Goal: Task Accomplishment & Management: Use online tool/utility

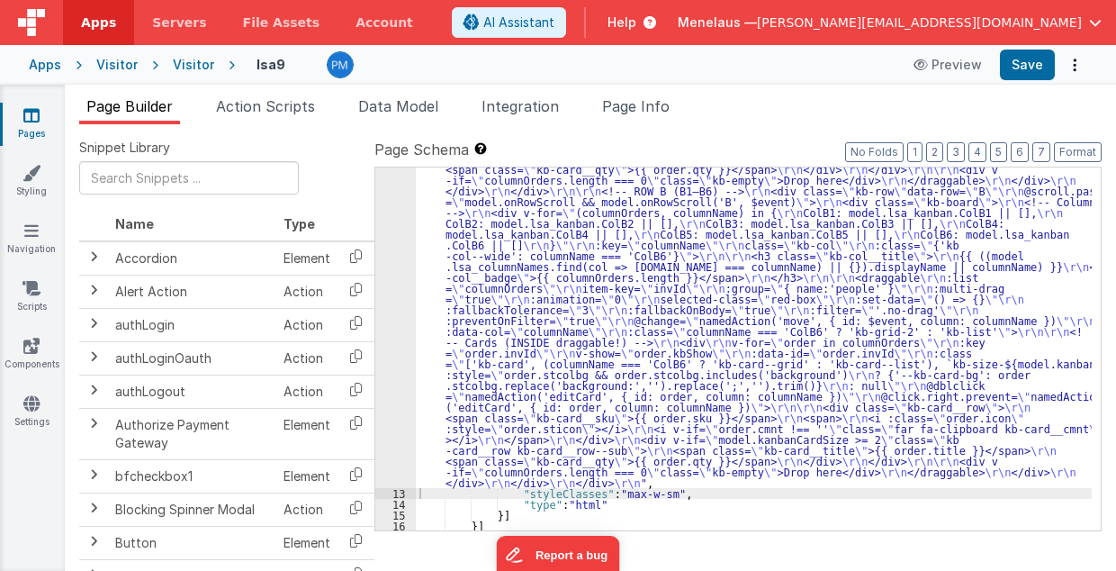
scroll to position [1462, 0]
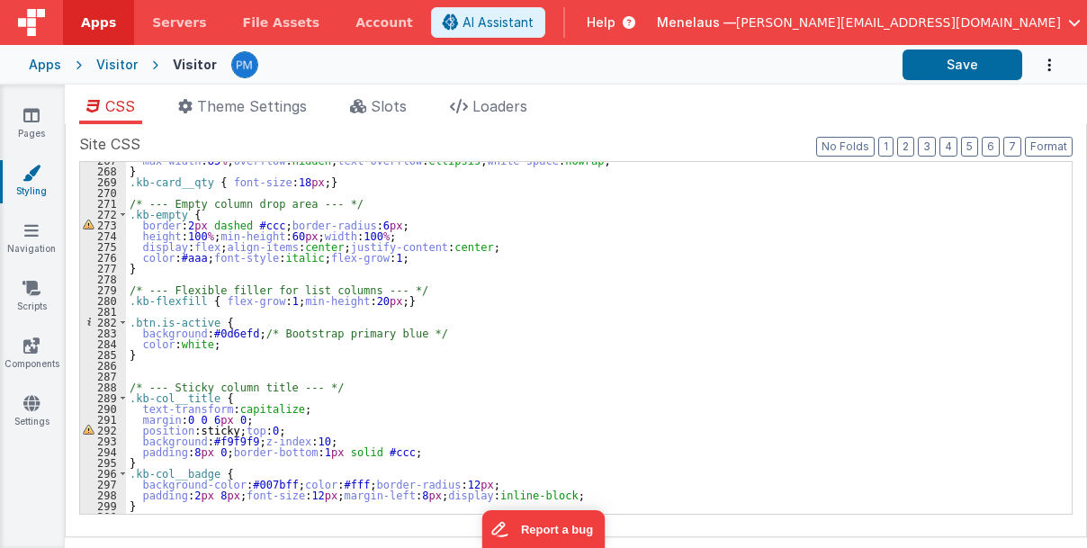
scroll to position [2917, 0]
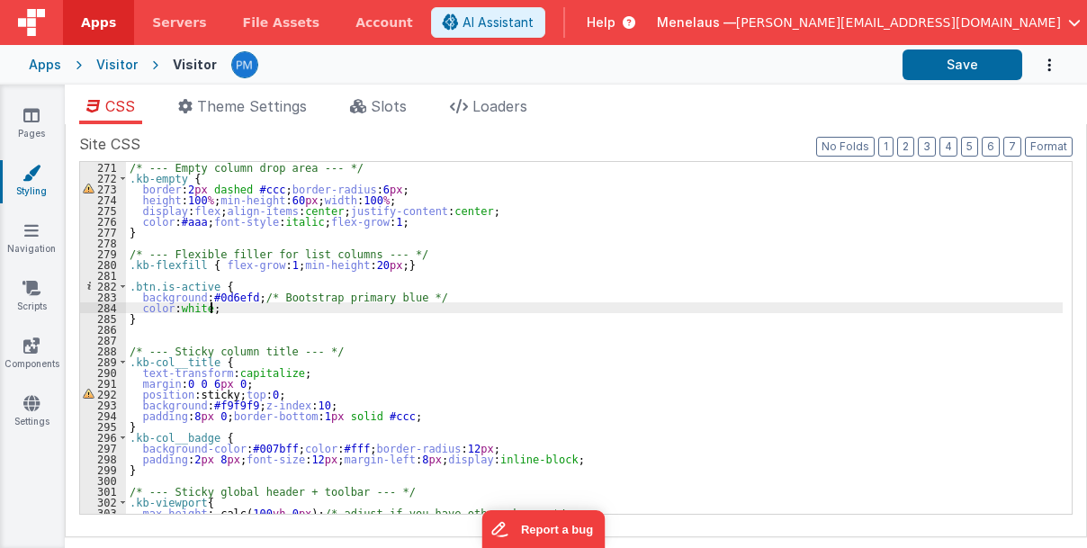
click at [214, 307] on div "/* --- Empty column drop area --- */ .kb-empty { border : 2 px dashed #ccc ; bo…" at bounding box center [595, 349] width 938 height 374
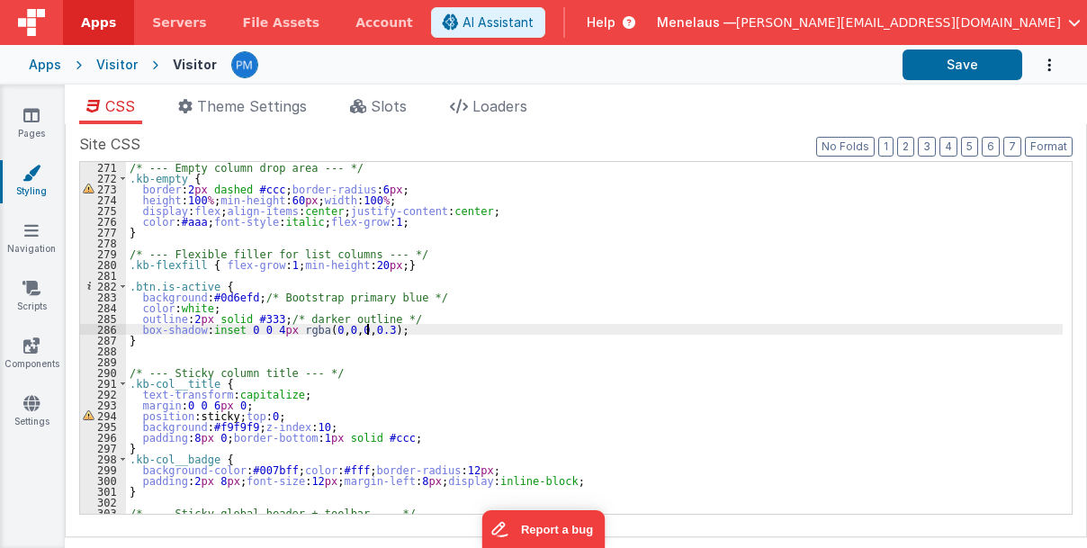
click at [196, 319] on div "/* --- Empty column drop area --- */ .kb-empty { border : 2 px dashed #ccc ; bo…" at bounding box center [595, 349] width 938 height 374
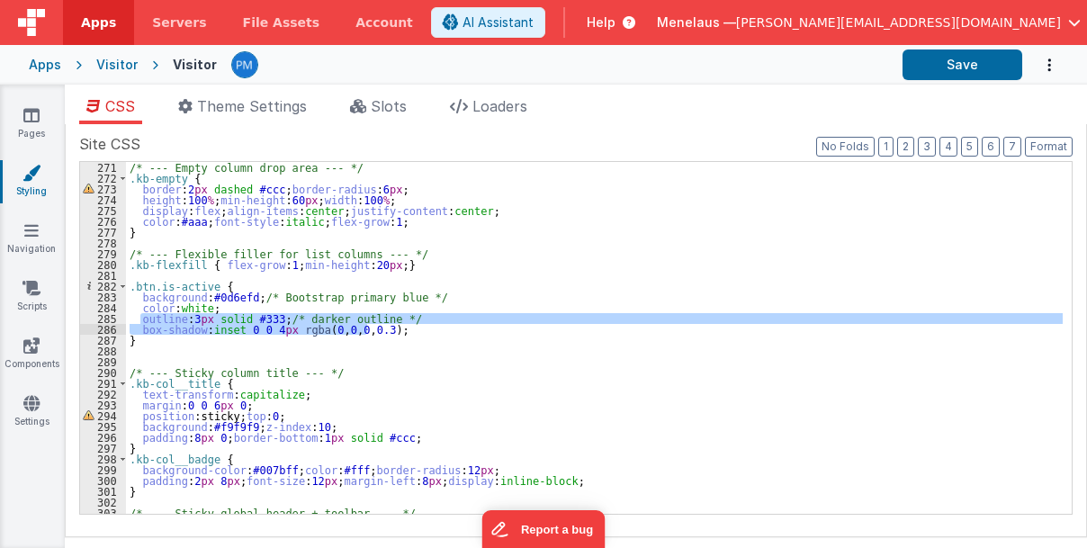
drag, startPoint x: 140, startPoint y: 319, endPoint x: 387, endPoint y: 332, distance: 247.9
click at [387, 332] on div "/* --- Empty column drop area --- */ .kb-empty { border : 2 px dashed #ccc ; bo…" at bounding box center [595, 349] width 938 height 374
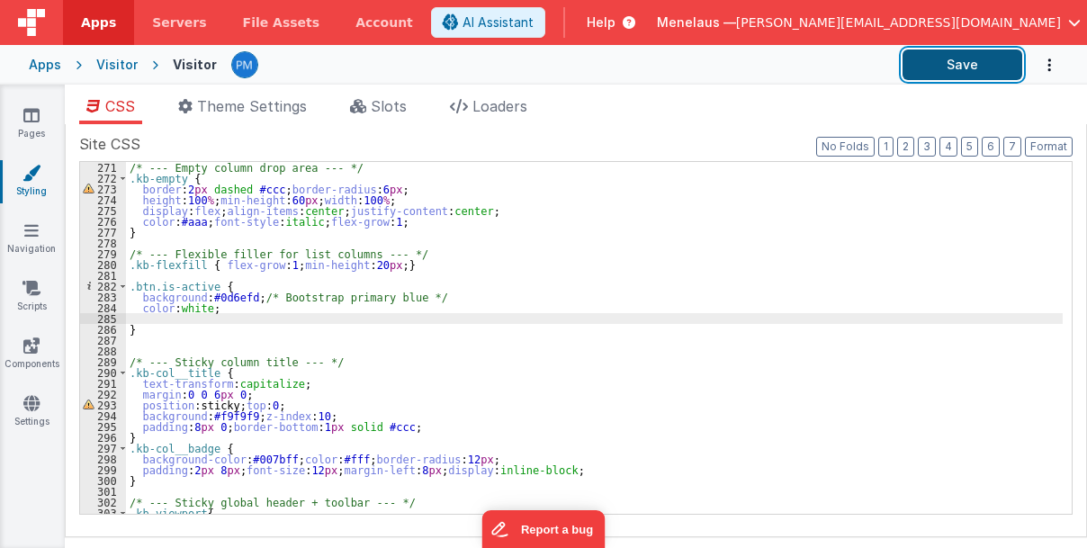
click at [1003, 70] on button "Save" at bounding box center [963, 65] width 120 height 31
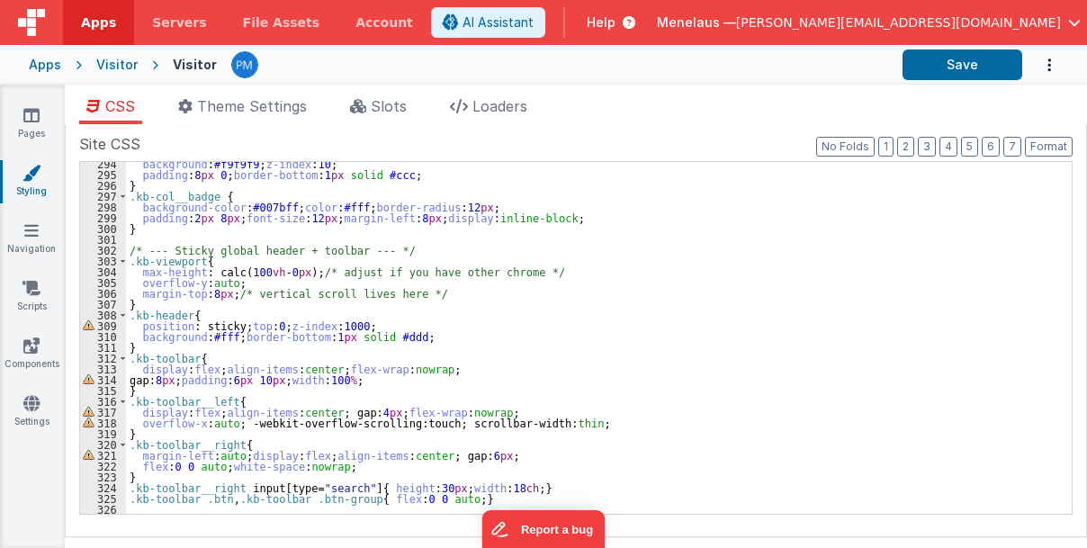
scroll to position [3189, 0]
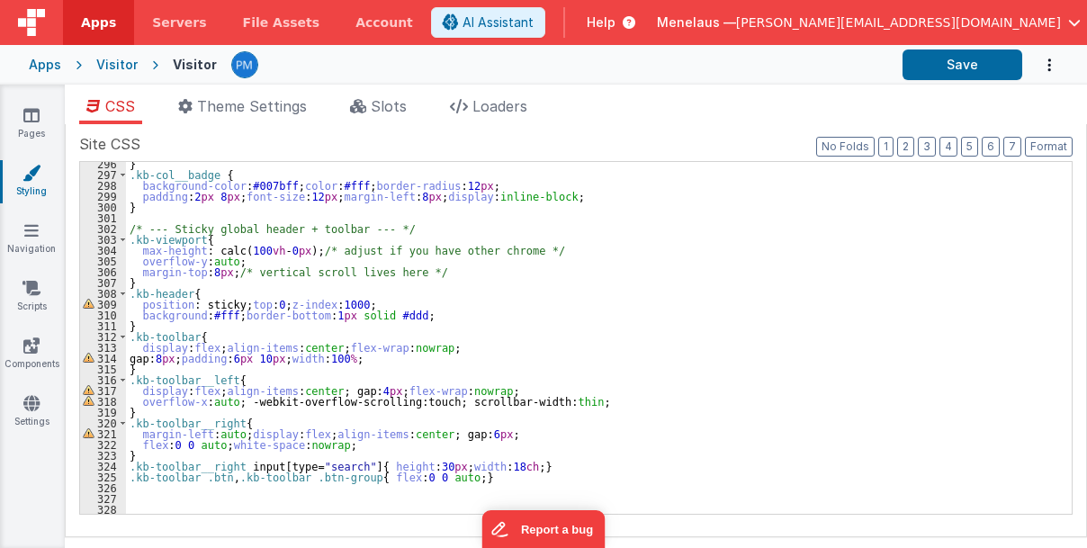
click at [820, 286] on div "} .kb-col__badge { background-color : #007bff ; color : #fff ; border-radius : …" at bounding box center [595, 345] width 938 height 374
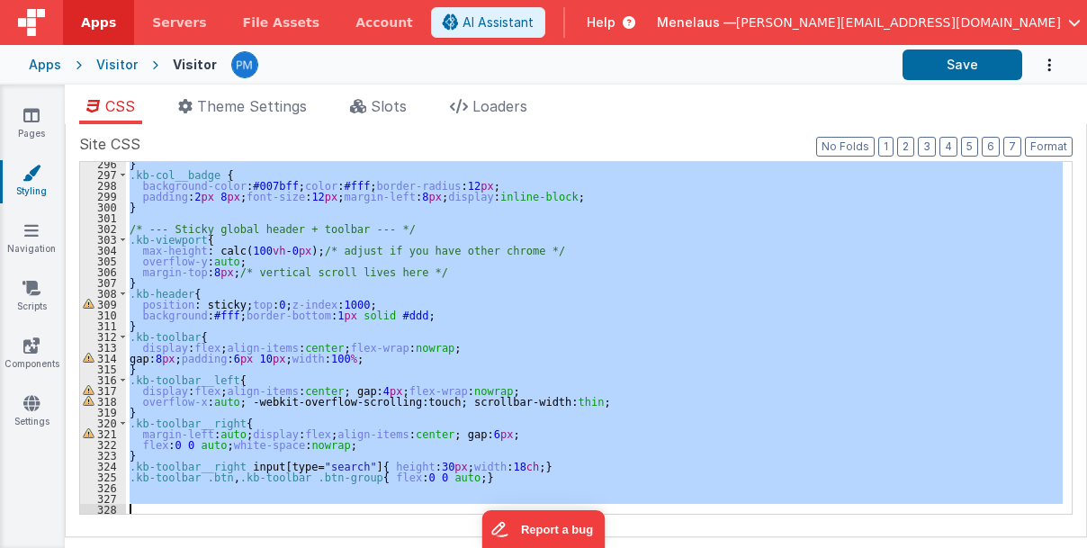
click at [140, 401] on div "} .kb-col__badge { background-color : #007bff ; color : #fff ; border-radius : …" at bounding box center [594, 338] width 937 height 352
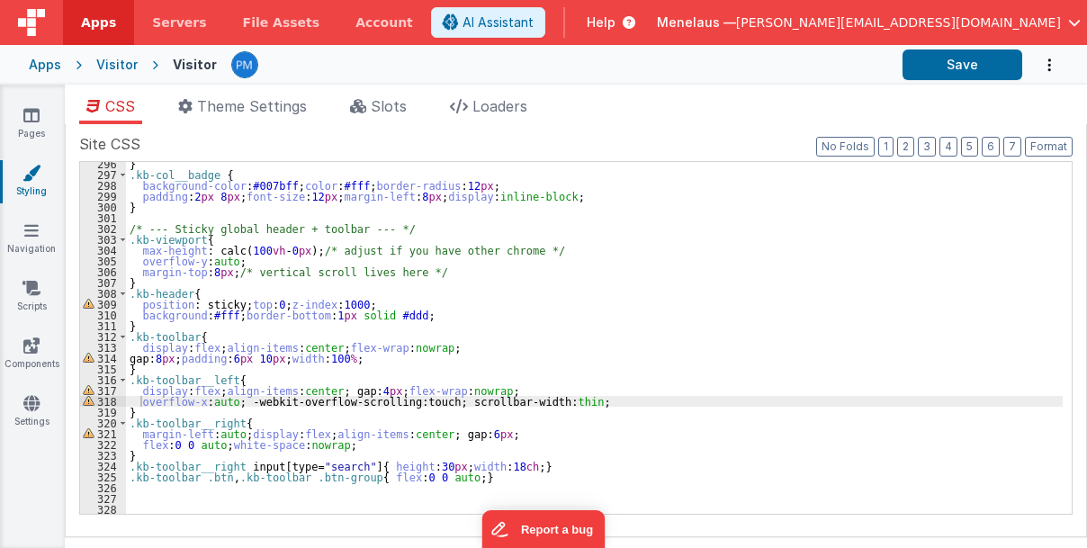
click at [564, 53] on div at bounding box center [559, 65] width 657 height 31
drag, startPoint x: 541, startPoint y: 401, endPoint x: 141, endPoint y: 403, distance: 399.7
click at [141, 403] on div "} .kb-col__badge { background-color : #007bff ; color : #fff ; border-radius : …" at bounding box center [595, 345] width 938 height 374
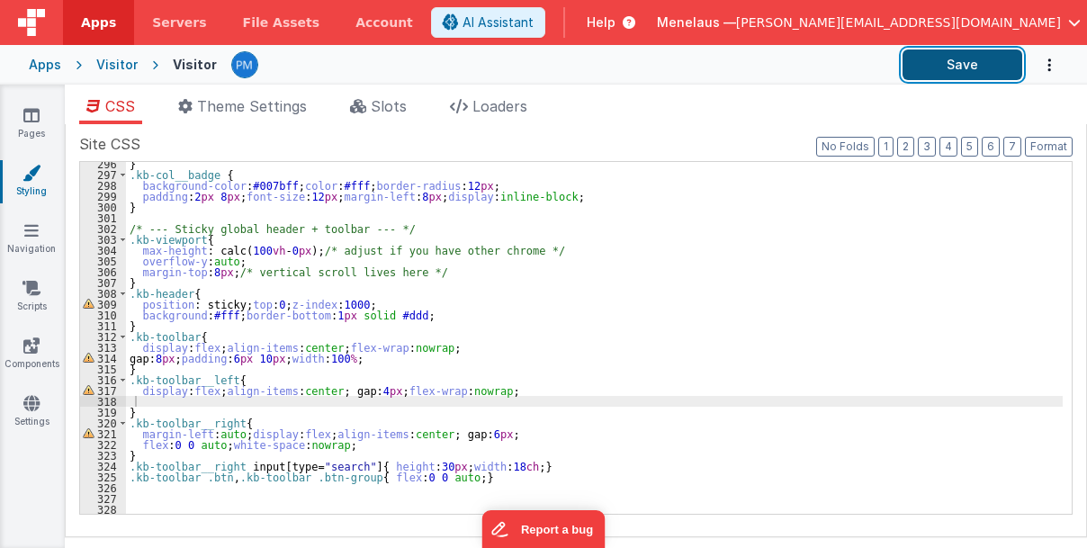
click at [954, 61] on button "Save" at bounding box center [963, 65] width 120 height 31
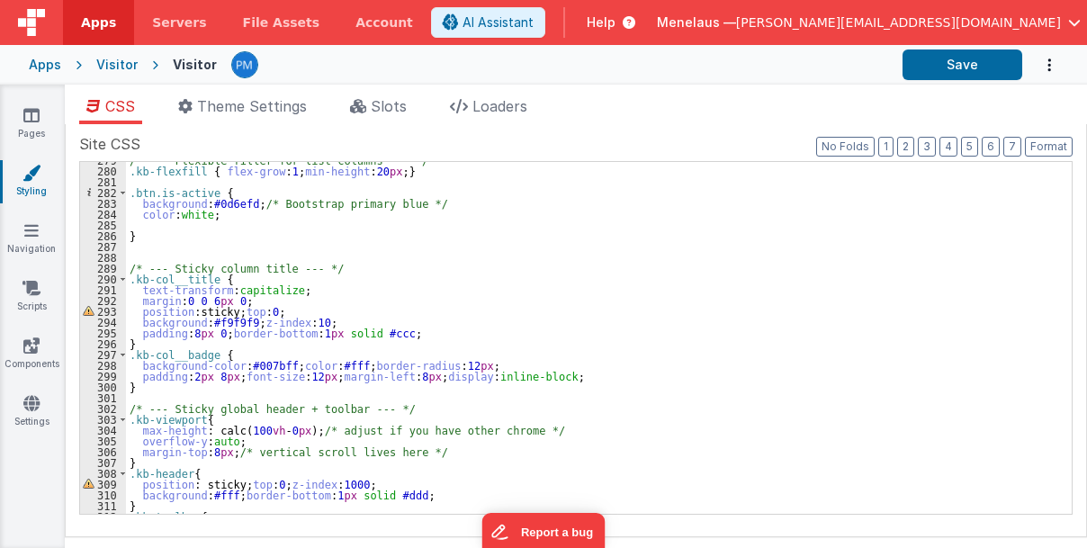
scroll to position [2974, 0]
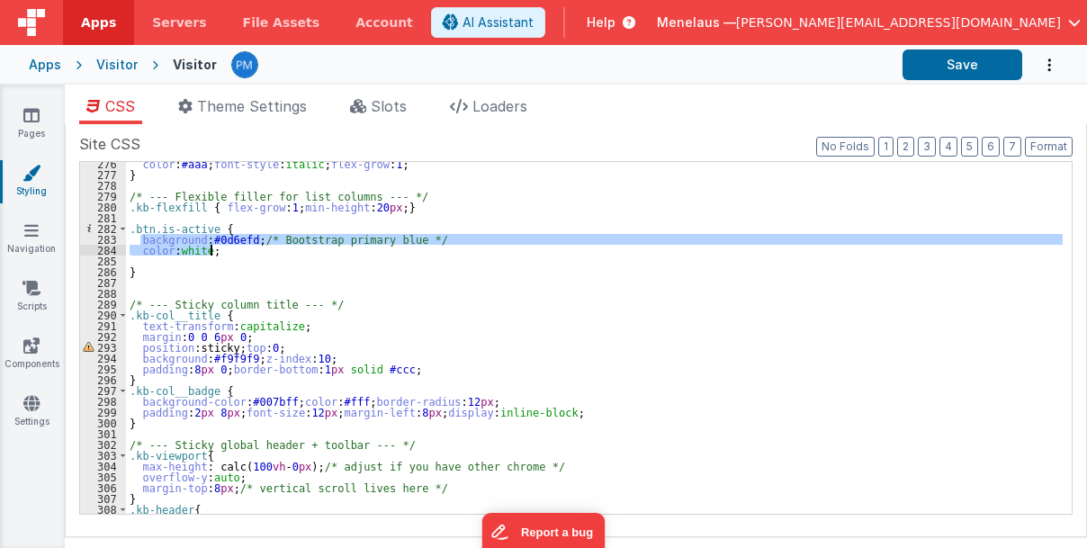
drag, startPoint x: 140, startPoint y: 237, endPoint x: 212, endPoint y: 247, distance: 73.6
click at [212, 247] on div "color : #aaa ; font-style : italic ; flex-grow : 1 ; } /* --- Flexible filler f…" at bounding box center [595, 345] width 938 height 374
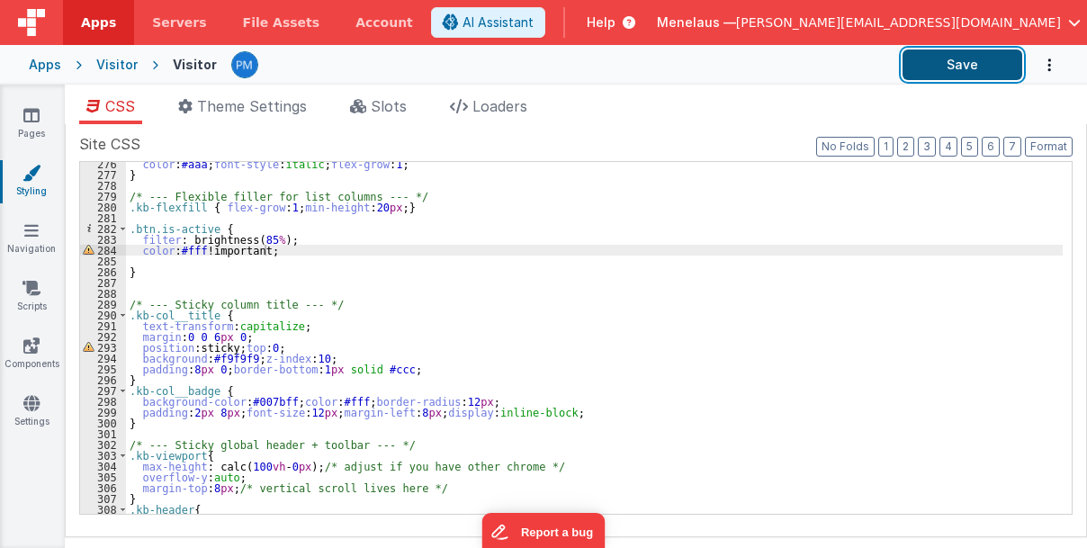
click at [979, 67] on button "Save" at bounding box center [963, 65] width 120 height 31
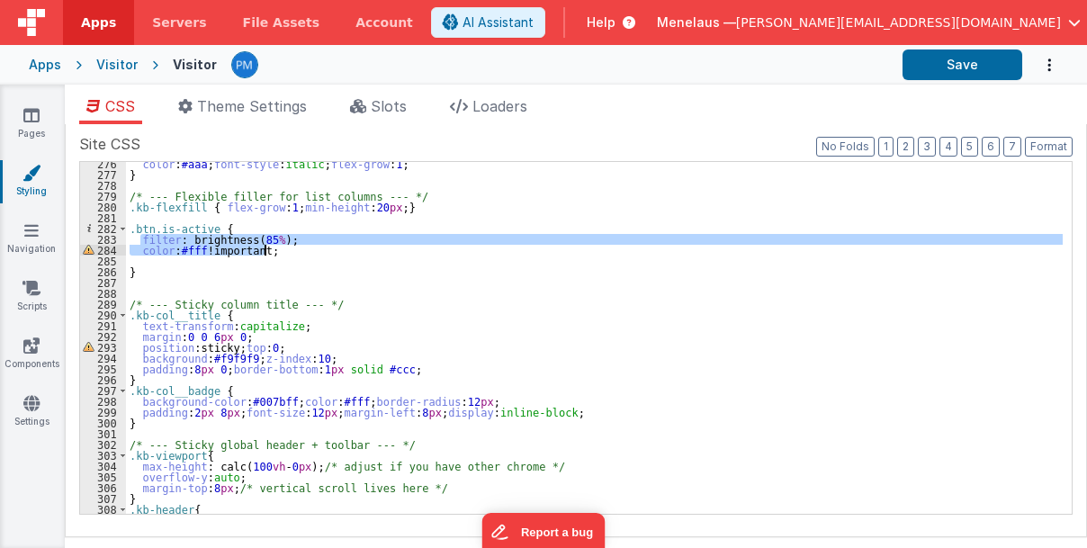
drag, startPoint x: 140, startPoint y: 239, endPoint x: 279, endPoint y: 246, distance: 138.8
click at [279, 246] on div "color : #aaa ; font-style : italic ; flex-grow : 1 ; } /* --- Flexible filler f…" at bounding box center [595, 345] width 938 height 374
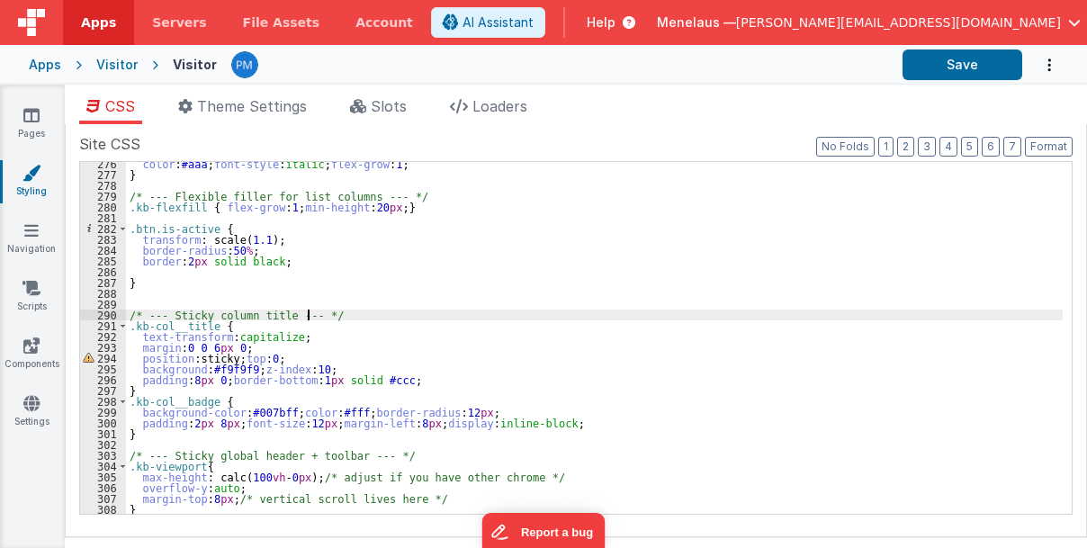
click at [389, 316] on div "color : #aaa ; font-style : italic ; flex-grow : 1 ; } /* --- Flexible filler f…" at bounding box center [595, 345] width 938 height 374
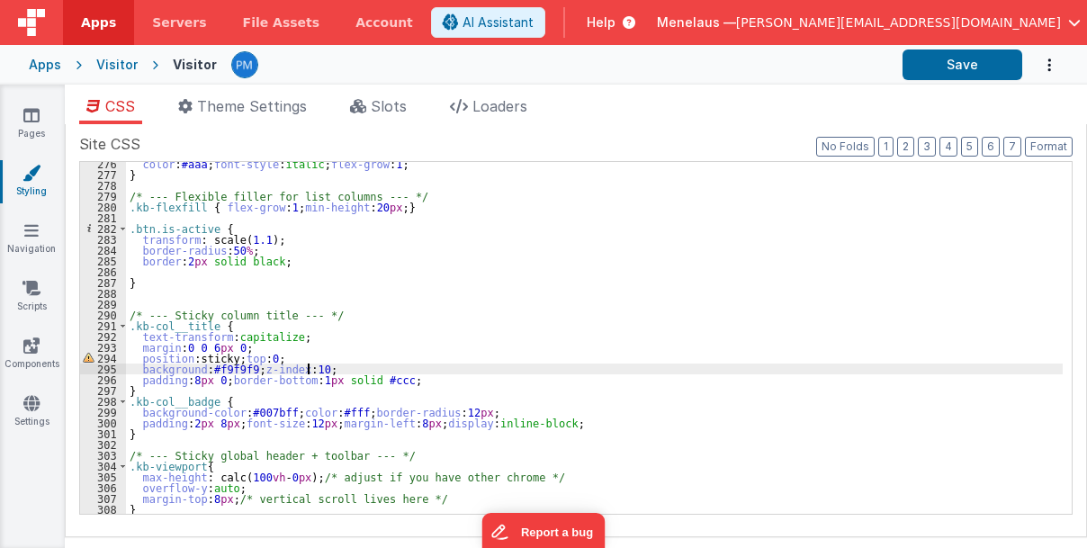
click at [609, 372] on div "color : #aaa ; font-style : italic ; flex-grow : 1 ; } /* --- Flexible filler f…" at bounding box center [595, 345] width 938 height 374
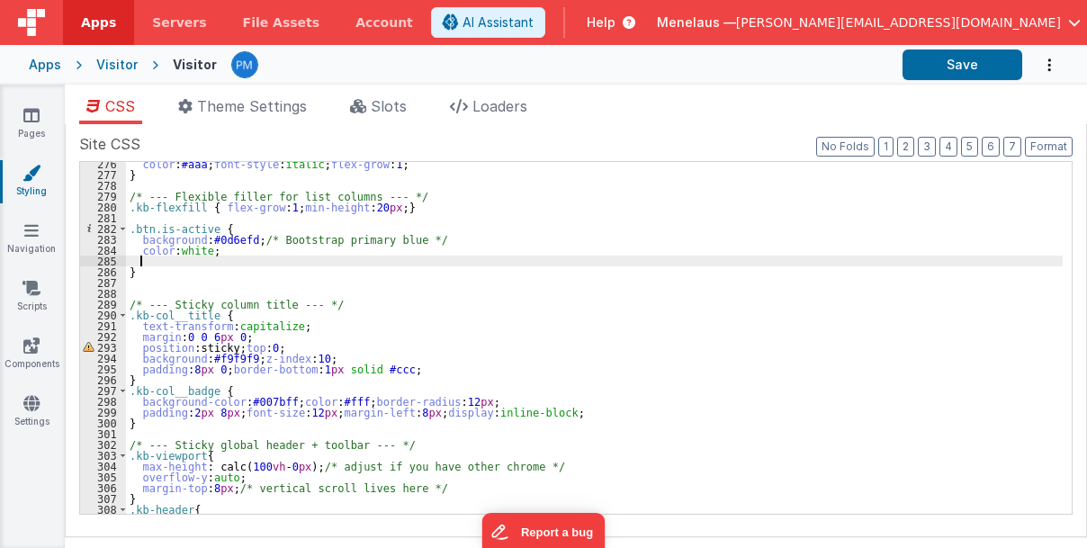
click at [256, 263] on div "color : #aaa ; font-style : italic ; flex-grow : 1 ; } /* --- Flexible filler f…" at bounding box center [595, 345] width 938 height 374
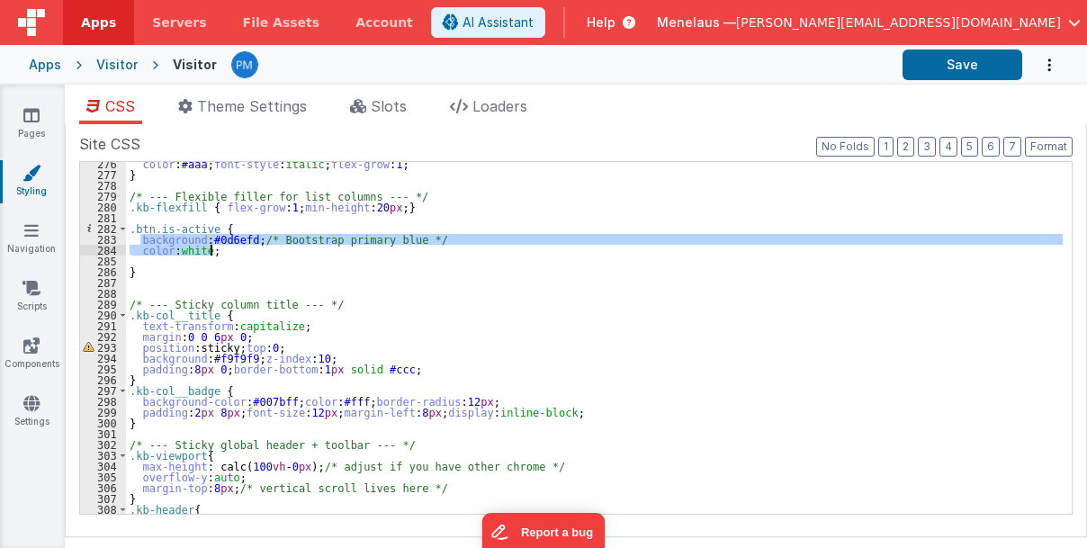
drag, startPoint x: 139, startPoint y: 239, endPoint x: 223, endPoint y: 248, distance: 85.2
click at [223, 248] on div "color : #aaa ; font-style : italic ; flex-grow : 1 ; } /* --- Flexible filler f…" at bounding box center [595, 345] width 938 height 374
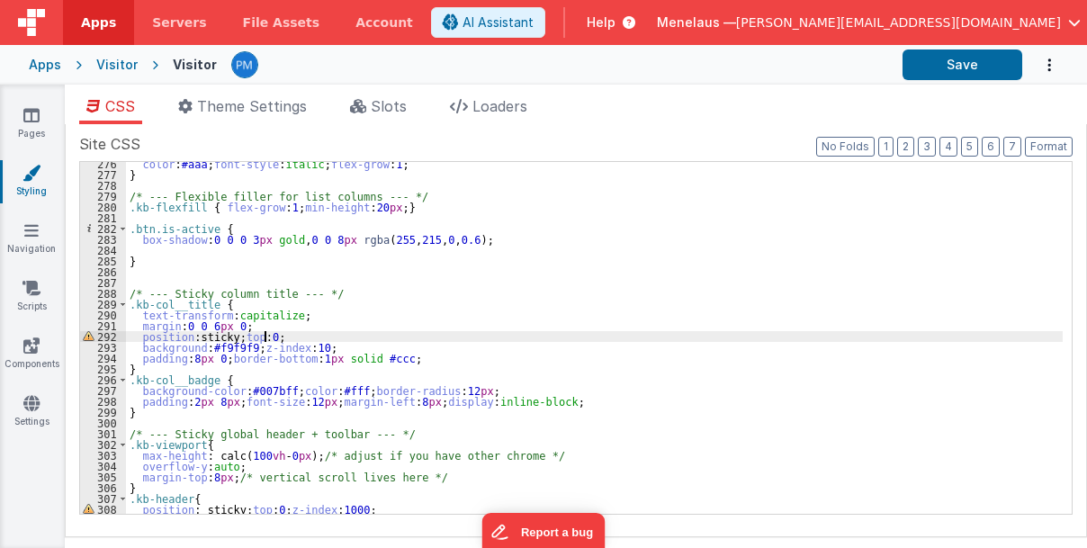
click at [690, 340] on div "color : #aaa ; font-style : italic ; flex-grow : 1 ; } /* --- Flexible filler f…" at bounding box center [595, 345] width 938 height 374
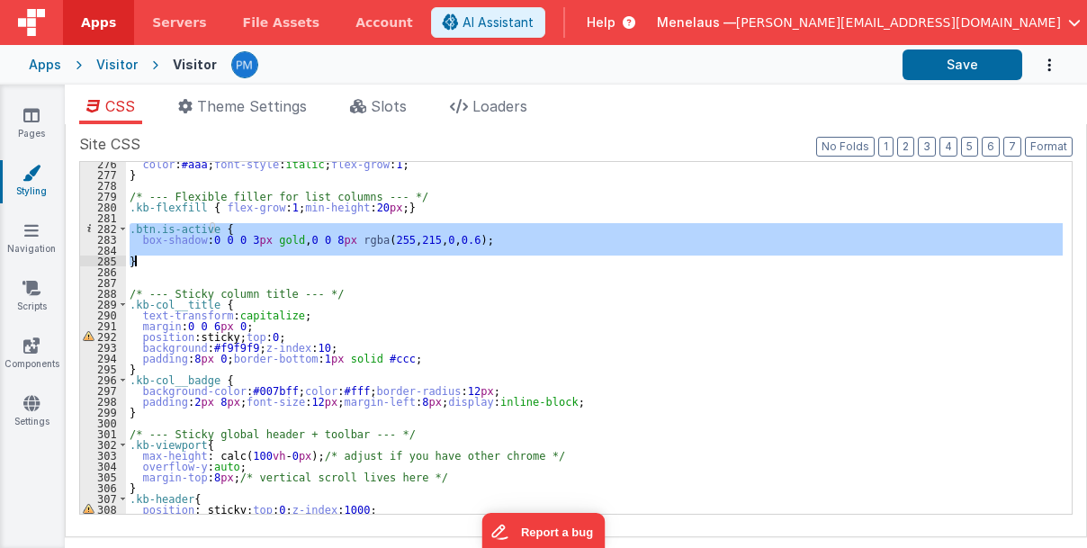
drag, startPoint x: 130, startPoint y: 228, endPoint x: 141, endPoint y: 257, distance: 31.1
click at [141, 257] on div "color : #aaa ; font-style : italic ; flex-grow : 1 ; } /* --- Flexible filler f…" at bounding box center [595, 345] width 938 height 374
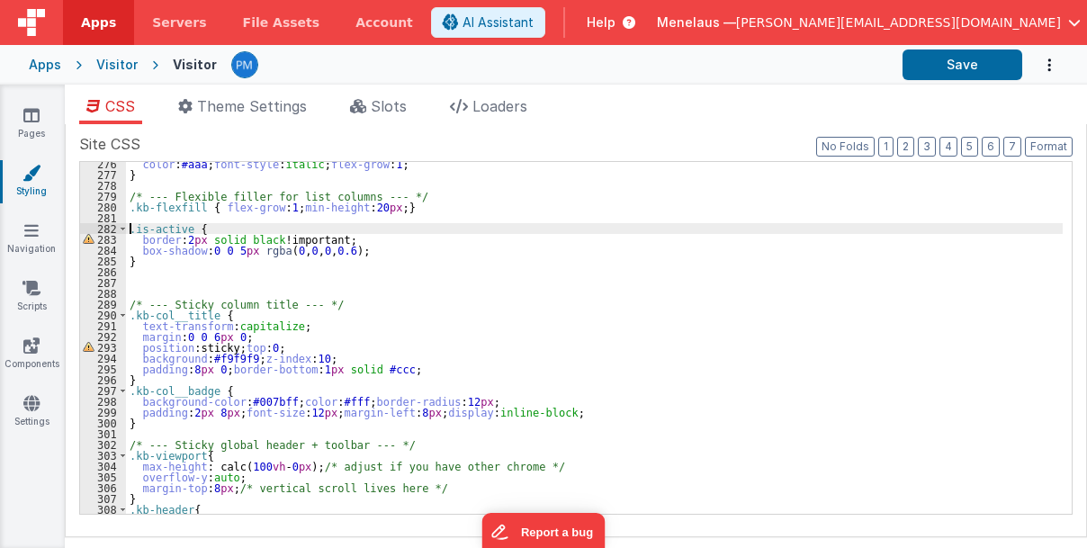
click at [131, 230] on div "color : #aaa ; font-style : italic ; flex-grow : 1 ; } /* --- Flexible filler f…" at bounding box center [595, 345] width 938 height 374
click at [432, 279] on div "color : #aaa ; font-style : italic ; flex-grow : 1 ; } /* --- Flexible filler f…" at bounding box center [595, 345] width 938 height 374
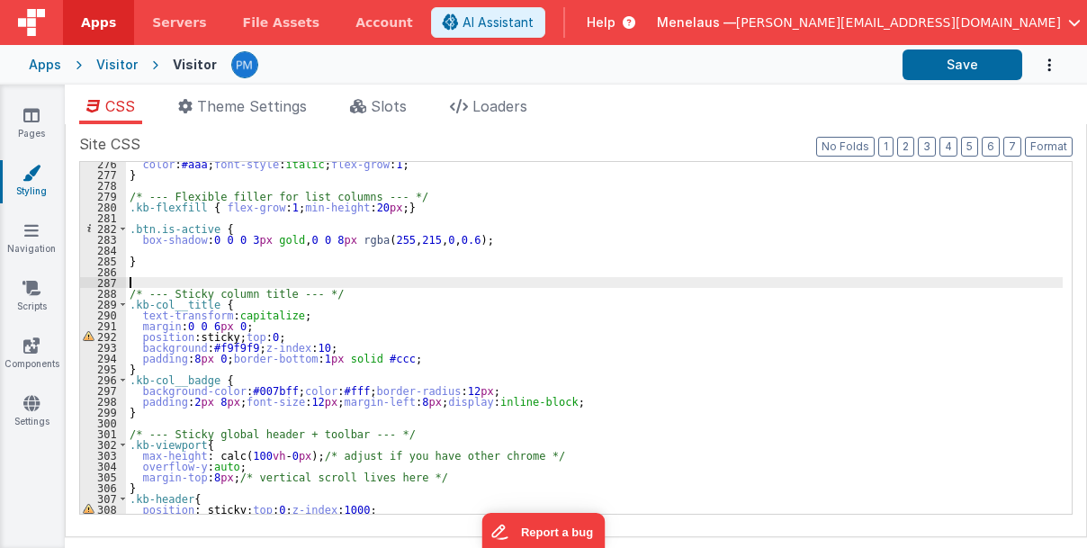
click at [462, 277] on div "color : #aaa ; font-style : italic ; flex-grow : 1 ; } /* --- Flexible filler f…" at bounding box center [595, 345] width 938 height 374
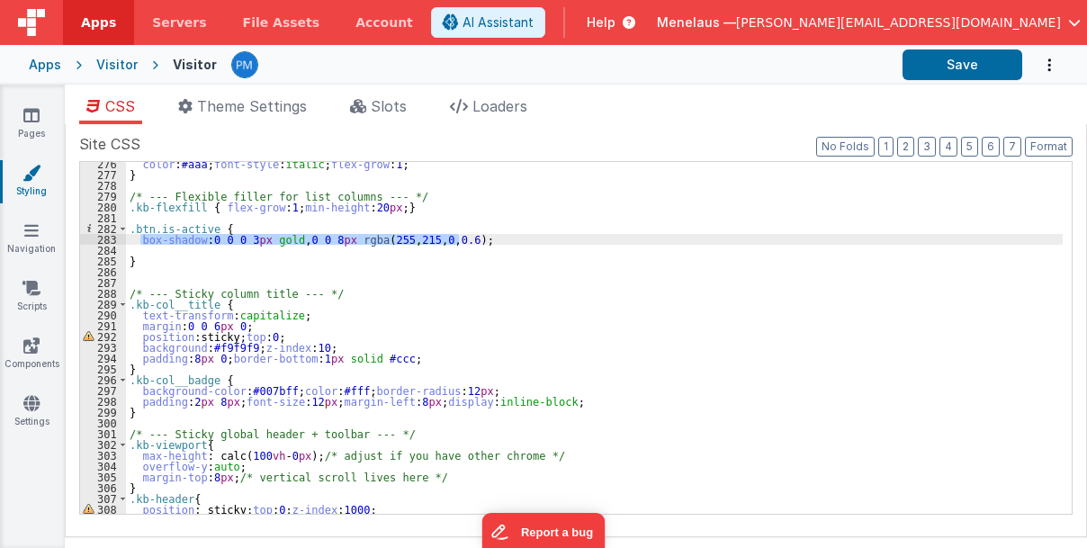
drag, startPoint x: 139, startPoint y: 239, endPoint x: 482, endPoint y: 239, distance: 343.0
click at [482, 239] on div "color : #aaa ; font-style : italic ; flex-grow : 1 ; } /* --- Flexible filler f…" at bounding box center [595, 345] width 938 height 374
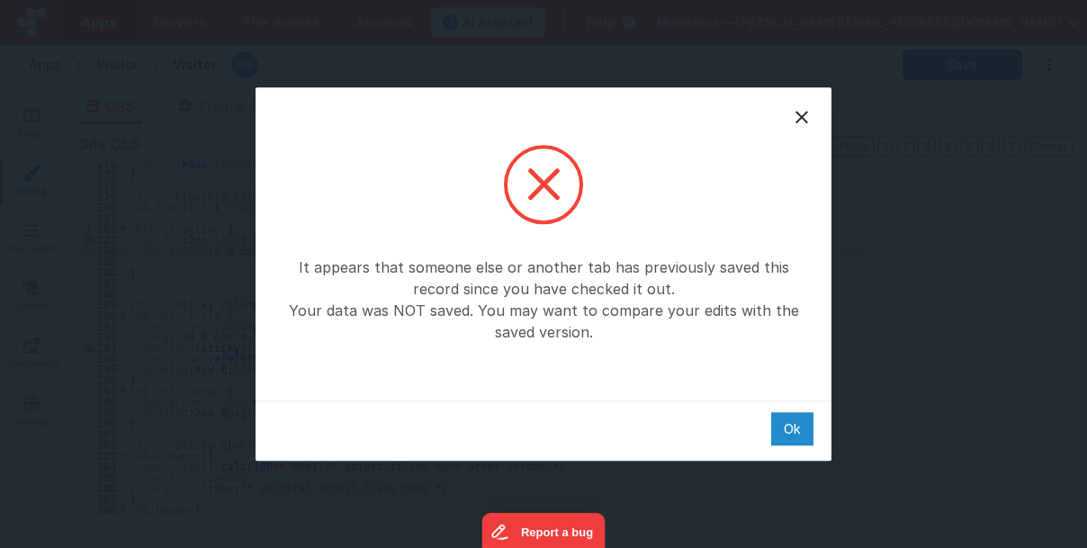
click at [782, 423] on div "Ok" at bounding box center [792, 428] width 42 height 33
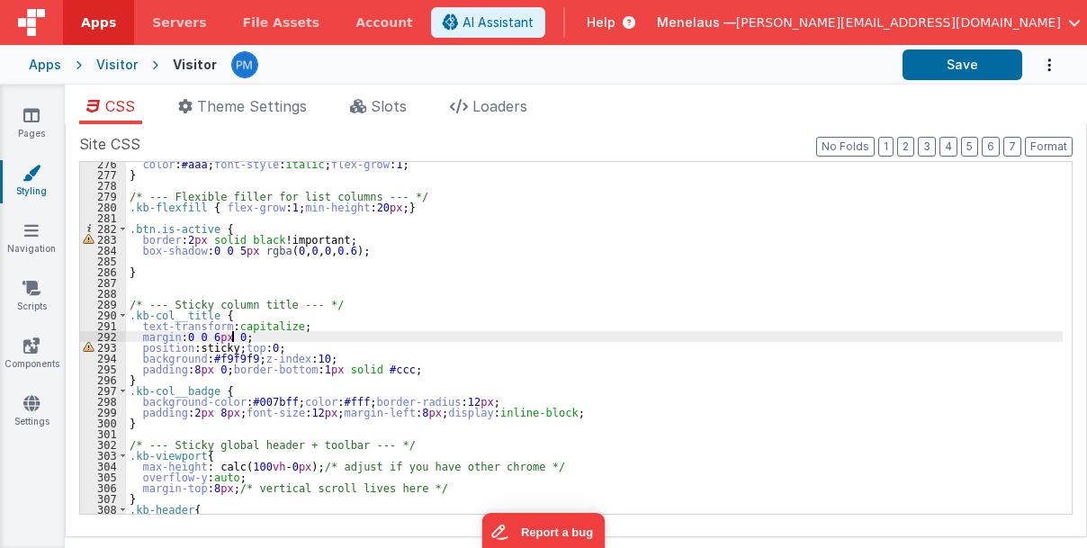
click at [744, 340] on div "color : #aaa ; font-style : italic ; flex-grow : 1 ; } /* --- Flexible filler f…" at bounding box center [595, 345] width 938 height 374
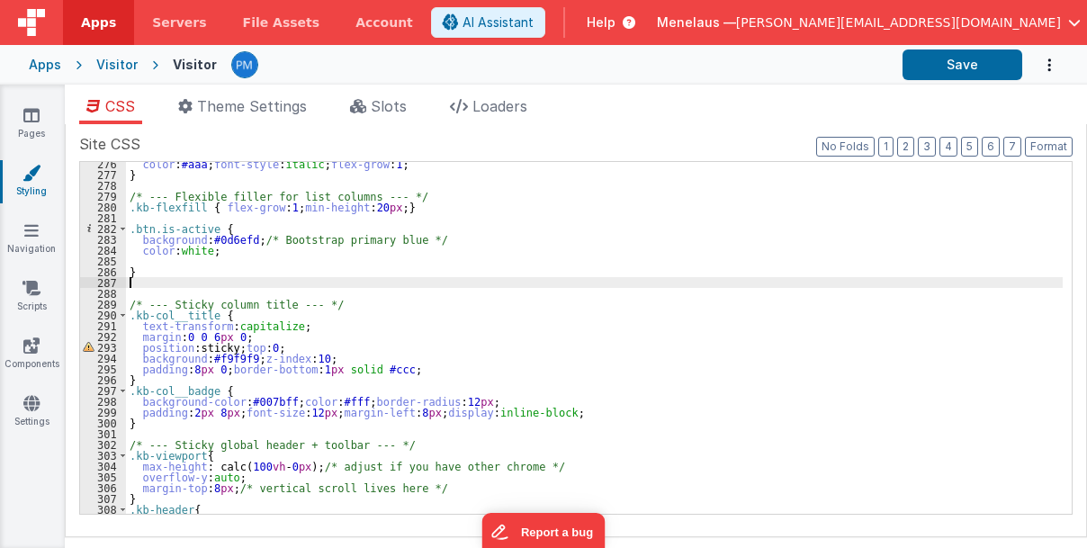
click at [504, 284] on div "color : #aaa ; font-style : italic ; flex-grow : 1 ; } /* --- Flexible filler f…" at bounding box center [595, 345] width 938 height 374
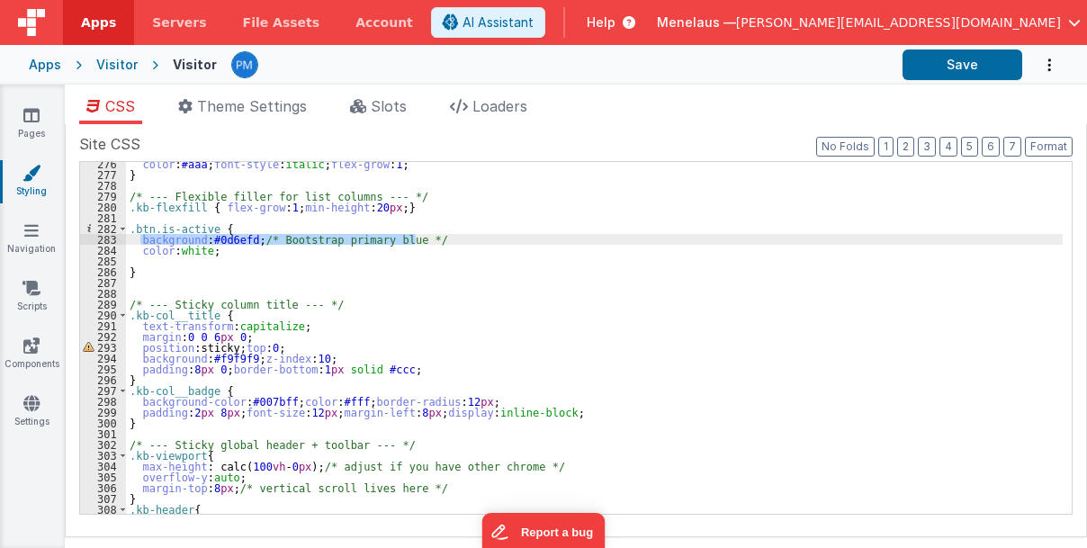
drag, startPoint x: 138, startPoint y: 239, endPoint x: 427, endPoint y: 238, distance: 289.0
click at [427, 238] on div "color : #aaa ; font-style : italic ; flex-grow : 1 ; } /* --- Flexible filler f…" at bounding box center [595, 345] width 938 height 374
click at [427, 238] on div "color : #aaa ; font-style : italic ; flex-grow : 1 ; } /* --- Flexible filler f…" at bounding box center [594, 338] width 937 height 352
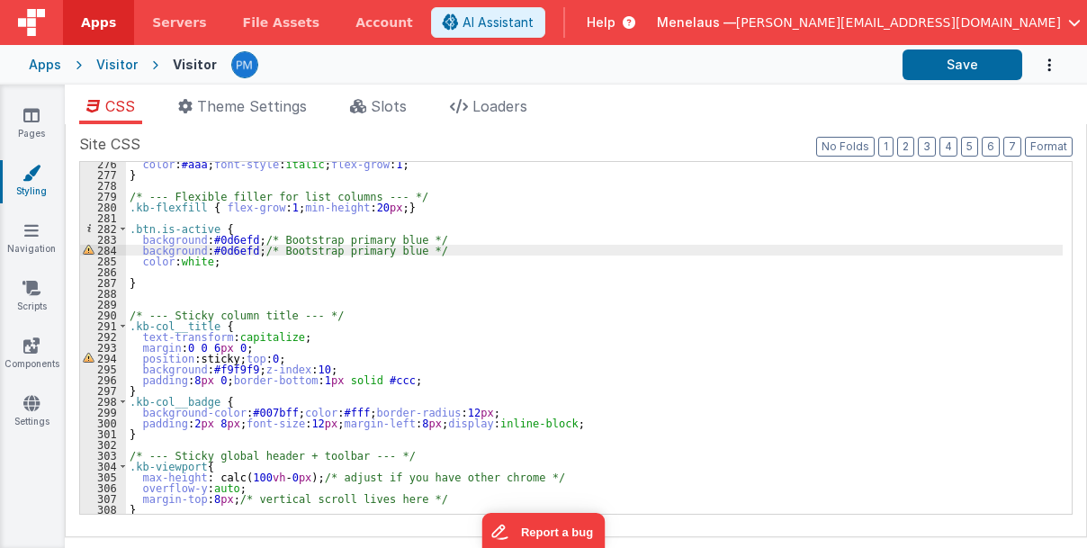
click at [223, 250] on div "color : #aaa ; font-style : italic ; flex-grow : 1 ; } /* --- Flexible filler f…" at bounding box center [595, 345] width 938 height 374
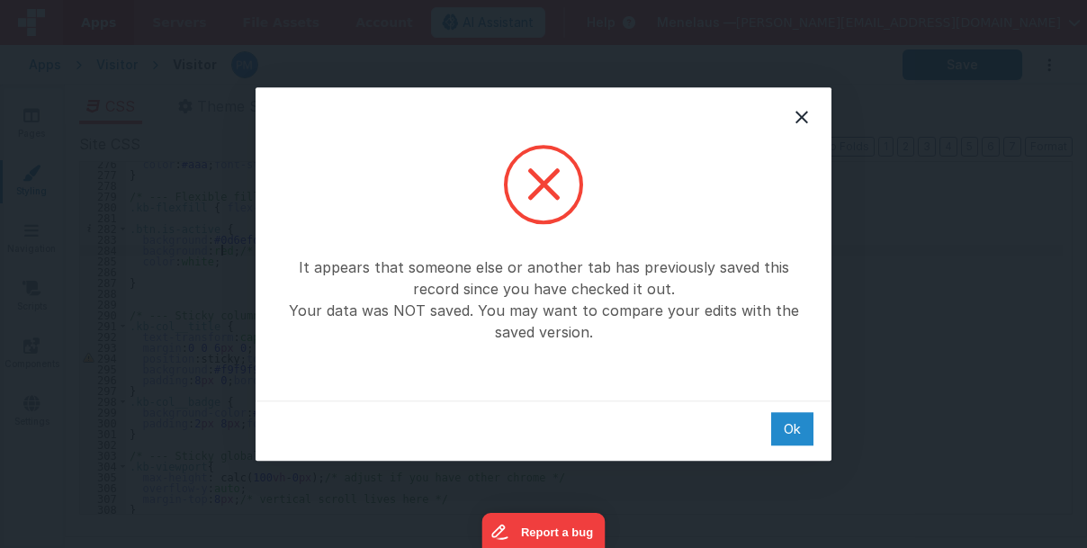
click at [784, 427] on div "Ok" at bounding box center [792, 428] width 42 height 33
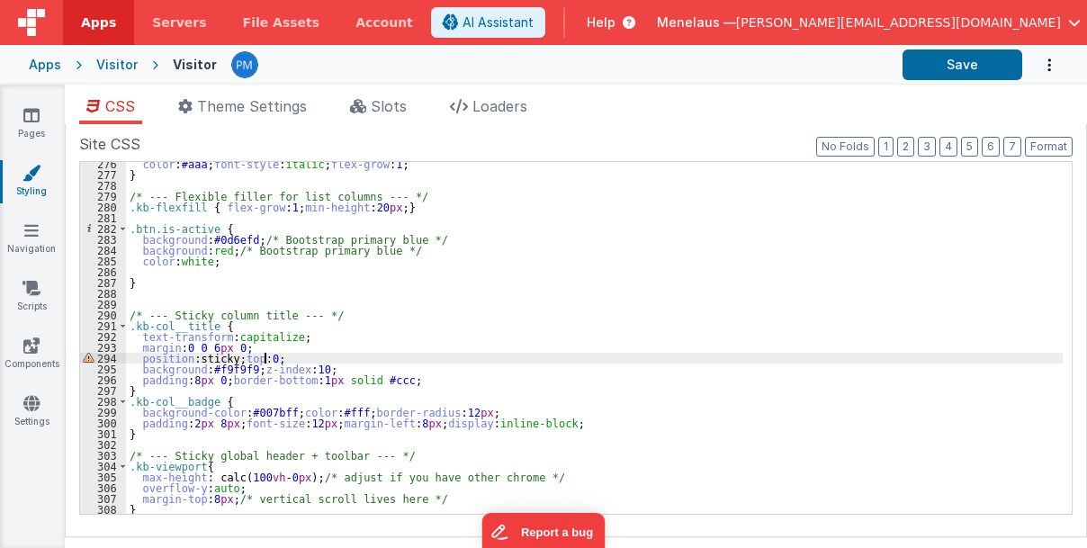
click at [663, 362] on div "color : #aaa ; font-style : italic ; flex-grow : 1 ; } /* --- Flexible filler f…" at bounding box center [595, 345] width 938 height 374
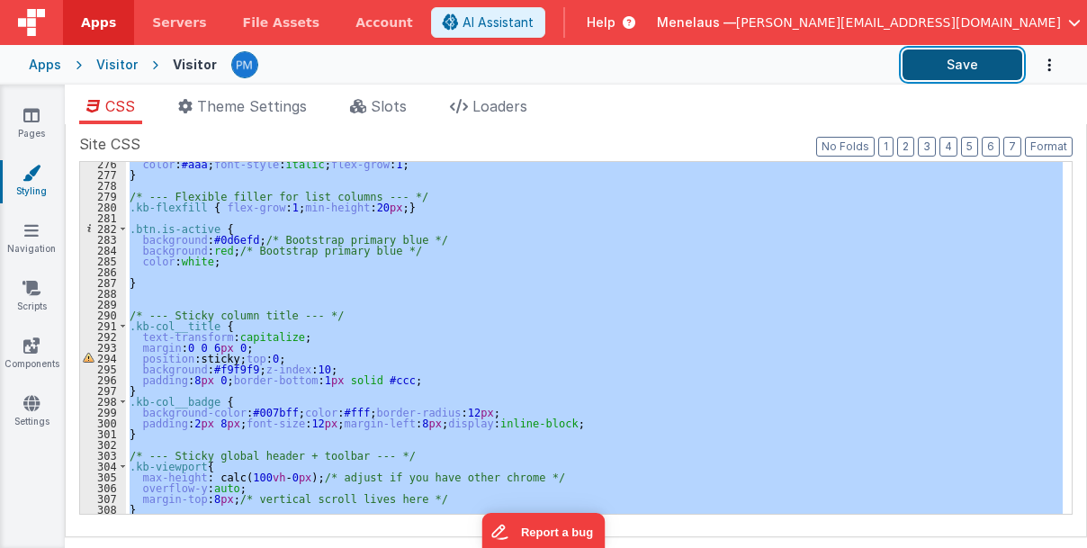
click at [970, 63] on button "Save" at bounding box center [963, 65] width 120 height 31
click at [915, 295] on div "color : #aaa ; font-style : italic ; flex-grow : 1 ; } /* --- Flexible filler f…" at bounding box center [594, 338] width 937 height 352
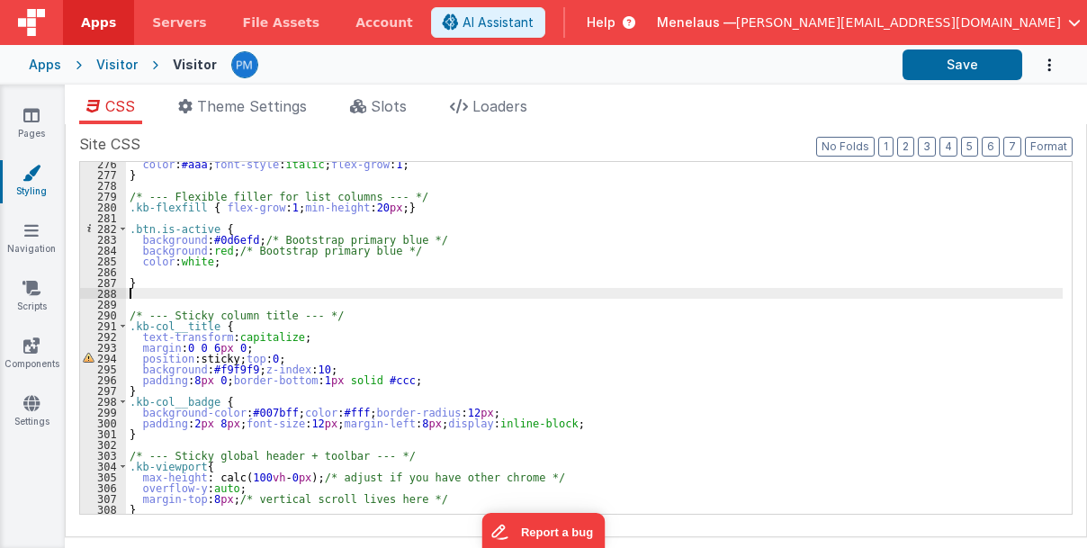
click at [192, 263] on div "color : #aaa ; font-style : italic ; flex-grow : 1 ; } /* --- Flexible filler f…" at bounding box center [595, 345] width 938 height 374
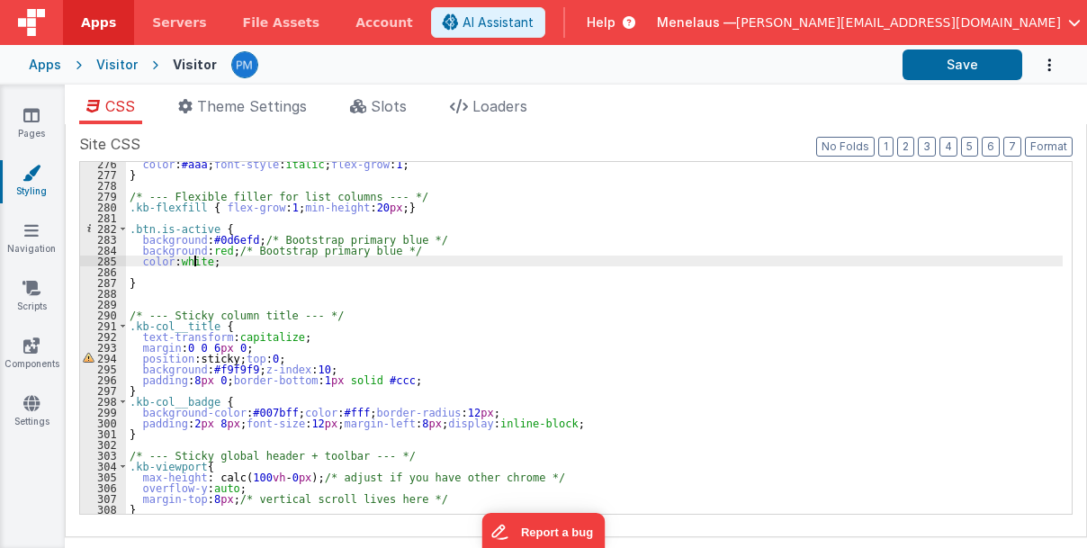
click at [192, 262] on div "color : #aaa ; font-style : italic ; flex-grow : 1 ; } /* --- Flexible filler f…" at bounding box center [595, 345] width 938 height 374
click at [193, 259] on div "color : #aaa ; font-style : italic ; flex-grow : 1 ; } /* --- Flexible filler f…" at bounding box center [595, 345] width 938 height 374
click at [194, 259] on div "color : #aaa ; font-style : italic ; flex-grow : 1 ; } /* --- Flexible filler f…" at bounding box center [595, 345] width 938 height 374
click at [732, 287] on div "color : #aaa ; font-style : italic ; flex-grow : 1 ; } /* --- Flexible filler f…" at bounding box center [595, 345] width 938 height 374
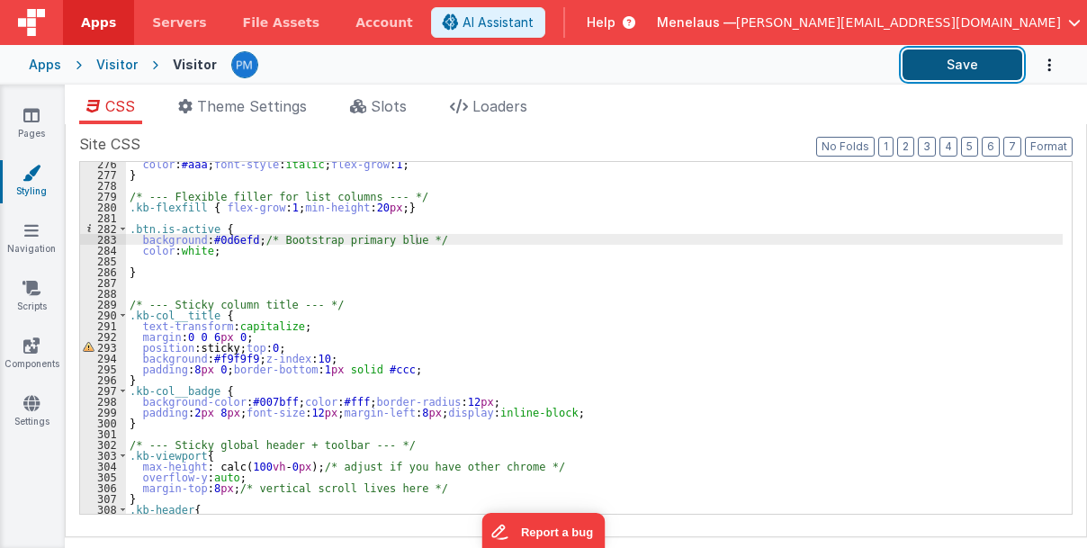
click at [961, 65] on button "Save" at bounding box center [963, 65] width 120 height 31
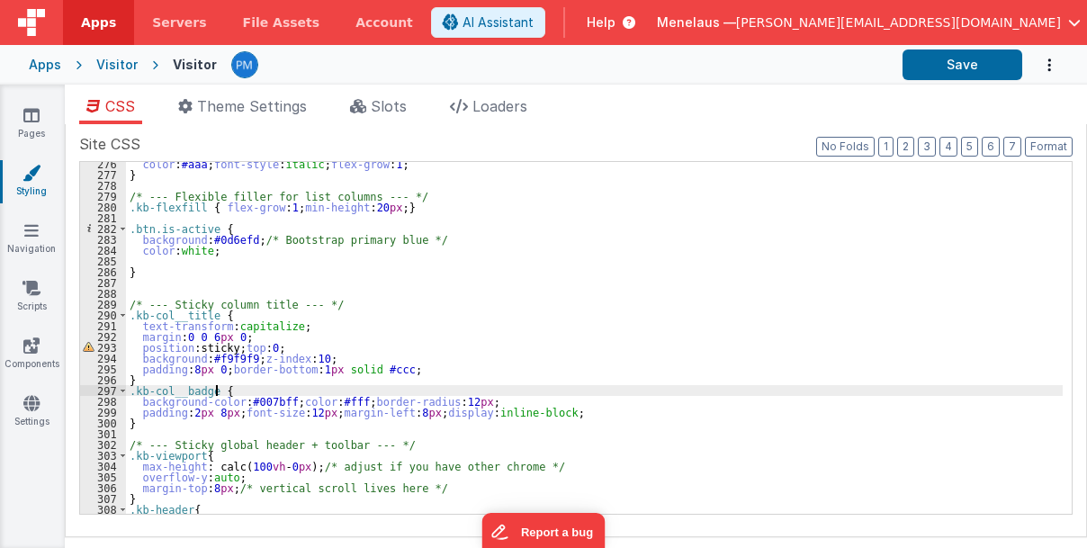
click at [731, 389] on div "color : #aaa ; font-style : italic ; flex-grow : 1 ; } /* --- Flexible filler f…" at bounding box center [595, 345] width 938 height 374
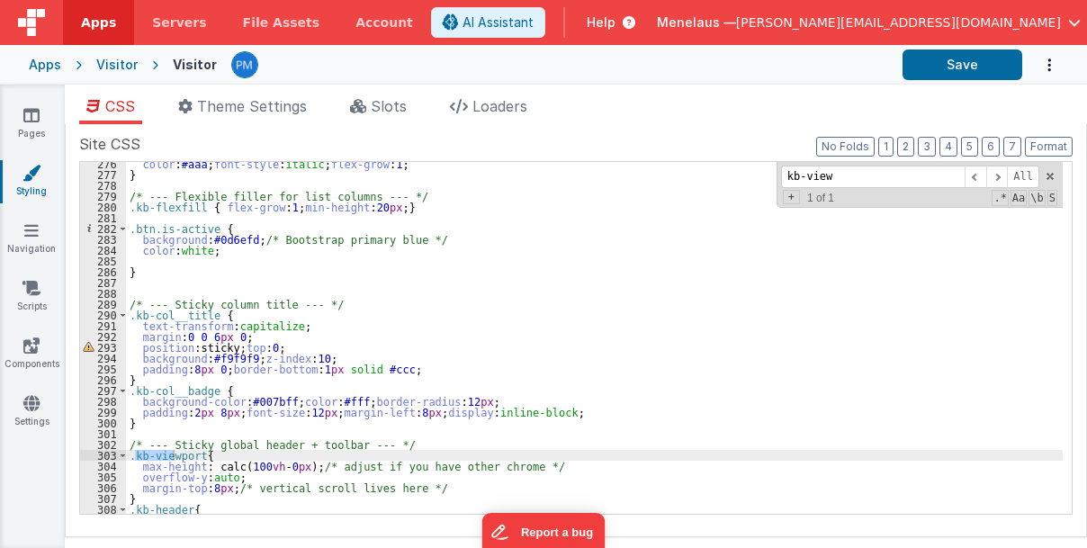
type input "kb-view"
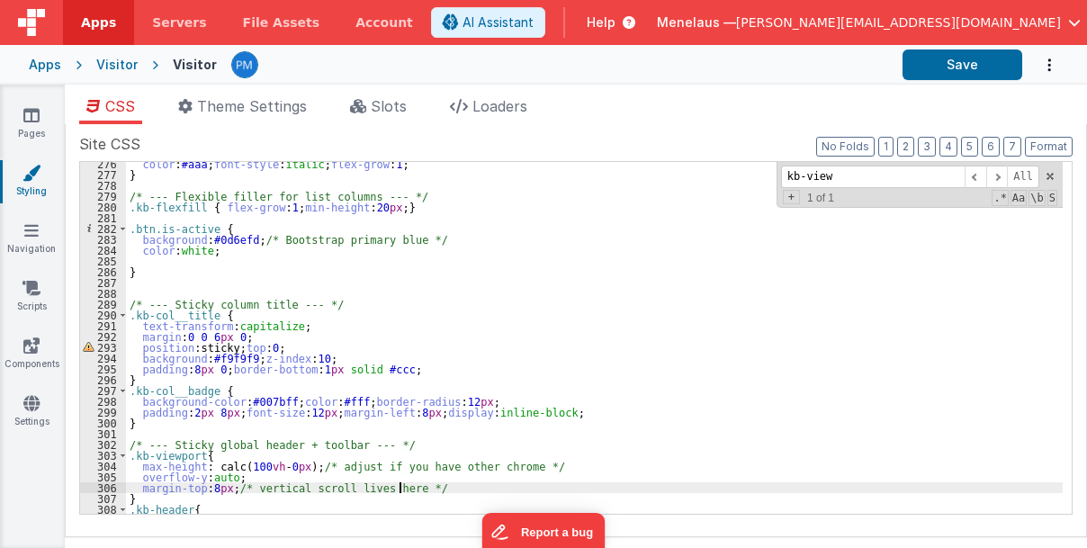
click at [407, 488] on div "color : #aaa ; font-style : italic ; flex-grow : 1 ; } /* --- Flexible filler f…" at bounding box center [595, 345] width 938 height 374
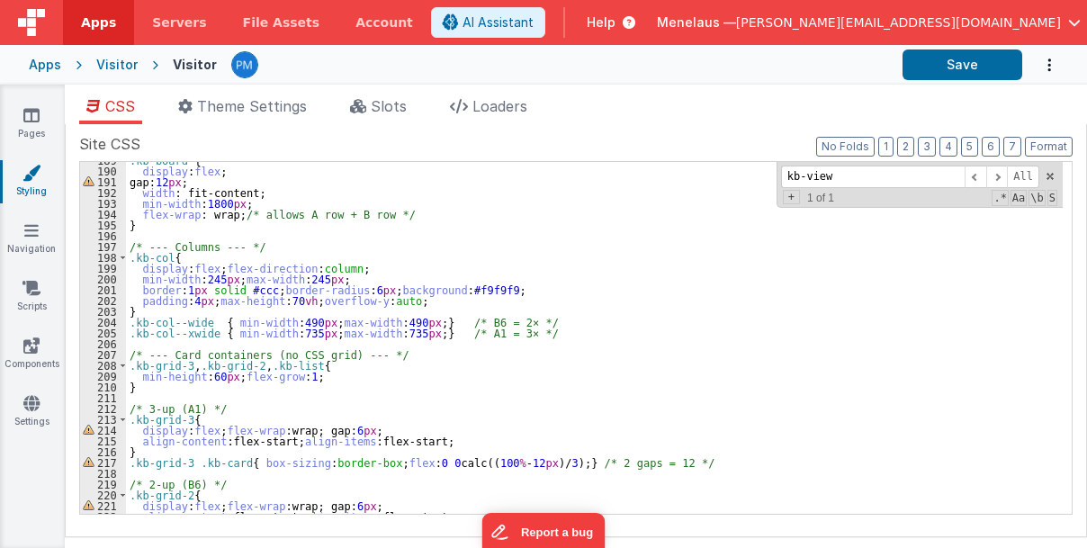
scroll to position [2038, 0]
drag, startPoint x: 808, startPoint y: 175, endPoint x: 857, endPoint y: 176, distance: 48.6
click at [857, 176] on input "kb-view" at bounding box center [873, 177] width 184 height 23
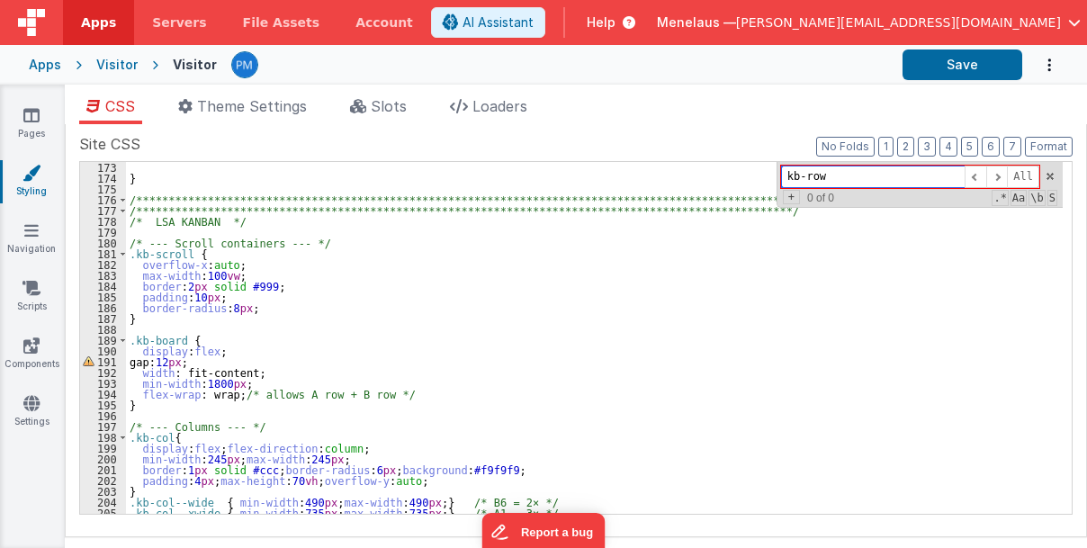
scroll to position [1858, 0]
type input "kb-row"
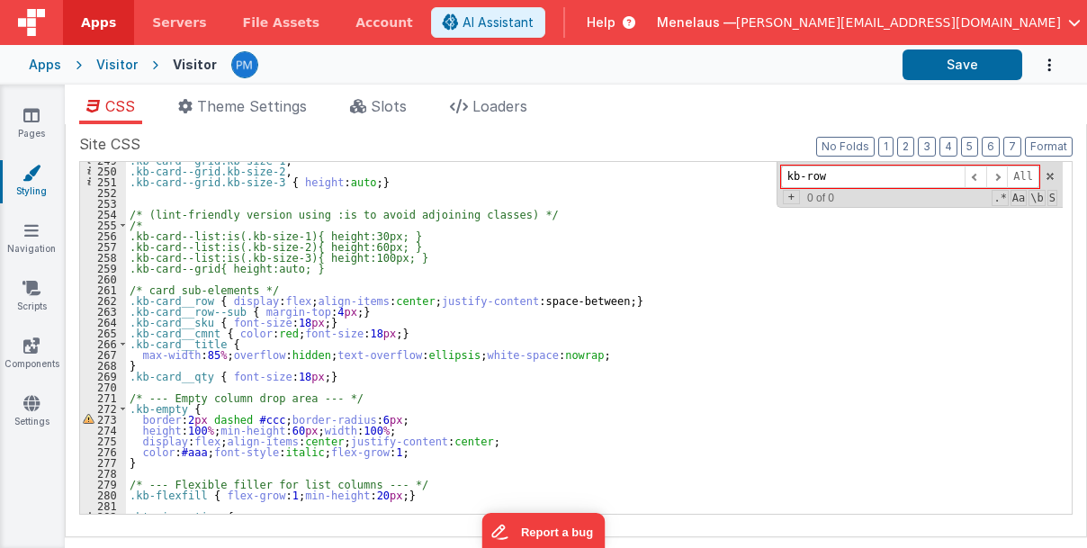
scroll to position [2758, 0]
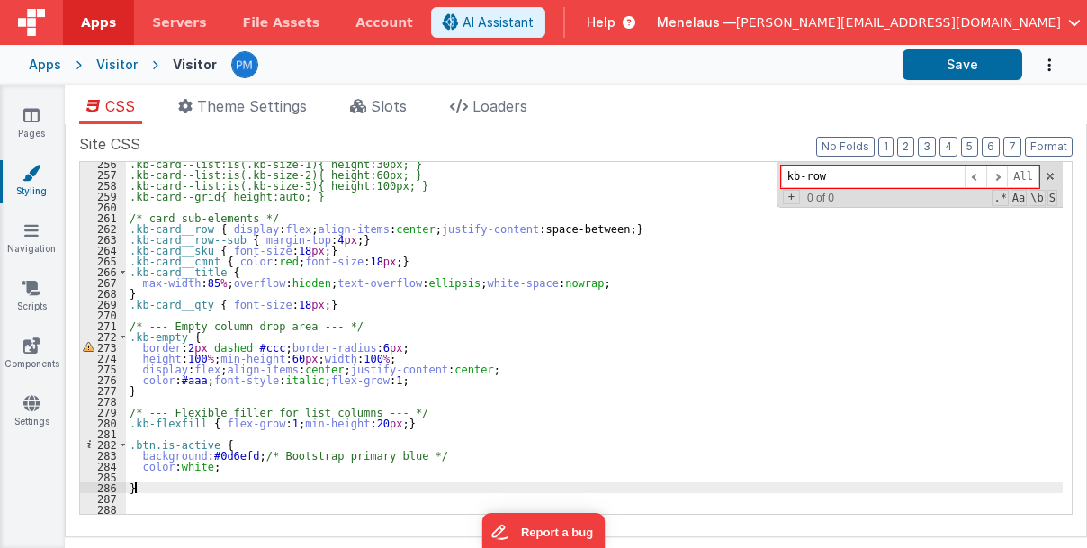
click at [169, 490] on div ".kb-card--list:is(.kb-size-1){ height:30px; } .kb-card--list:is(.kb-size-2){ he…" at bounding box center [595, 345] width 938 height 374
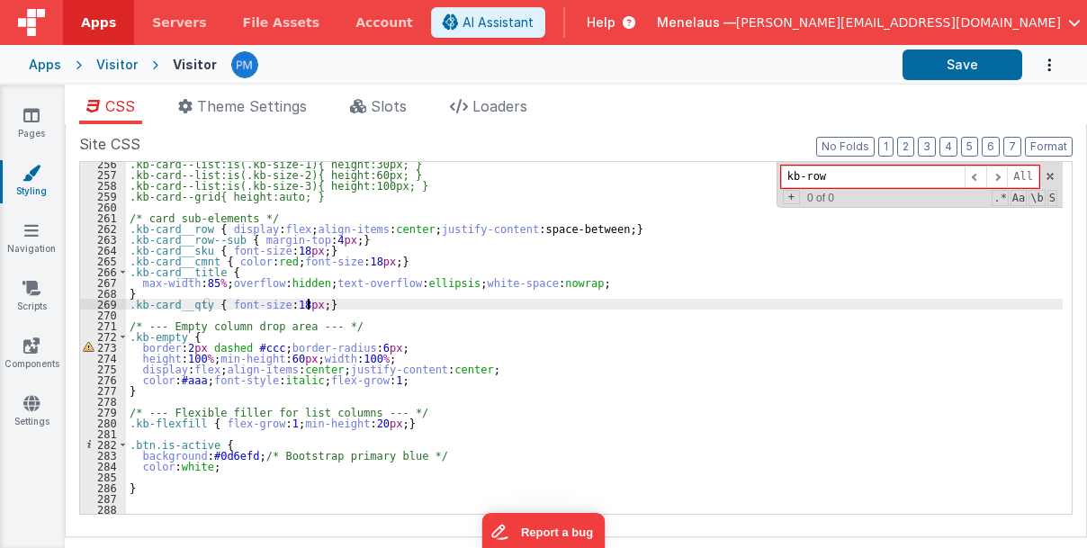
click at [317, 304] on div ".kb-card--list:is(.kb-size-1){ height:30px; } .kb-card--list:is(.kb-size-2){ he…" at bounding box center [595, 345] width 938 height 374
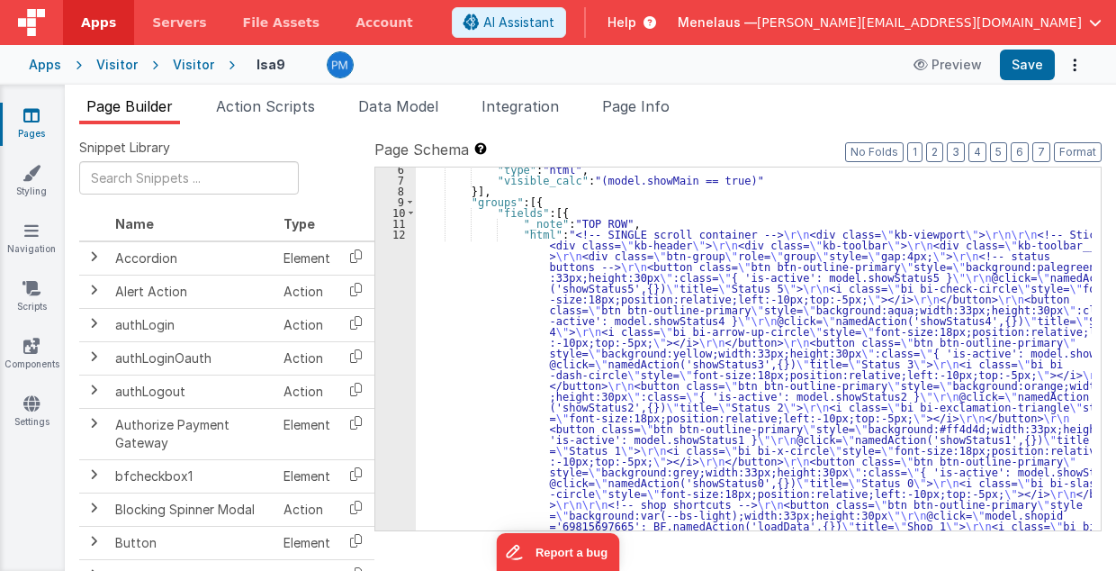
scroll to position [576, 0]
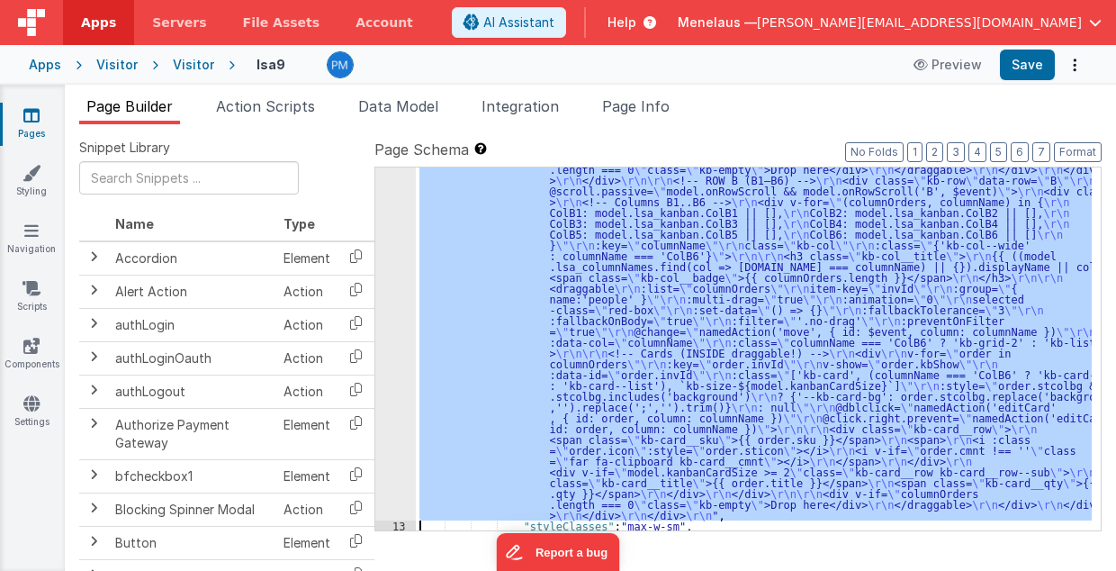
click at [391, 428] on div "12 13 14 15 16 17 18" at bounding box center [395, 43] width 41 height 1703
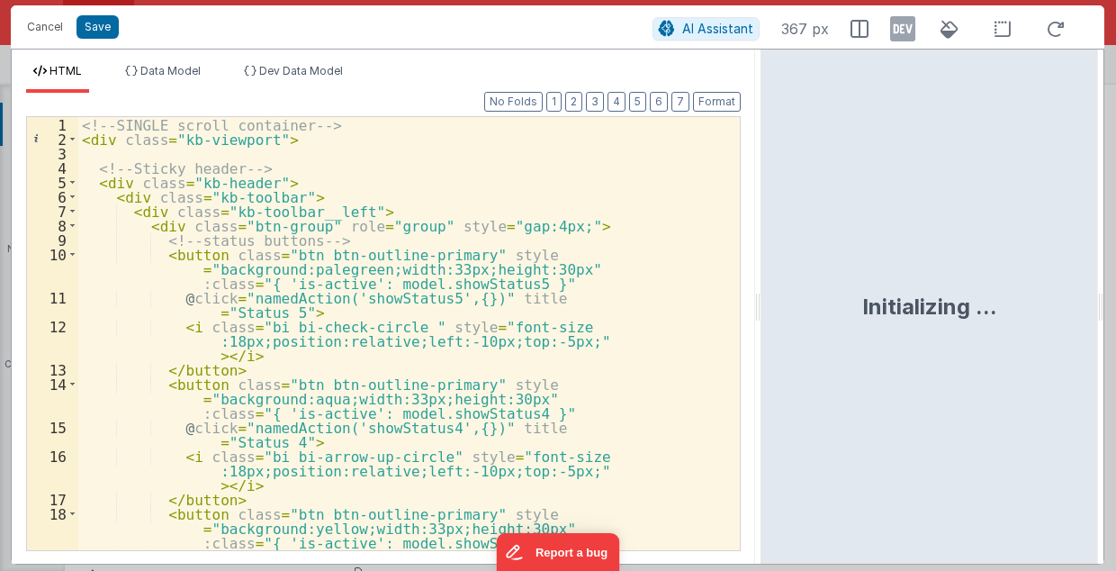
drag, startPoint x: 555, startPoint y: 317, endPoint x: 762, endPoint y: 320, distance: 208.0
click at [762, 320] on html "Cancel Save AI Assistant 367 px HTML Data Model Dev Data Model Format 7 6 5 4 3…" at bounding box center [558, 285] width 1116 height 571
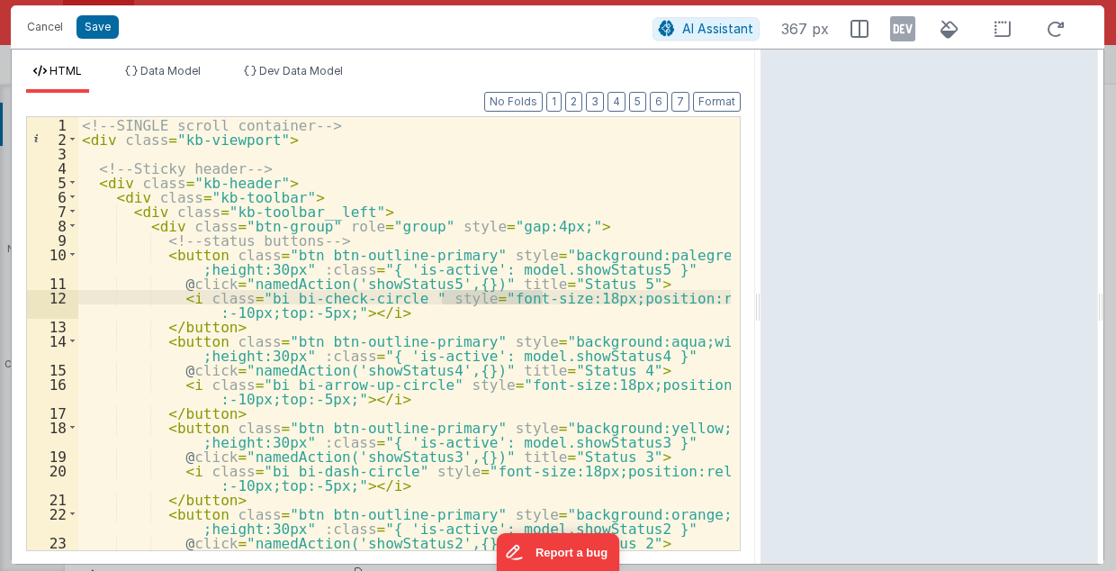
drag, startPoint x: 446, startPoint y: 298, endPoint x: 544, endPoint y: 300, distance: 97.2
click at [544, 300] on div "<!-- SINGLE scroll container --> < div class = "kb-viewport" > <!-- Sticky head…" at bounding box center [405, 356] width 654 height 478
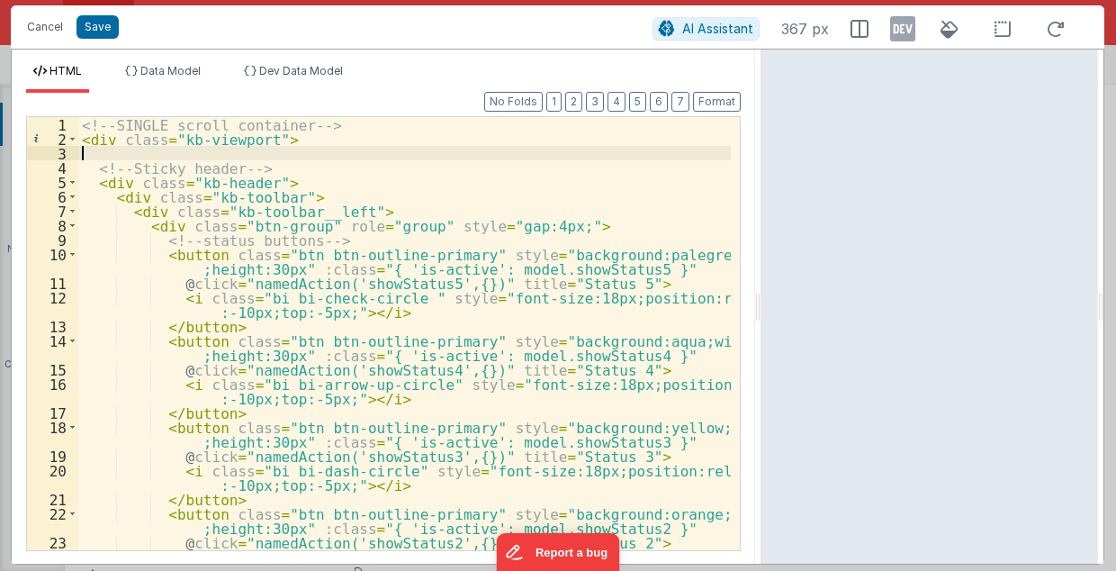
click at [612, 158] on div "<!-- SINGLE scroll container --> < div class = "kb-viewport" > <!-- Sticky head…" at bounding box center [405, 356] width 654 height 478
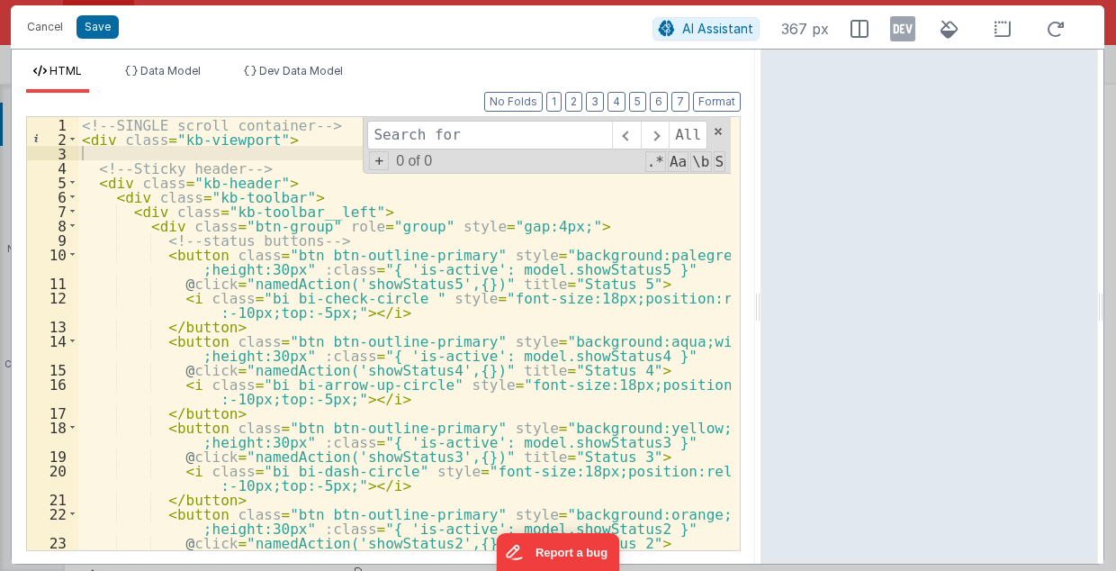
click at [561, 135] on input at bounding box center [489, 135] width 245 height 29
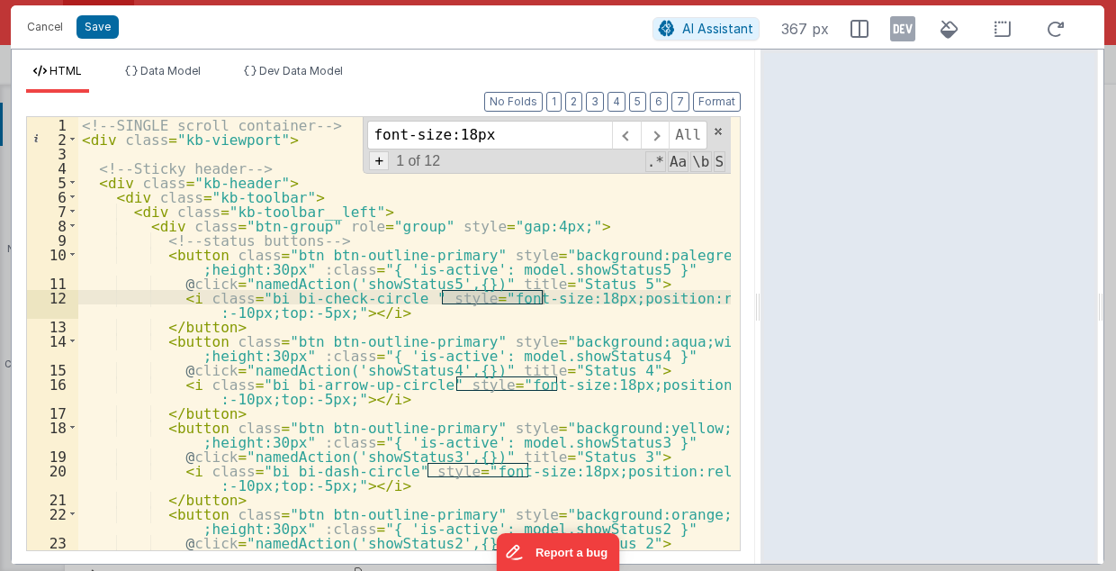
type input "font-size:18px"
click at [382, 158] on span "+" at bounding box center [379, 160] width 20 height 19
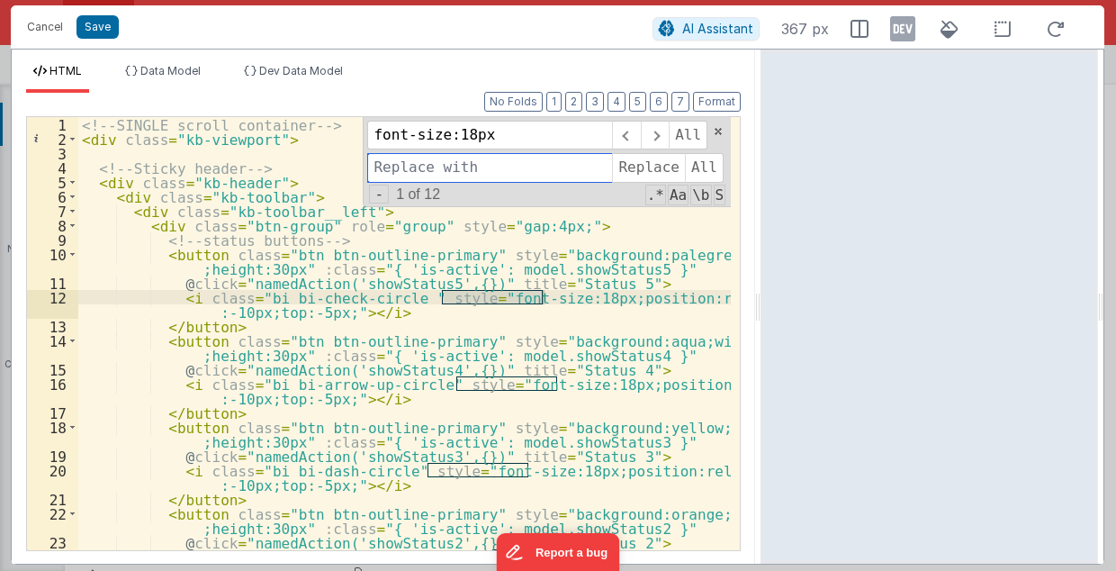
click at [423, 160] on input at bounding box center [489, 167] width 245 height 29
paste input "font-size:18px"
click at [466, 165] on input "font-size:18px" at bounding box center [489, 167] width 245 height 29
type input "font-size:24px"
click at [696, 165] on span "All" at bounding box center [704, 167] width 39 height 29
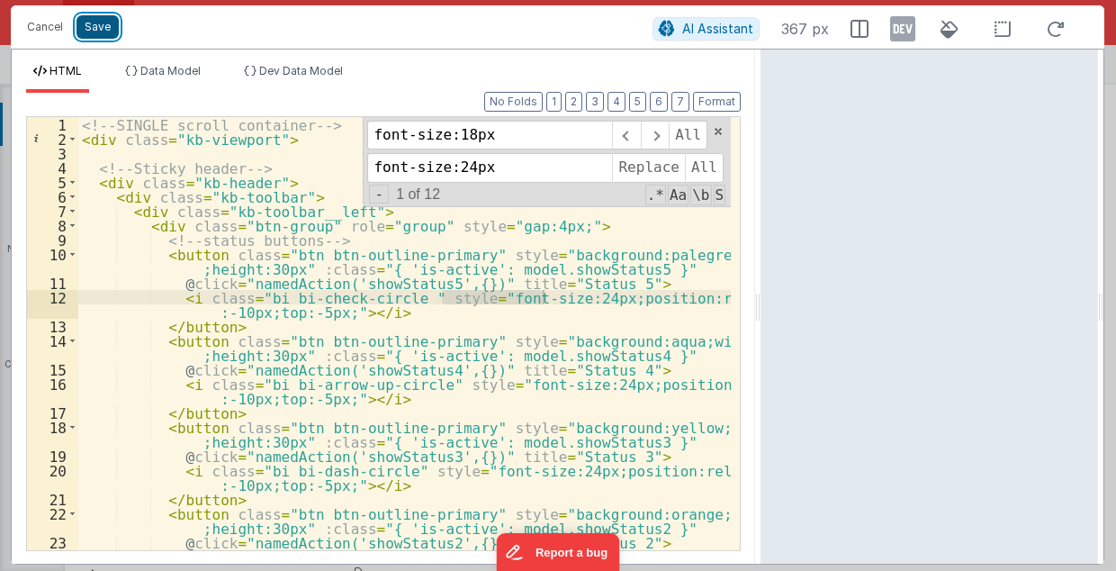
click at [101, 30] on button "Save" at bounding box center [98, 26] width 42 height 23
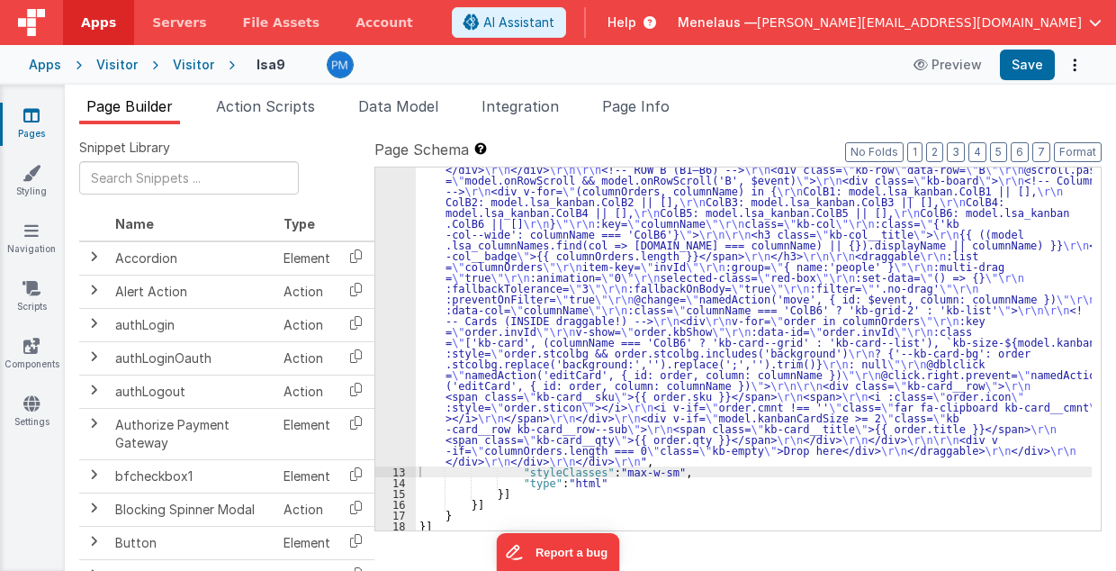
scroll to position [1483, 0]
click at [1023, 66] on button "Save" at bounding box center [1027, 65] width 55 height 31
click at [724, 267] on div ""html" : "<!-- SINGLE scroll container --> \r\n <div class= \" kb-viewport \" >…" at bounding box center [754, 80] width 677 height 1519
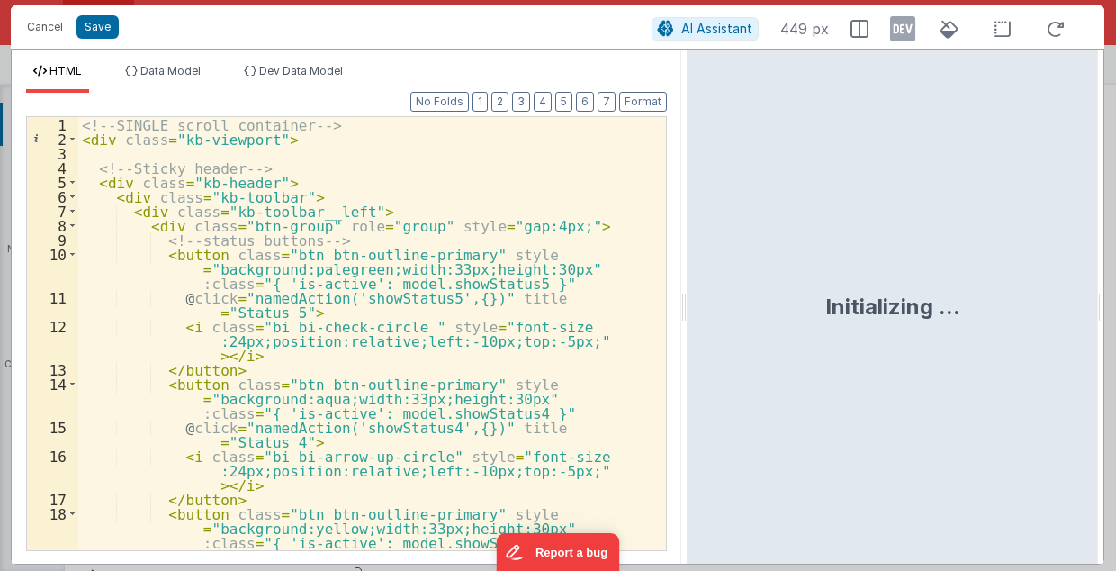
drag, startPoint x: 556, startPoint y: 310, endPoint x: 688, endPoint y: 305, distance: 131.5
click at [688, 305] on html "Cancel Save AI Assistant 449 px HTML Data Model Dev Data Model Format 7 6 5 4 3…" at bounding box center [558, 285] width 1116 height 571
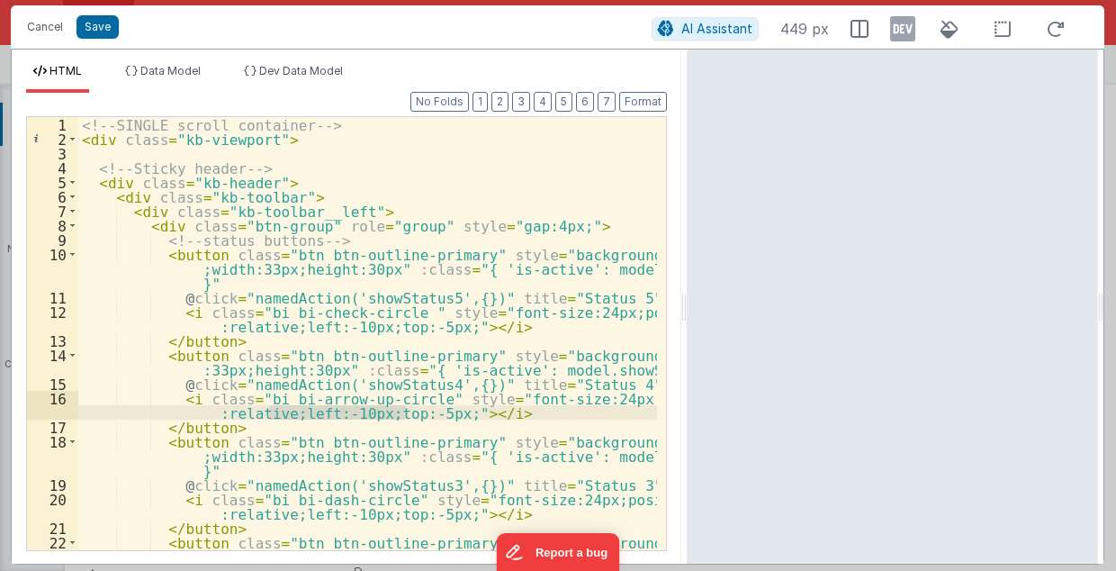
drag, startPoint x: 269, startPoint y: 409, endPoint x: 405, endPoint y: 416, distance: 136.1
click at [405, 416] on div "<!-- SINGLE scroll container --> < div class = "kb-viewport" > <!-- Sticky head…" at bounding box center [368, 363] width 580 height 492
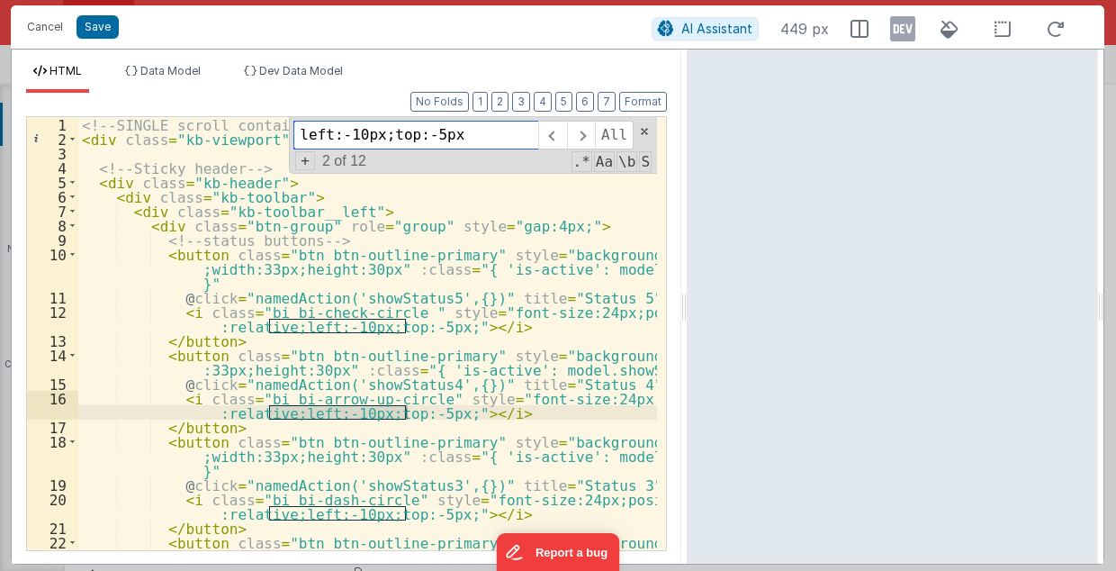
click at [307, 158] on span "+" at bounding box center [305, 160] width 20 height 19
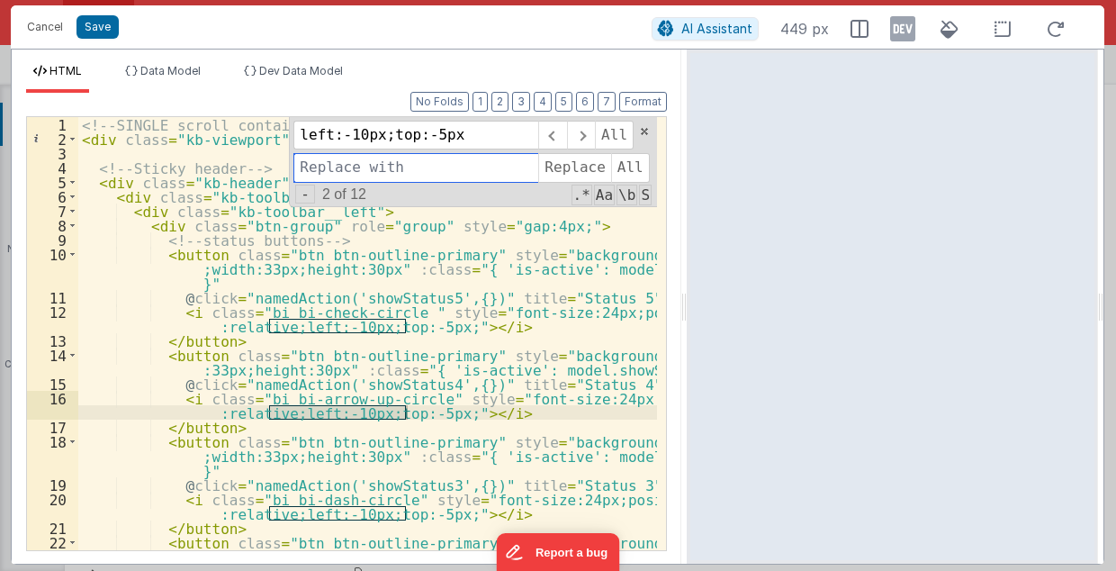
click at [319, 163] on input at bounding box center [415, 167] width 245 height 29
paste input "left:-10px;top:-5px"
click at [361, 169] on input "left:-10px;top:-5px" at bounding box center [415, 167] width 245 height 29
click at [426, 169] on input "left:-16px;top:-5px" at bounding box center [415, 167] width 245 height 29
type input "left:-16px;top:-11px"
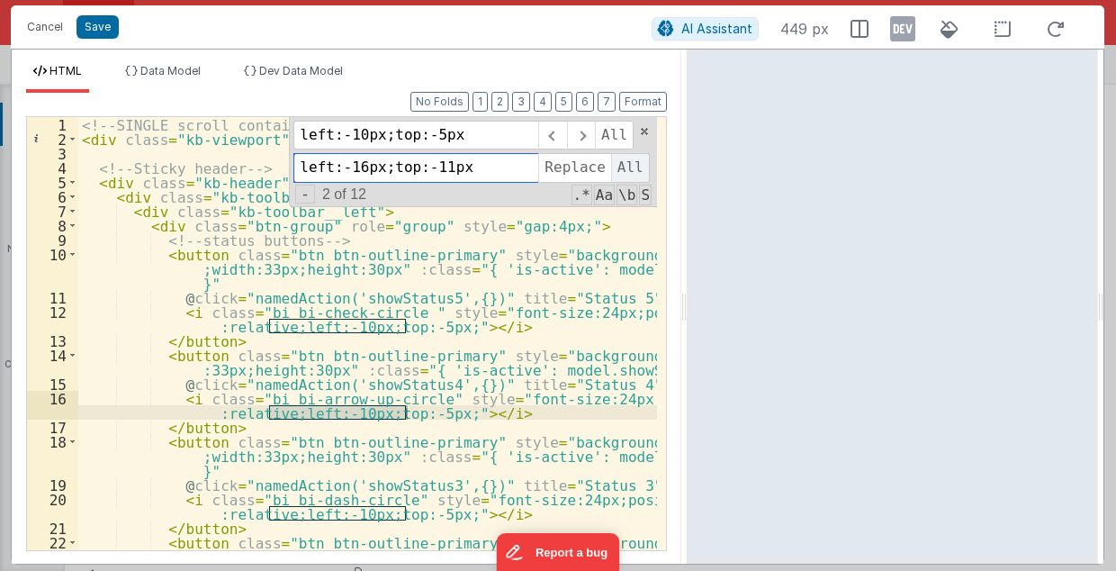
click at [614, 168] on span "All" at bounding box center [630, 167] width 39 height 29
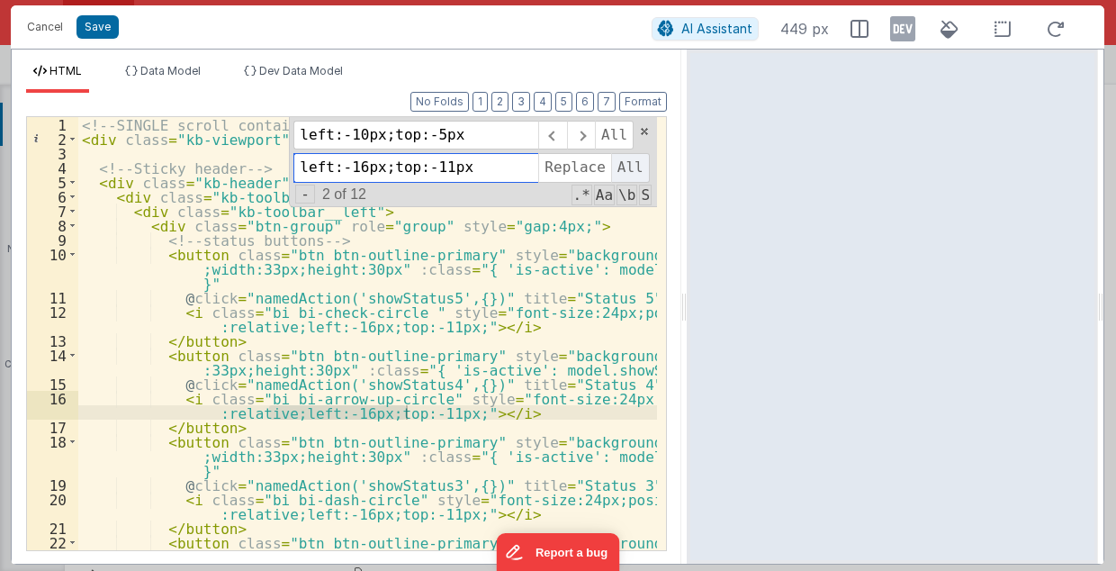
click at [627, 168] on span "All" at bounding box center [630, 167] width 39 height 29
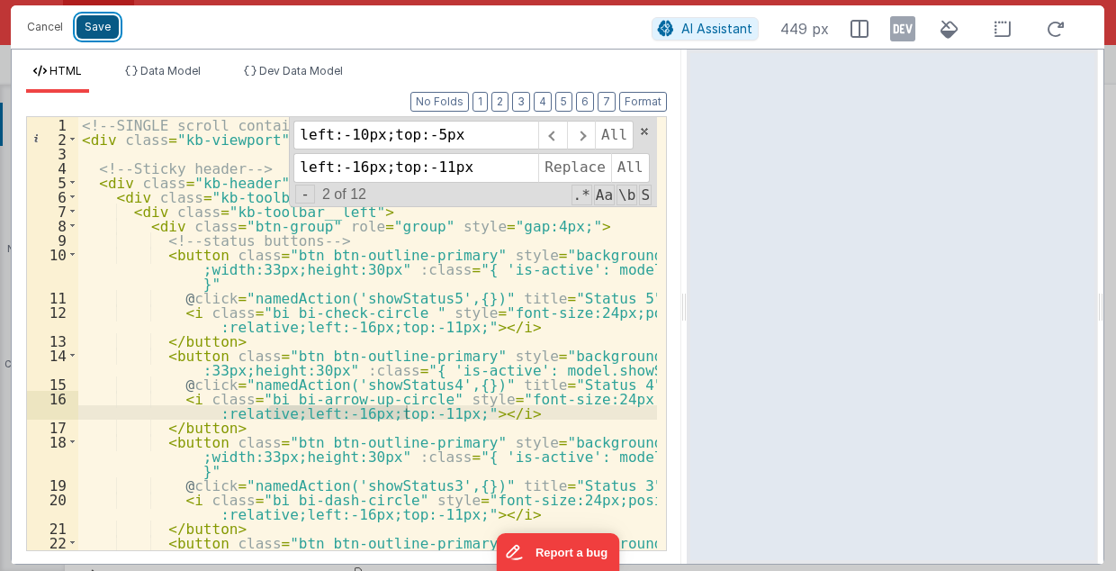
click at [102, 34] on button "Save" at bounding box center [98, 26] width 42 height 23
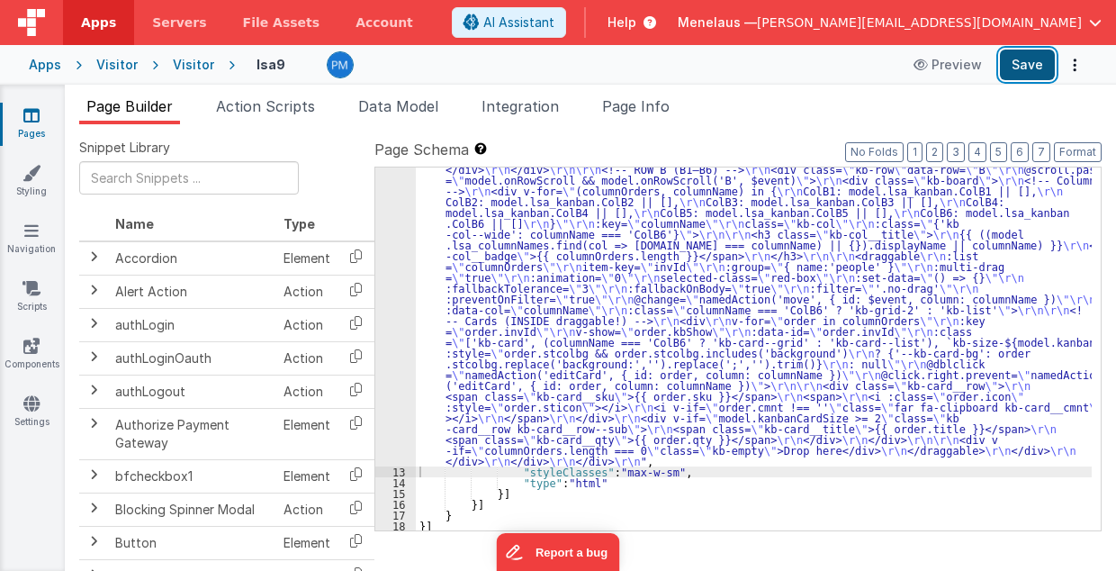
click at [1034, 59] on button "Save" at bounding box center [1027, 65] width 55 height 31
click at [677, 237] on div ""html" : "<!-- SINGLE scroll container --> \r\n <div class= \" kb-viewport \" >…" at bounding box center [754, 80] width 677 height 1519
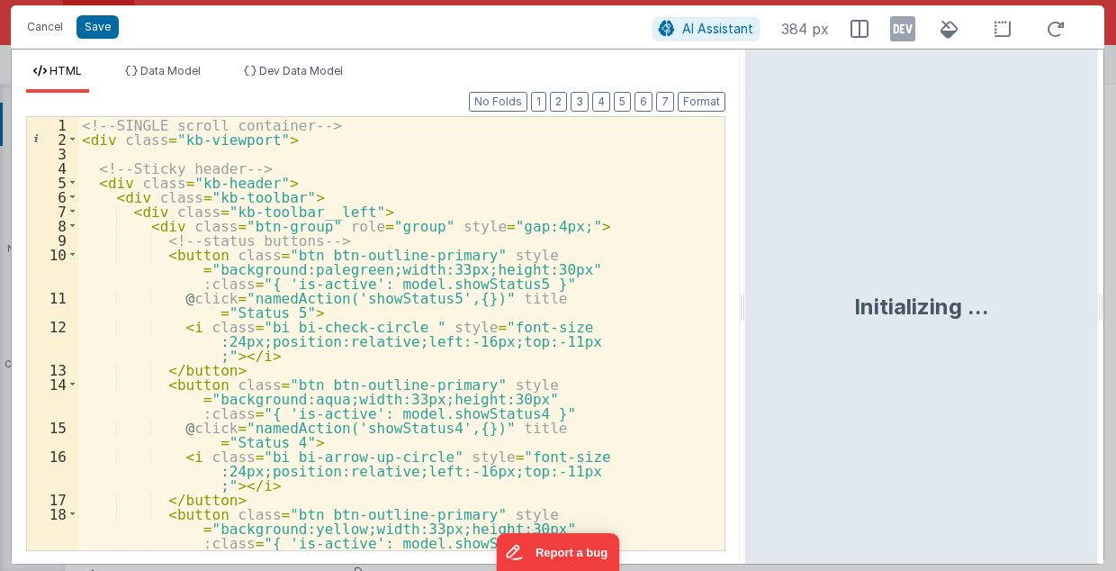
drag, startPoint x: 555, startPoint y: 306, endPoint x: 747, endPoint y: 328, distance: 193.0
click at [747, 328] on html "Cancel Save AI Assistant 384 px HTML Data Model Dev Data Model Format 7 6 5 4 3…" at bounding box center [558, 285] width 1116 height 571
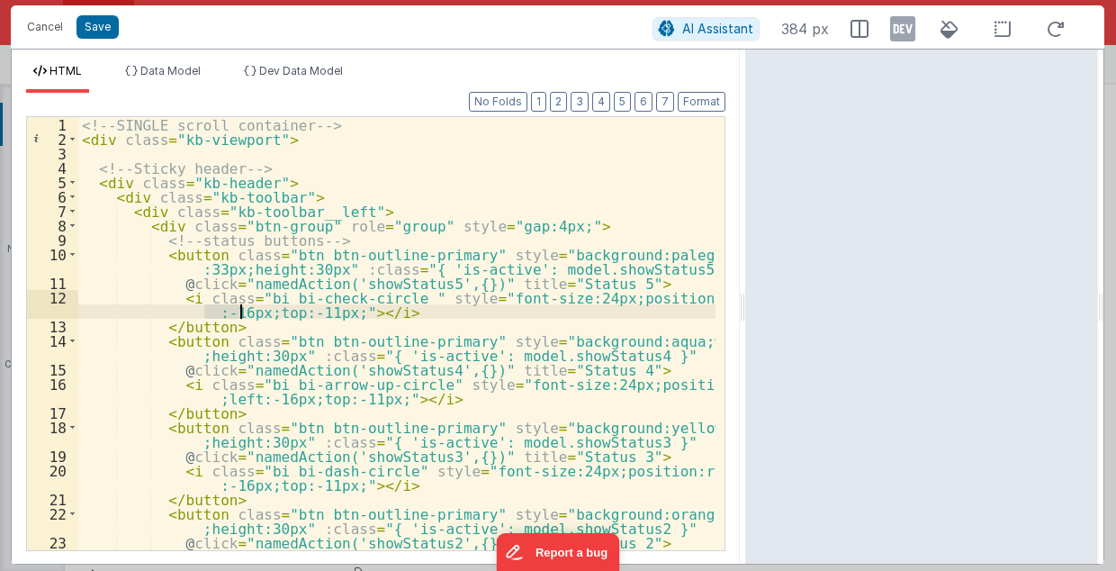
drag, startPoint x: 203, startPoint y: 310, endPoint x: 239, endPoint y: 315, distance: 36.4
click at [239, 315] on div "<!-- SINGLE scroll container --> < div class = "kb-viewport" > <!-- Sticky head…" at bounding box center [397, 356] width 638 height 478
drag, startPoint x: 679, startPoint y: 295, endPoint x: 245, endPoint y: 311, distance: 434.2
click at [245, 311] on div "<!-- SINGLE scroll container --> < div class = "kb-viewport" > <!-- Sticky head…" at bounding box center [397, 356] width 638 height 478
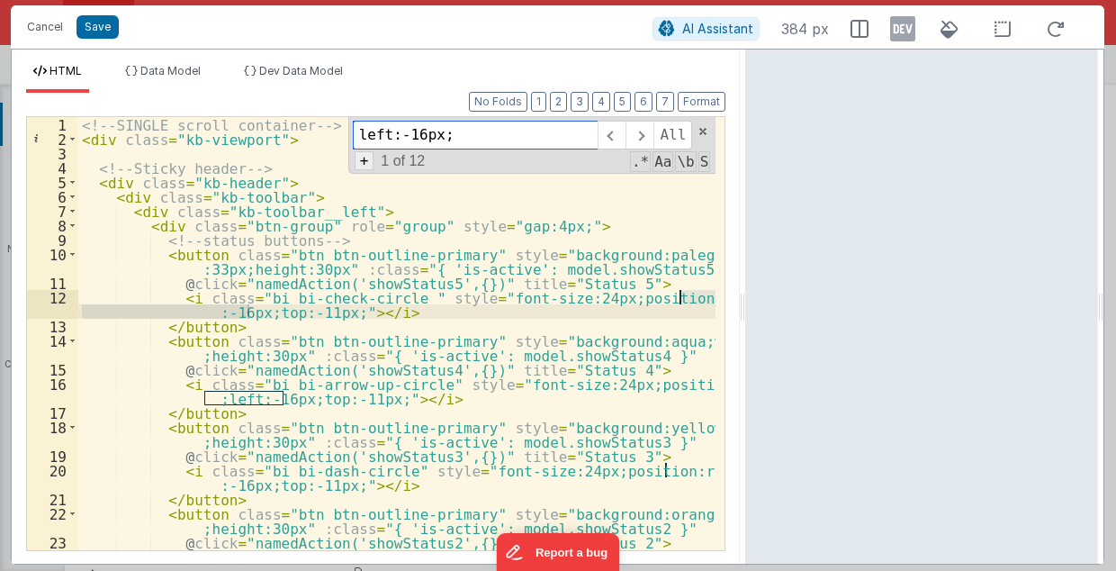
click at [369, 160] on span "+" at bounding box center [365, 160] width 20 height 19
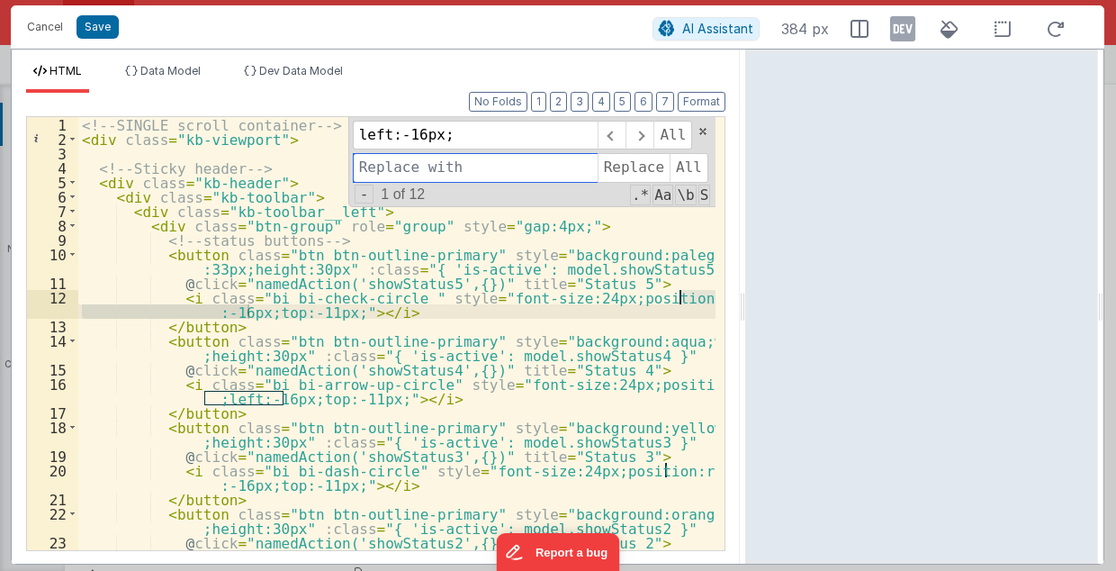
click at [401, 171] on input at bounding box center [475, 167] width 245 height 29
click at [422, 169] on input at bounding box center [475, 167] width 245 height 29
paste input "left:-16px;"
click at [423, 164] on input "left:-16px;" at bounding box center [475, 167] width 245 height 29
type input "left:-13px;"
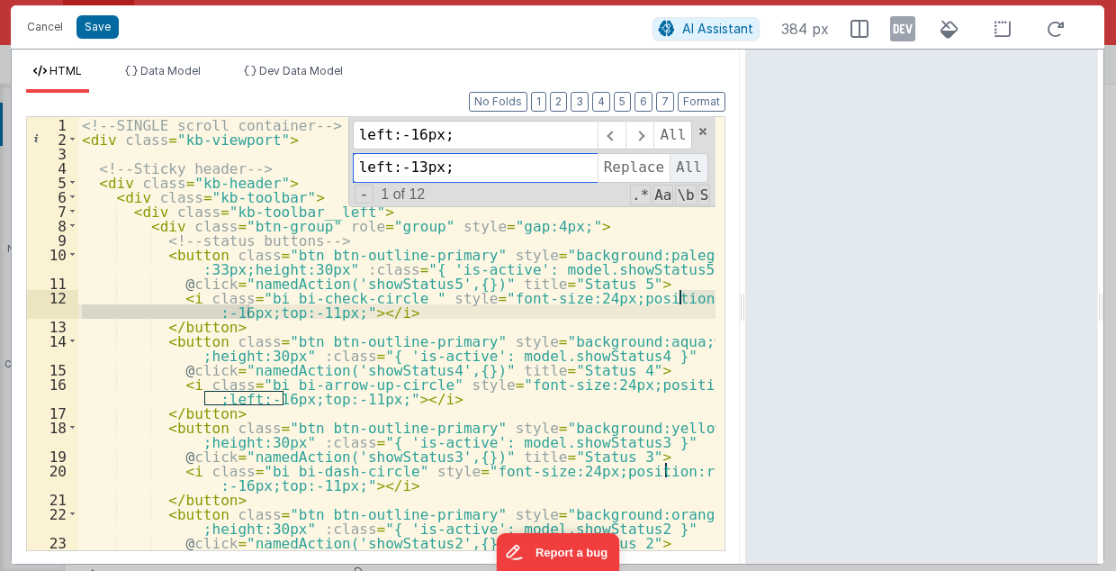
click at [690, 171] on span "All" at bounding box center [689, 167] width 39 height 29
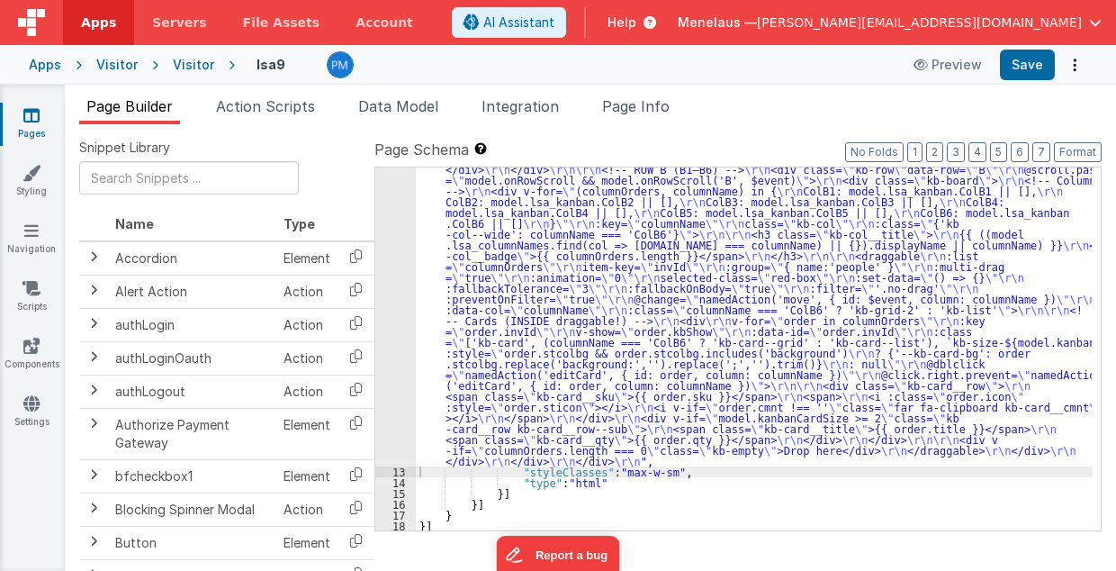
click at [518, 263] on div ""html" : "<!-- SINGLE scroll container --> \r\n <div class= \" kb-viewport \" >…" at bounding box center [754, 80] width 677 height 1519
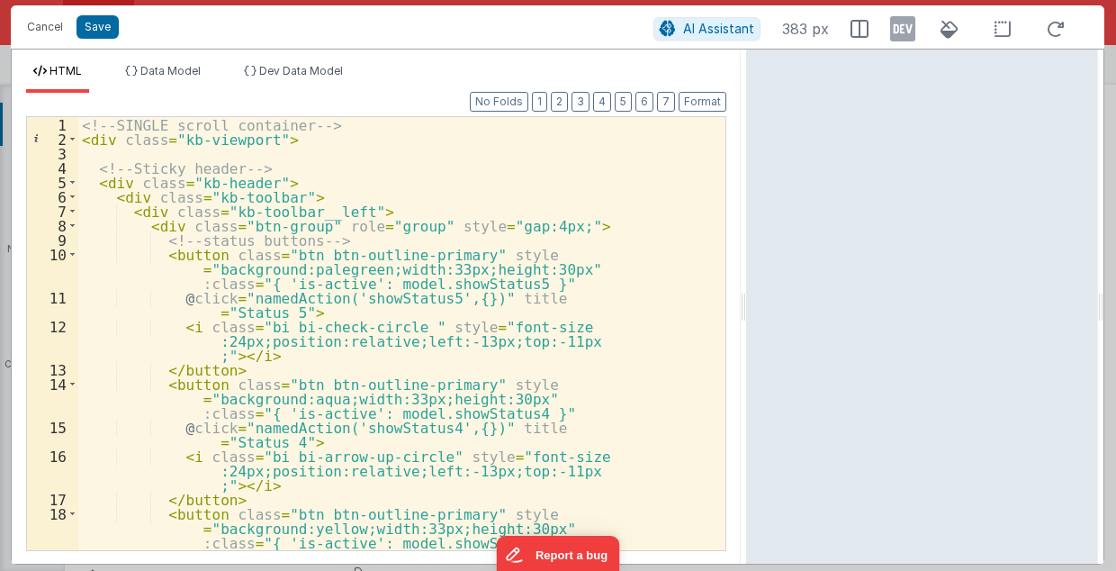
drag, startPoint x: 555, startPoint y: 304, endPoint x: 748, endPoint y: 304, distance: 192.6
click at [748, 304] on html "Cancel Save AI Assistant 383 px HTML Data Model Dev Data Model Format 7 6 5 4 3…" at bounding box center [558, 285] width 1116 height 571
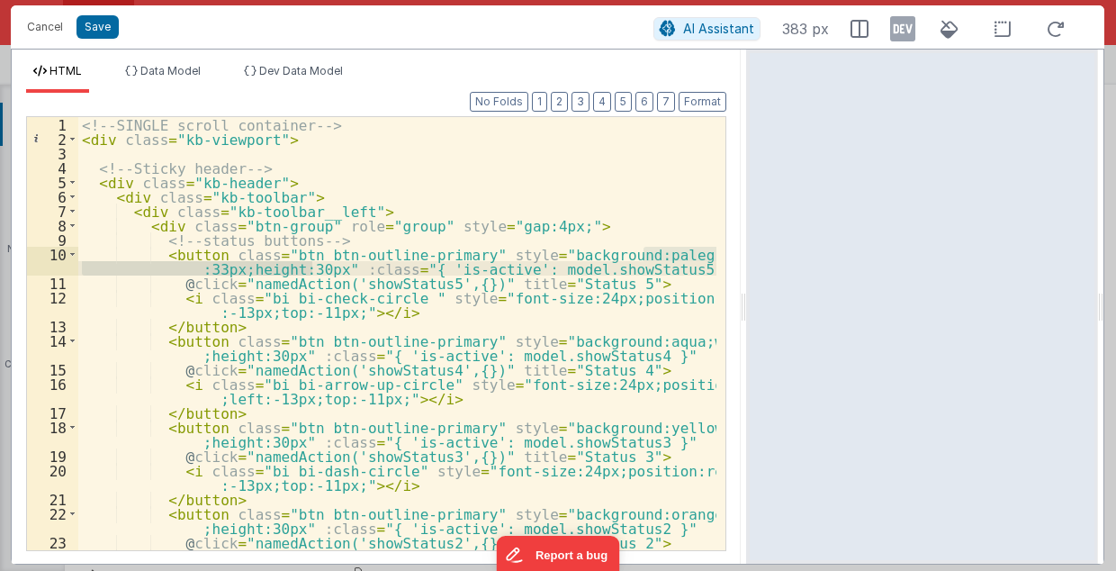
drag, startPoint x: 643, startPoint y: 254, endPoint x: 729, endPoint y: 144, distance: 139.7
click at [314, 268] on div "<!-- SINGLE scroll container --> < div class = "kb-viewport" > <!-- Sticky head…" at bounding box center [397, 356] width 639 height 478
click at [610, 169] on div "<!-- SINGLE scroll container --> < div class = "kb-viewport" > <!-- Sticky head…" at bounding box center [397, 356] width 639 height 478
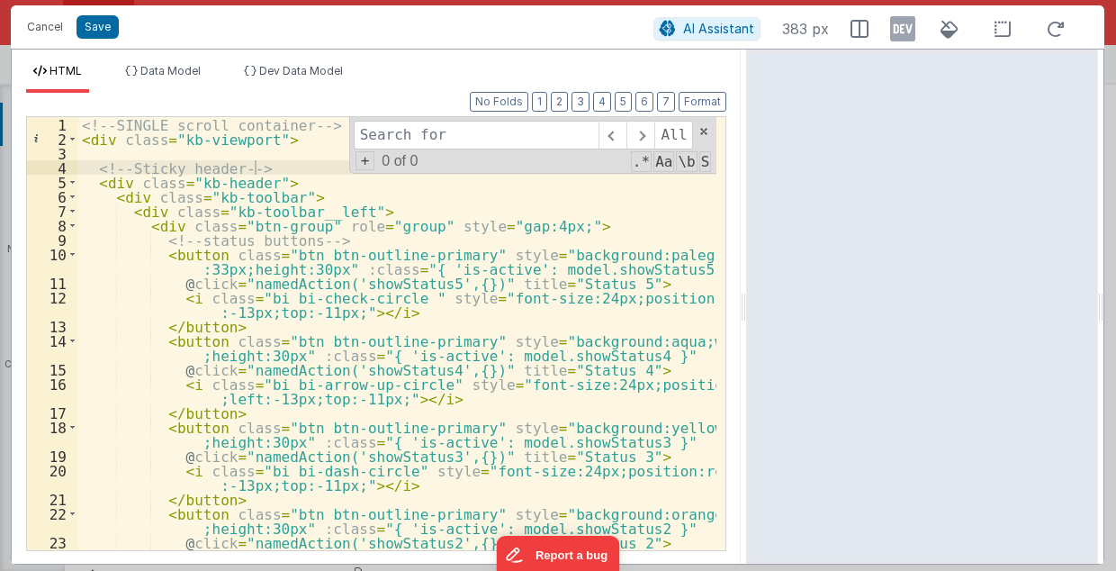
click at [500, 140] on input at bounding box center [476, 135] width 245 height 29
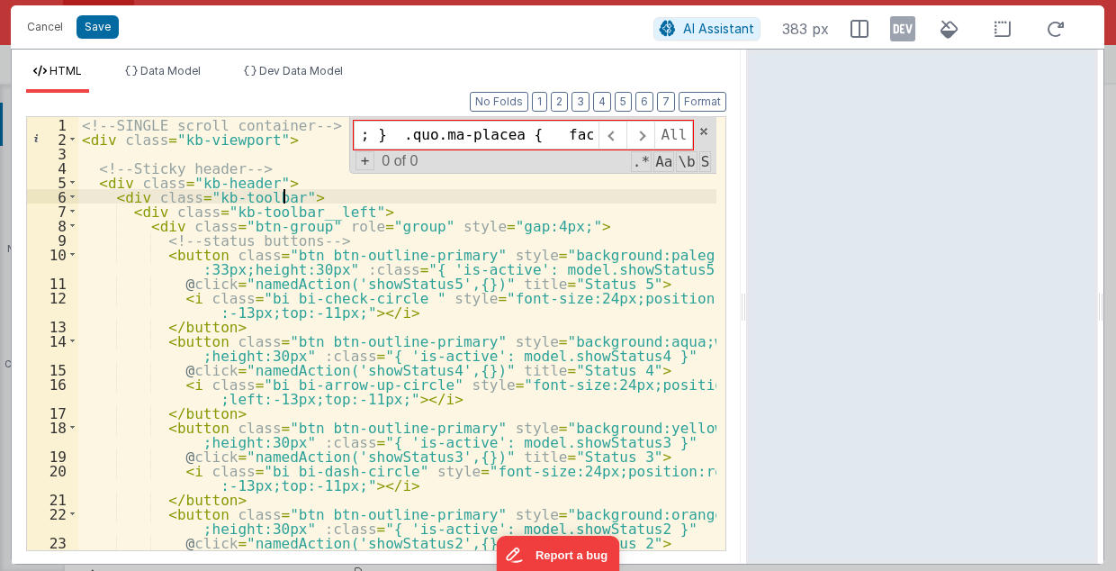
click at [564, 198] on div "<!-- SINGLE scroll container --> < div class = "kb-viewport" > <!-- Sticky head…" at bounding box center [397, 356] width 639 height 478
click at [704, 131] on span at bounding box center [704, 131] width 13 height 13
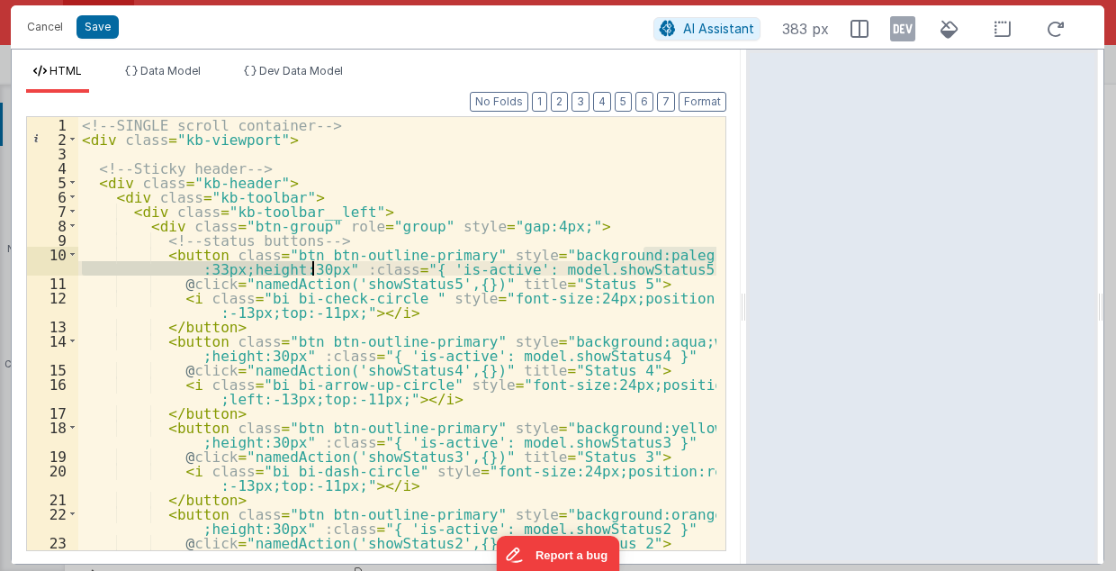
type input "width:33px;height:30px""
drag, startPoint x: 643, startPoint y: 251, endPoint x: 311, endPoint y: 268, distance: 332.6
click at [311, 268] on div "<!-- SINGLE scroll container --> < div class = "kb-viewport" > <!-- Sticky head…" at bounding box center [397, 356] width 639 height 478
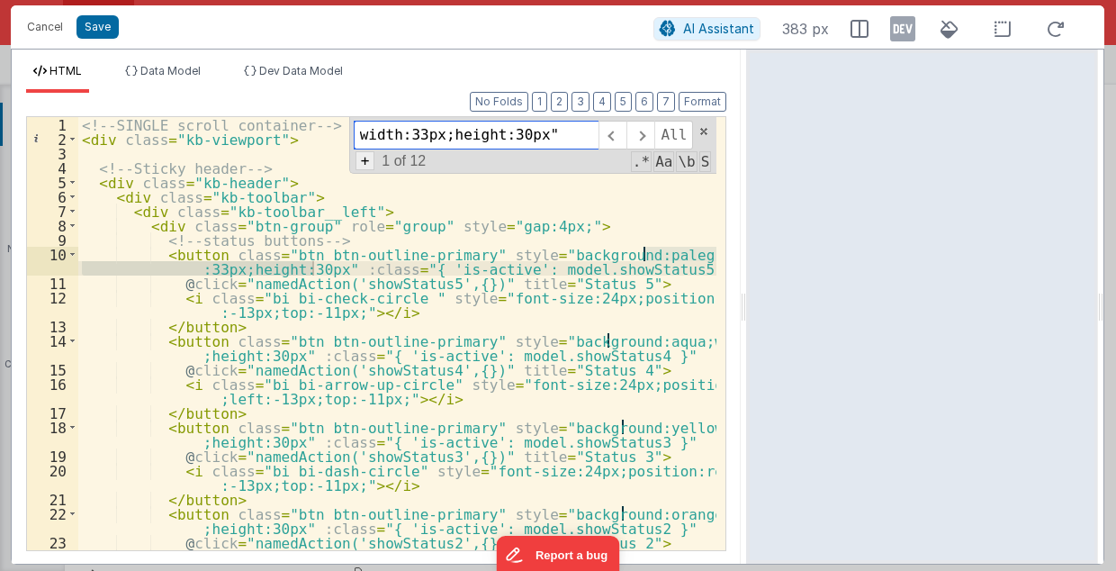
click at [371, 158] on span "+" at bounding box center [366, 160] width 20 height 19
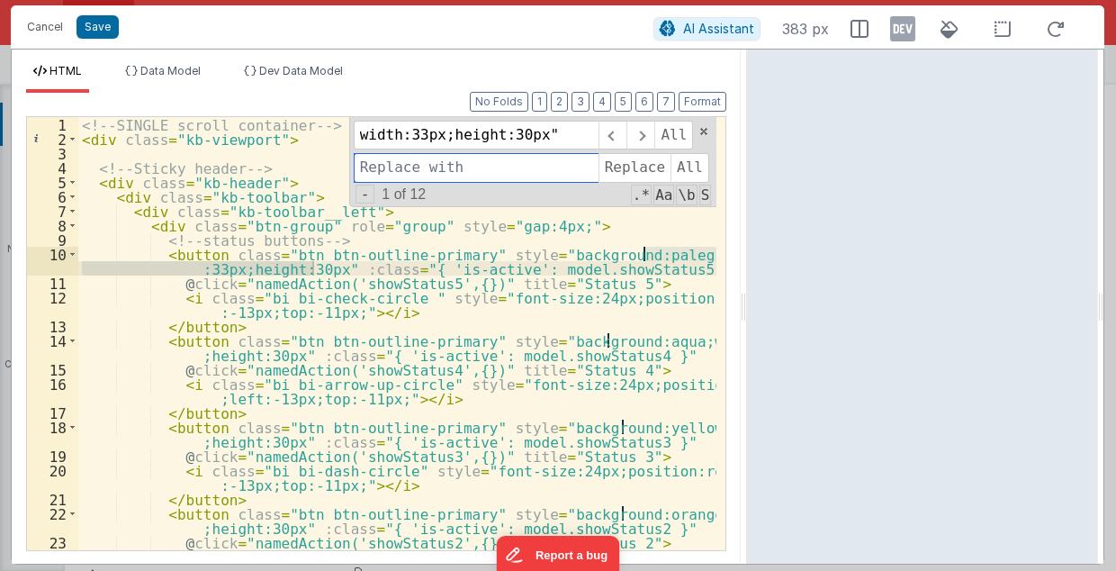
click at [375, 168] on input at bounding box center [476, 167] width 245 height 29
paste input "width:33px;height:30px""
click at [509, 167] on input "width:33px;height:30px"" at bounding box center [476, 167] width 245 height 29
type input "width:36px;height:33px""
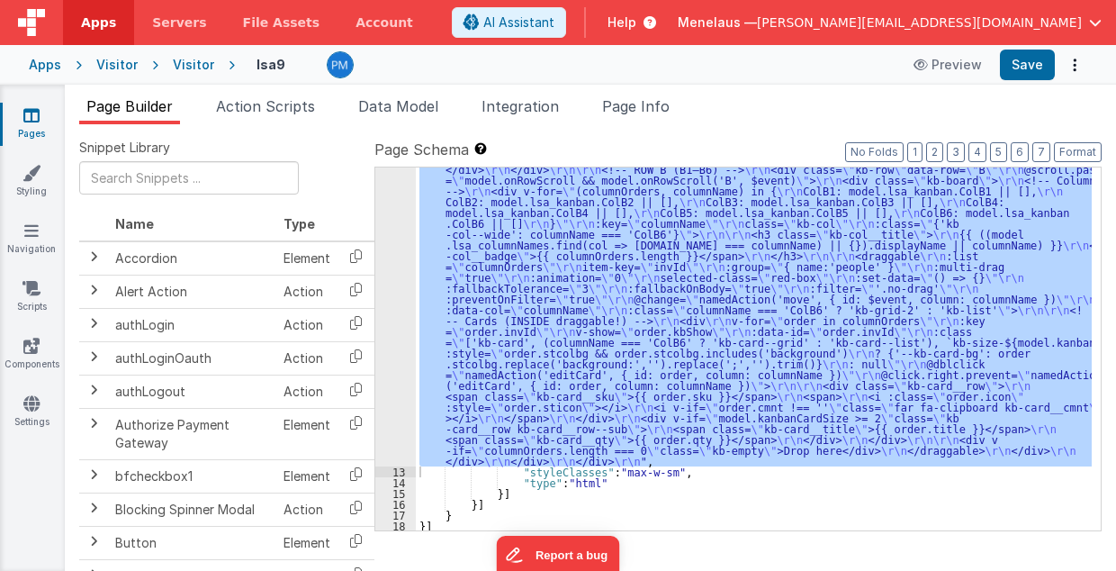
click at [747, 131] on div "Snippet Library Name Type Accordion Element Alert Action Action authLogin Actio…" at bounding box center [590, 361] width 1051 height 475
click at [1033, 66] on button "Save" at bounding box center [1027, 65] width 55 height 31
click at [726, 275] on div ""html" : "<!-- SINGLE scroll container --> \r\n <div class= \" kb-viewport \" >…" at bounding box center [754, 348] width 676 height 363
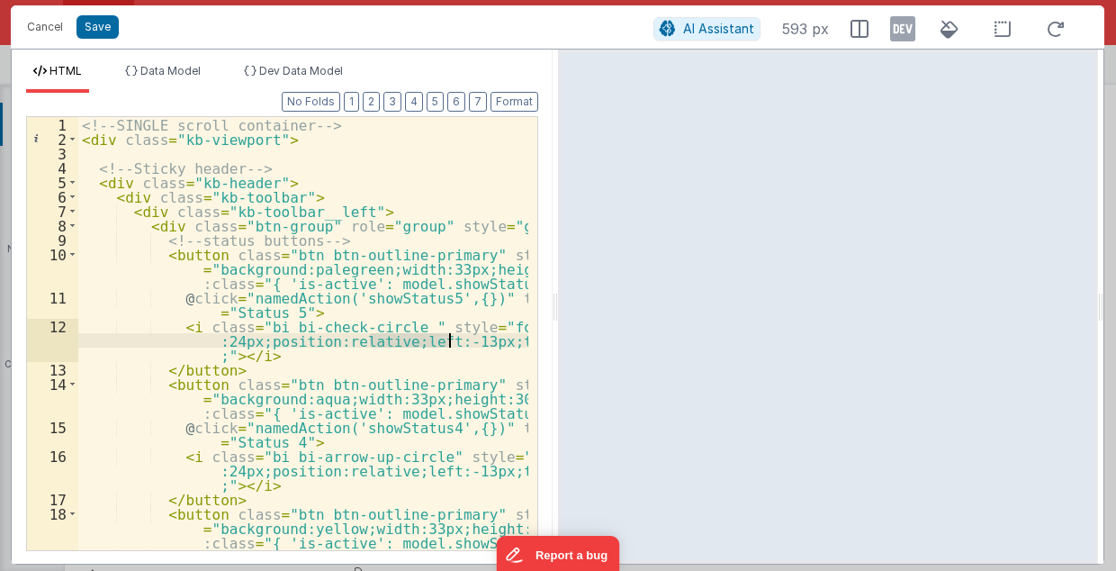
drag, startPoint x: 370, startPoint y: 337, endPoint x: 446, endPoint y: 342, distance: 75.8
click at [446, 342] on div "<!-- SINGLE scroll container --> < div class = "kb-viewport" > <!-- Sticky head…" at bounding box center [303, 356] width 451 height 478
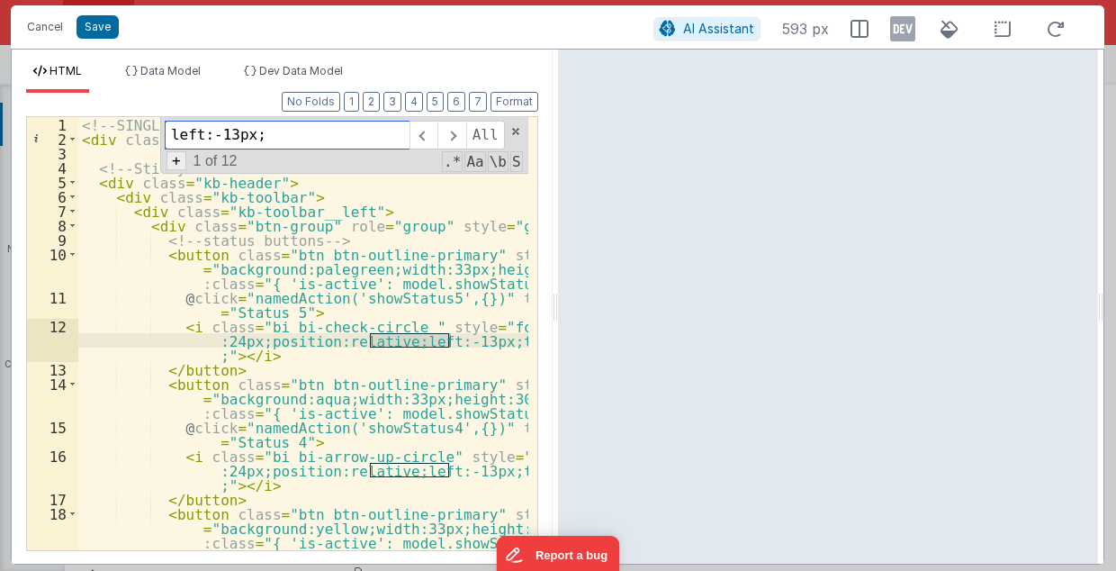
click at [182, 160] on span "+" at bounding box center [177, 160] width 20 height 19
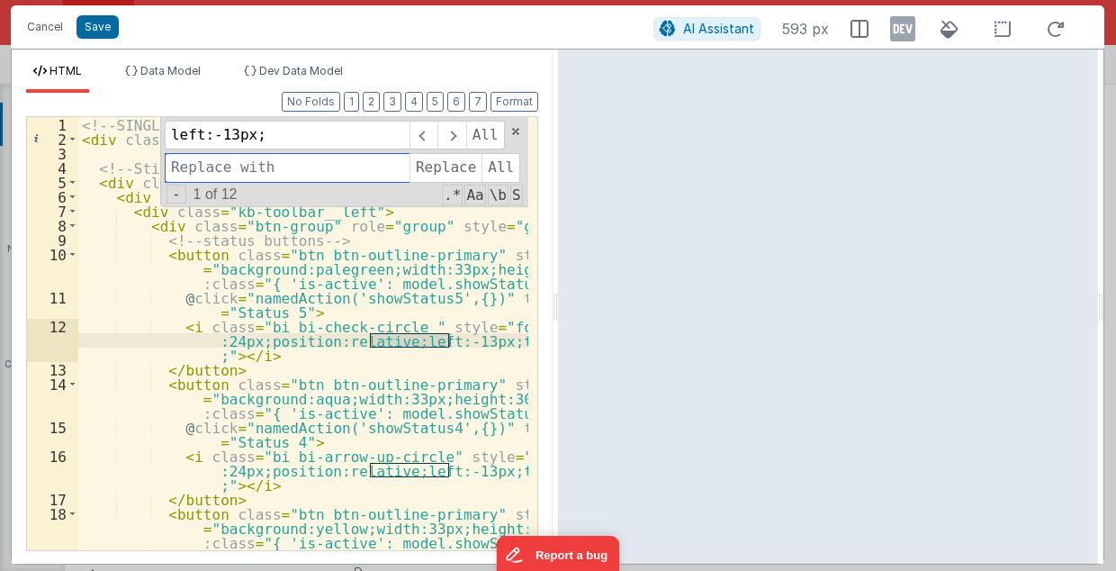
click at [205, 167] on input at bounding box center [287, 167] width 245 height 29
paste input "left:-13px;"
click at [234, 168] on input "left:-13px;" at bounding box center [287, 167] width 245 height 29
type input "left:-14px;"
click at [493, 166] on span "All" at bounding box center [501, 167] width 39 height 29
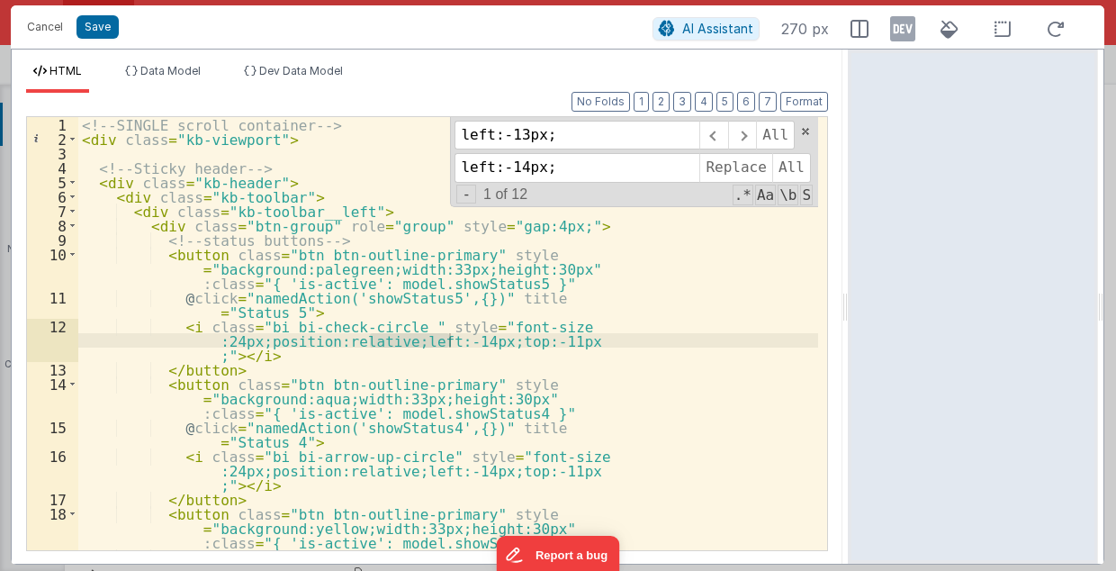
drag, startPoint x: 555, startPoint y: 311, endPoint x: 848, endPoint y: 307, distance: 292.6
click at [852, 307] on html "Cancel Save AI Assistant 270 px HTML Data Model Dev Data Model Format 7 6 5 4 3…" at bounding box center [558, 285] width 1116 height 571
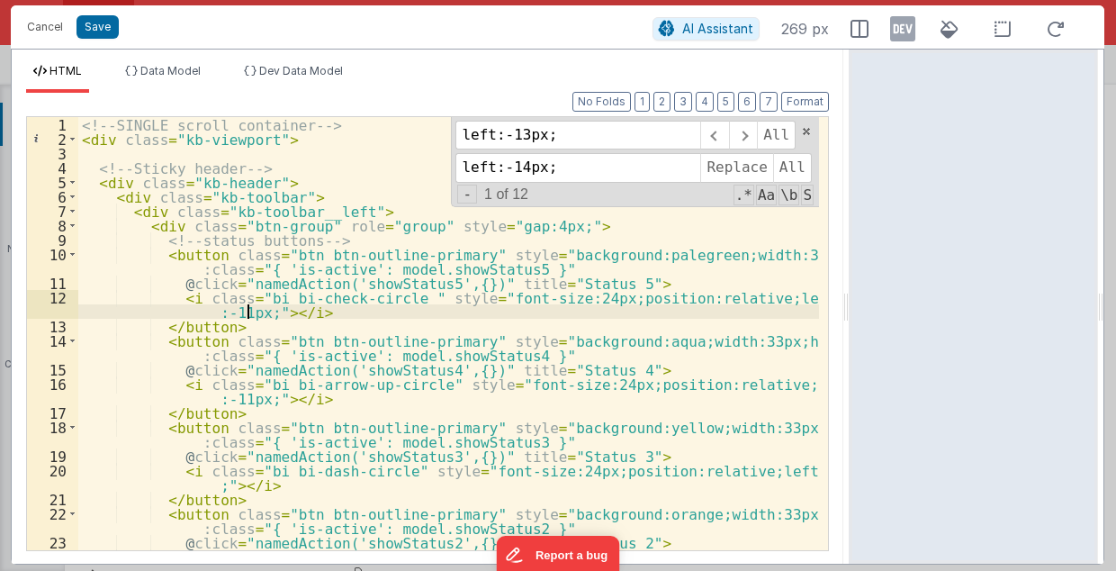
click at [248, 309] on div "<!-- SINGLE scroll container --> < div class = "kb-viewport" > <!-- Sticky head…" at bounding box center [449, 356] width 742 height 478
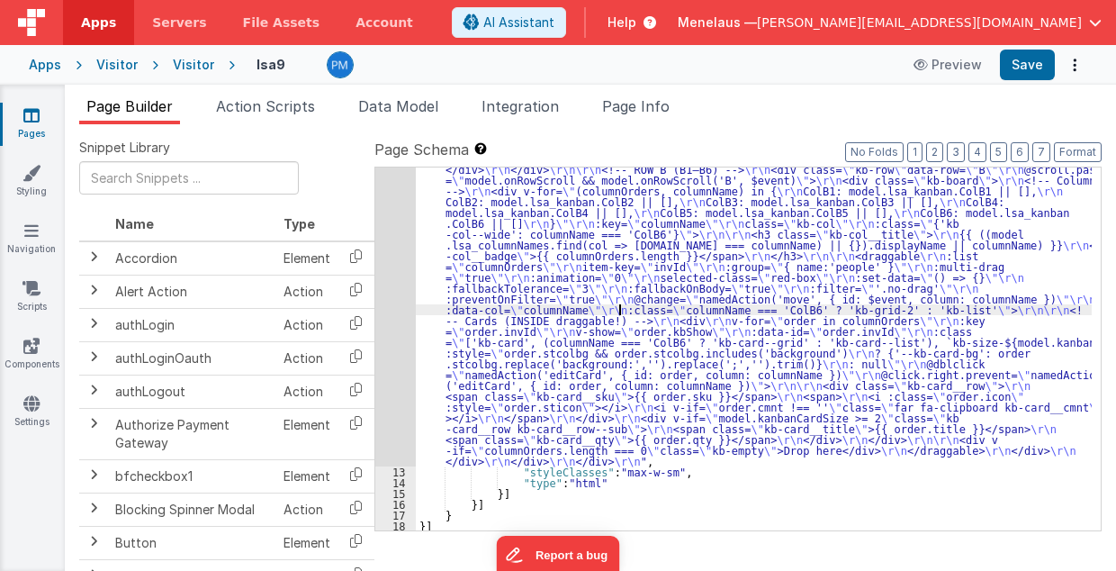
click at [621, 311] on div ""html" : "<!-- SINGLE scroll container --> \r\n <div class= \" kb-viewport \" >…" at bounding box center [754, 80] width 677 height 1519
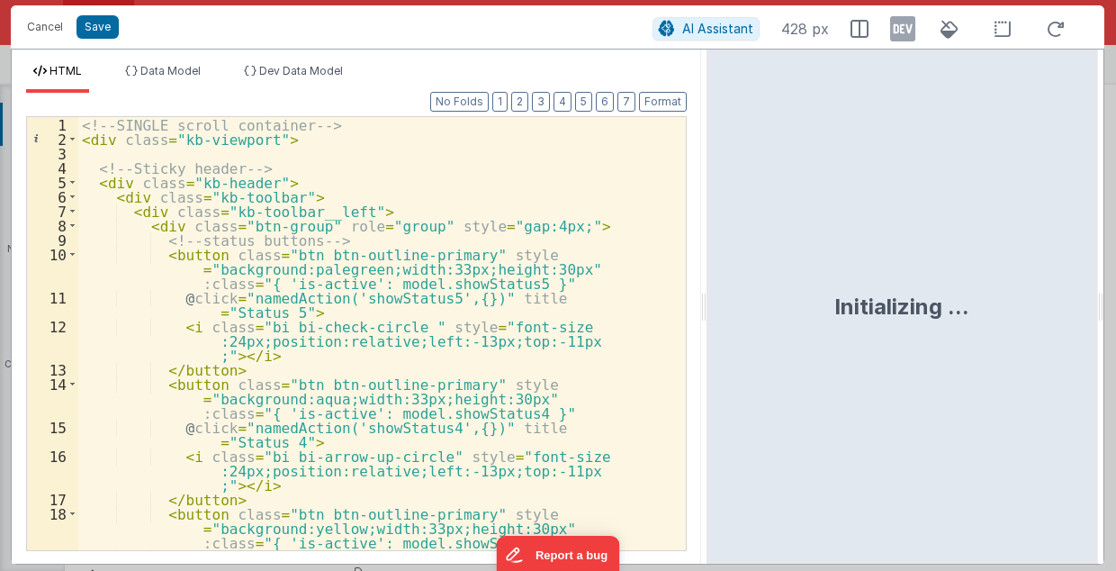
drag, startPoint x: 555, startPoint y: 305, endPoint x: 708, endPoint y: 305, distance: 152.1
click at [708, 305] on html "Cancel Save AI Assistant 428 px HTML Data Model Dev Data Model Format 7 6 5 4 3…" at bounding box center [558, 285] width 1116 height 571
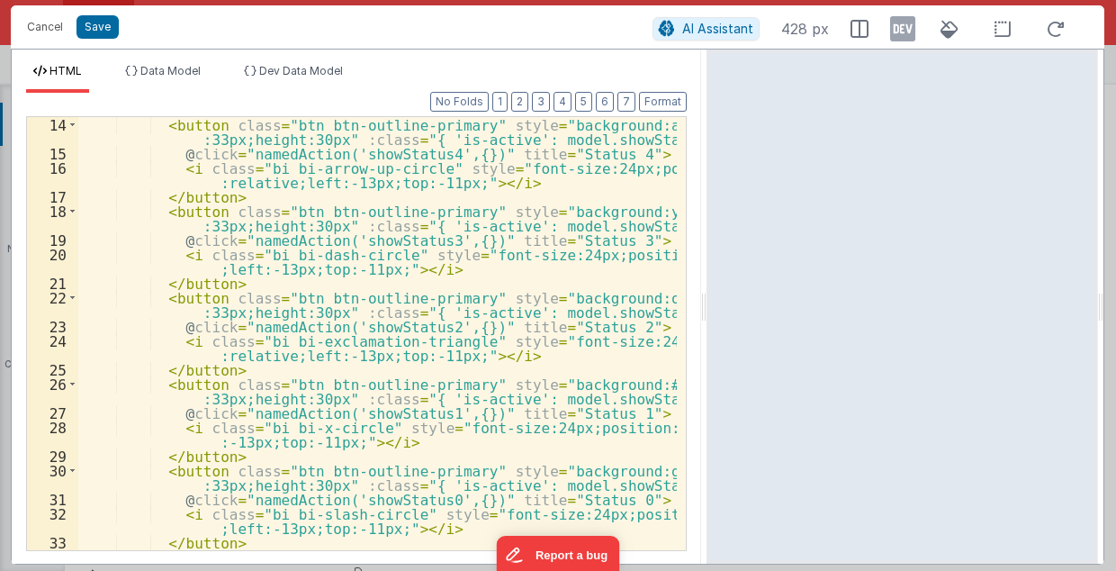
scroll to position [108, 0]
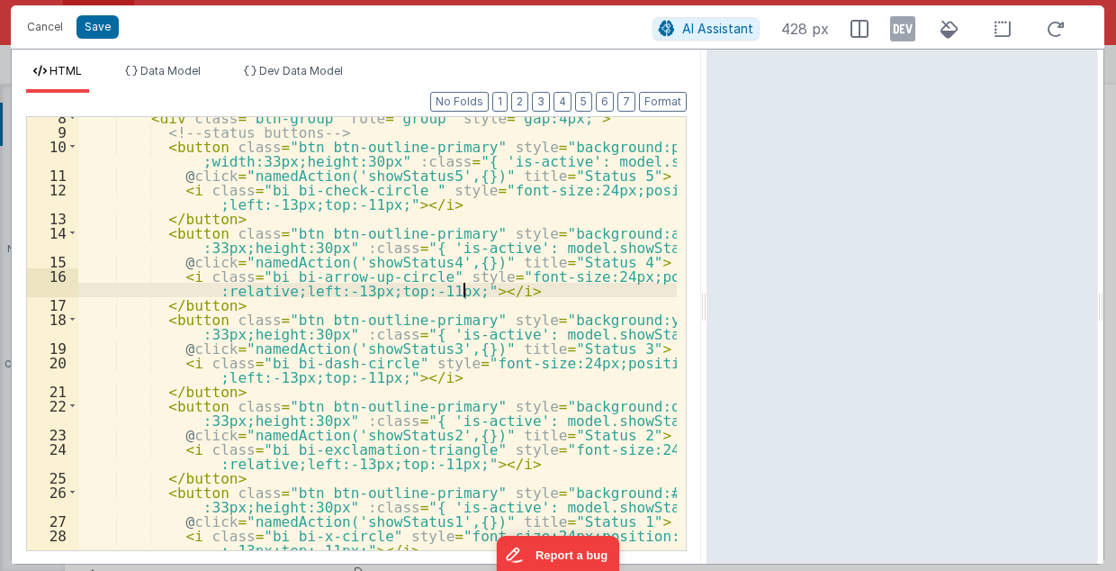
click at [654, 292] on div "< div class = "btn-group" role = "group" style = "gap:4px;" > <!-- status butto…" at bounding box center [378, 342] width 600 height 464
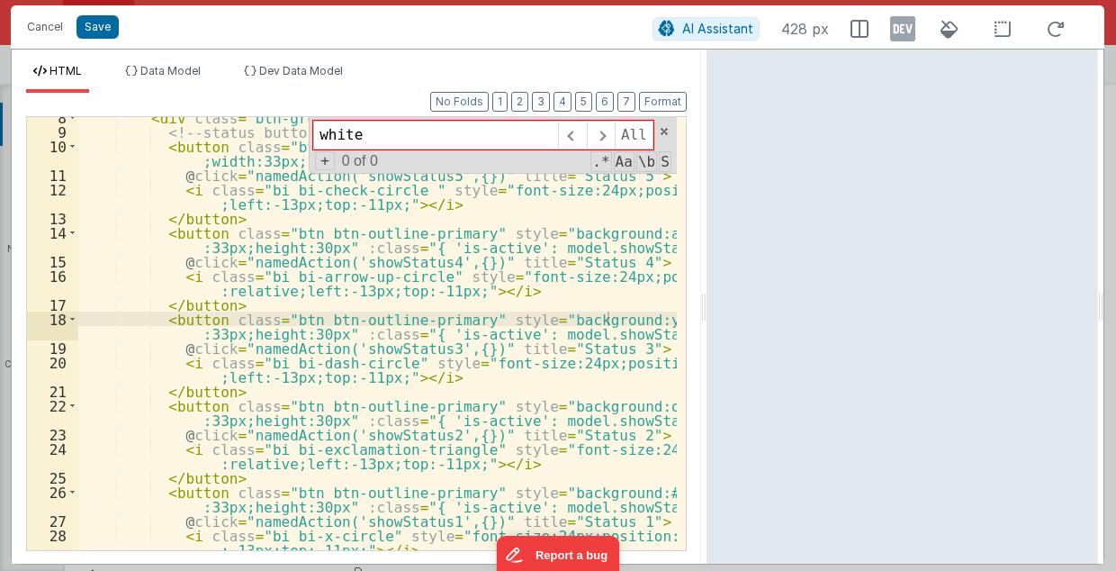
type input "white"
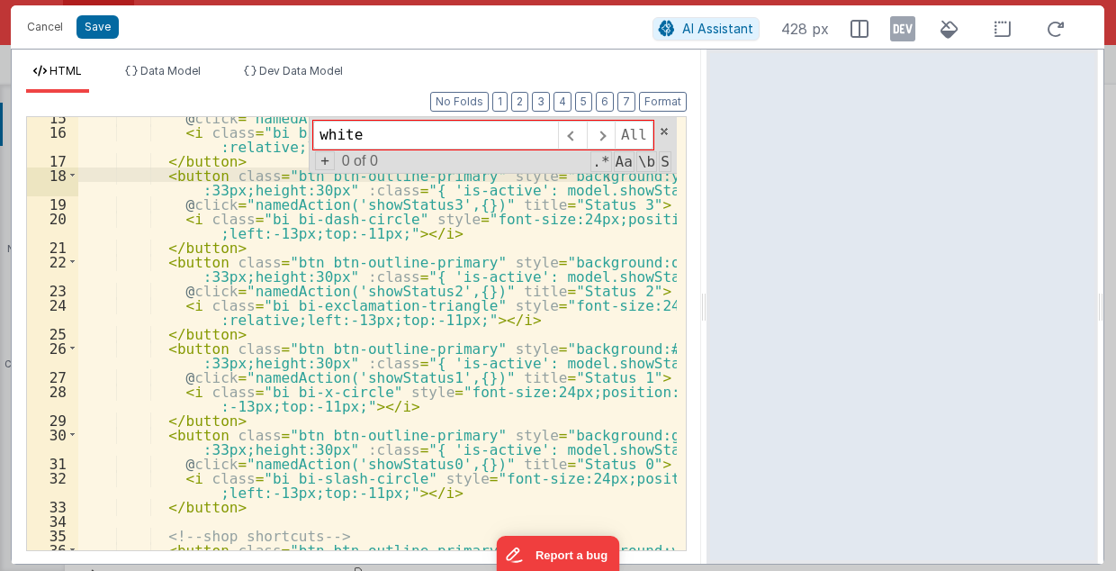
scroll to position [360, 0]
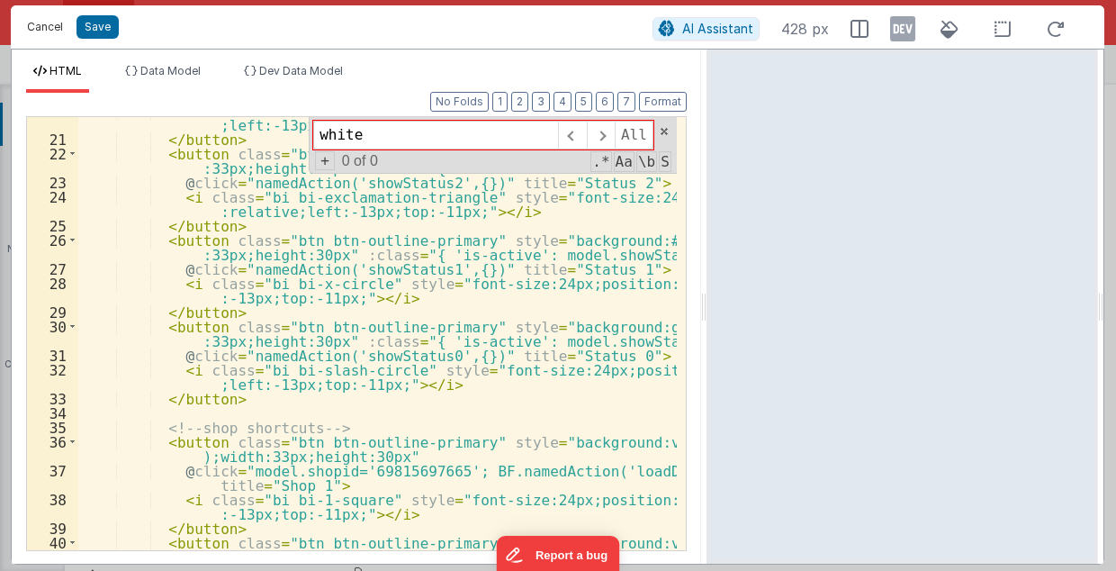
click at [33, 23] on button "Cancel" at bounding box center [45, 26] width 54 height 25
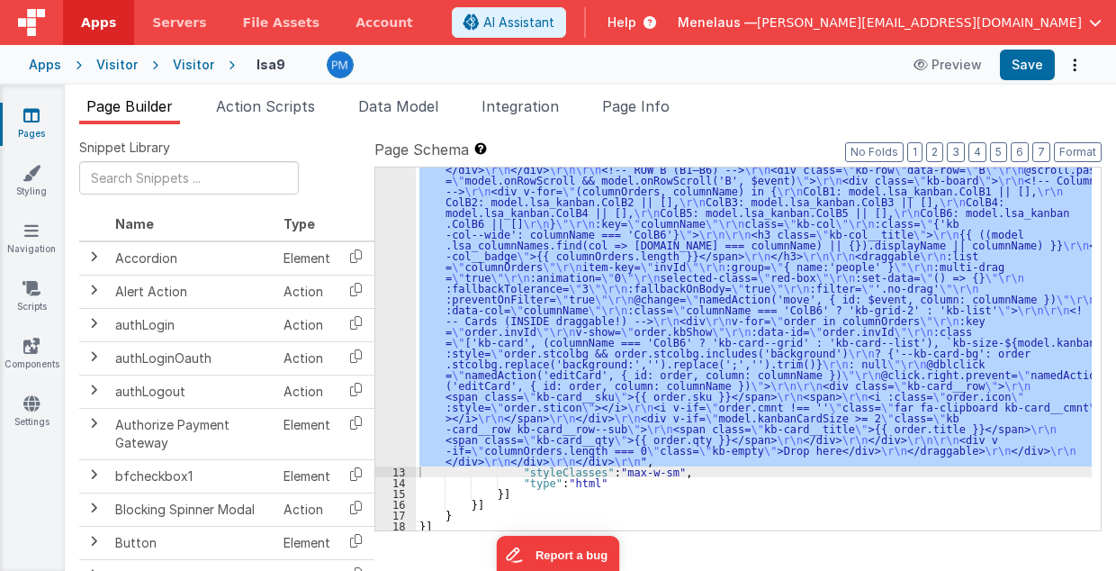
click at [786, 110] on ul "Page Builder Action Scripts Data Model Integration Page Info" at bounding box center [590, 109] width 1051 height 29
click at [613, 236] on div ""html" : "<!-- SINGLE scroll container --> \r\n <div class= \" kb-viewport \" >…" at bounding box center [754, 348] width 676 height 363
click at [1077, 71] on button "Options" at bounding box center [1074, 64] width 25 height 25
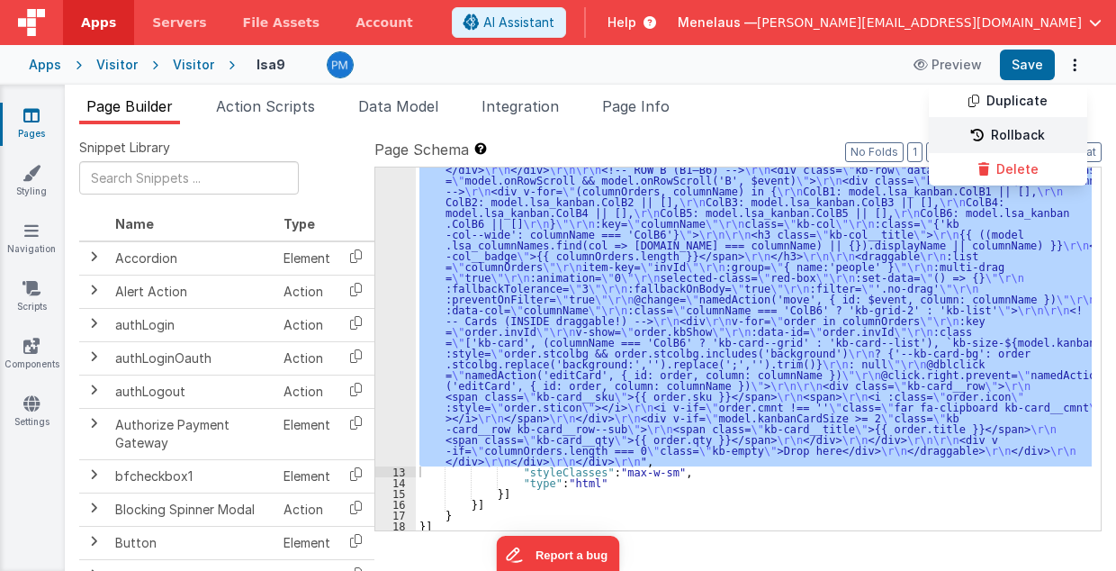
click at [1030, 131] on link "Rollback" at bounding box center [1008, 136] width 158 height 34
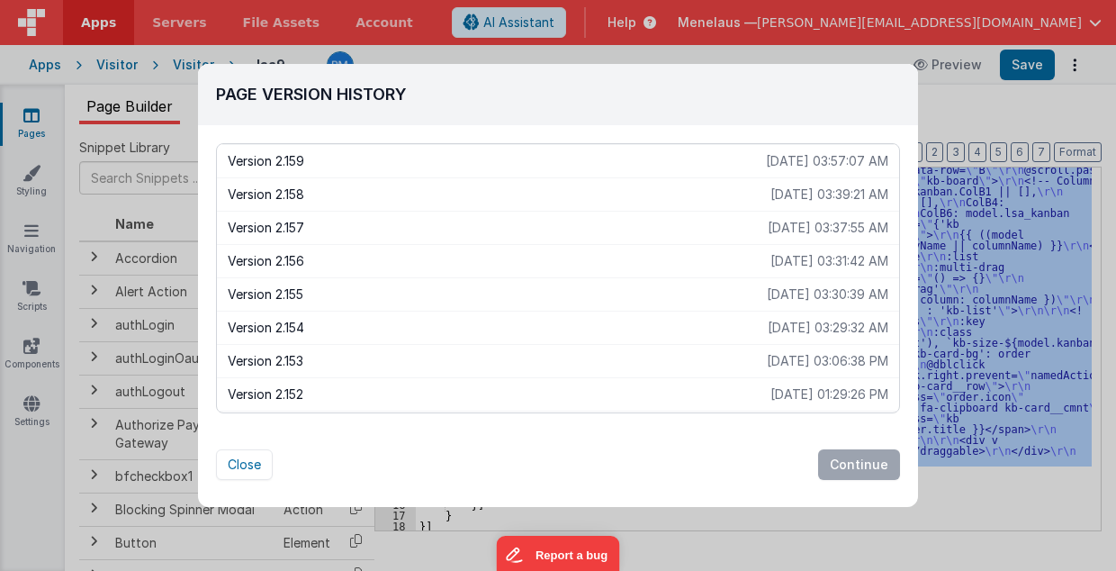
click at [281, 194] on p "Version 2.158" at bounding box center [499, 194] width 543 height 18
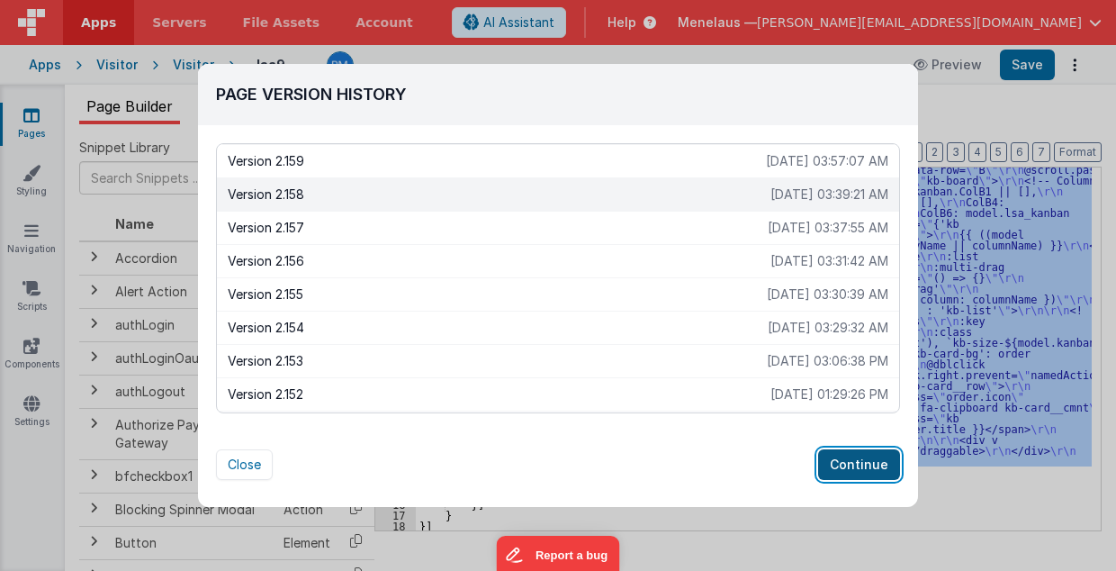
click at [853, 459] on button "Continue" at bounding box center [859, 464] width 82 height 31
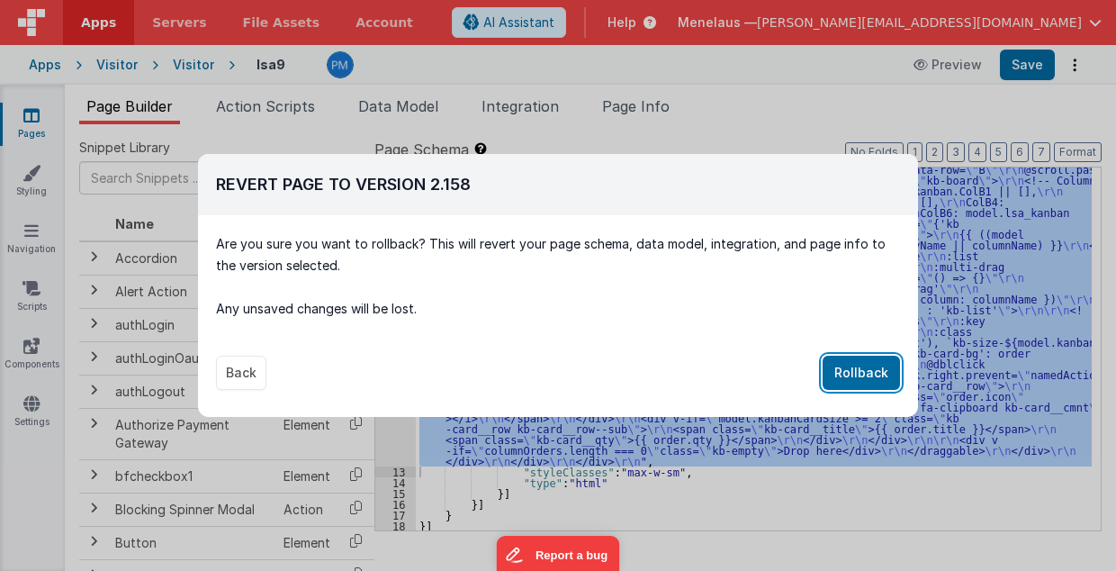
click at [853, 364] on button "Rollback" at bounding box center [861, 373] width 77 height 34
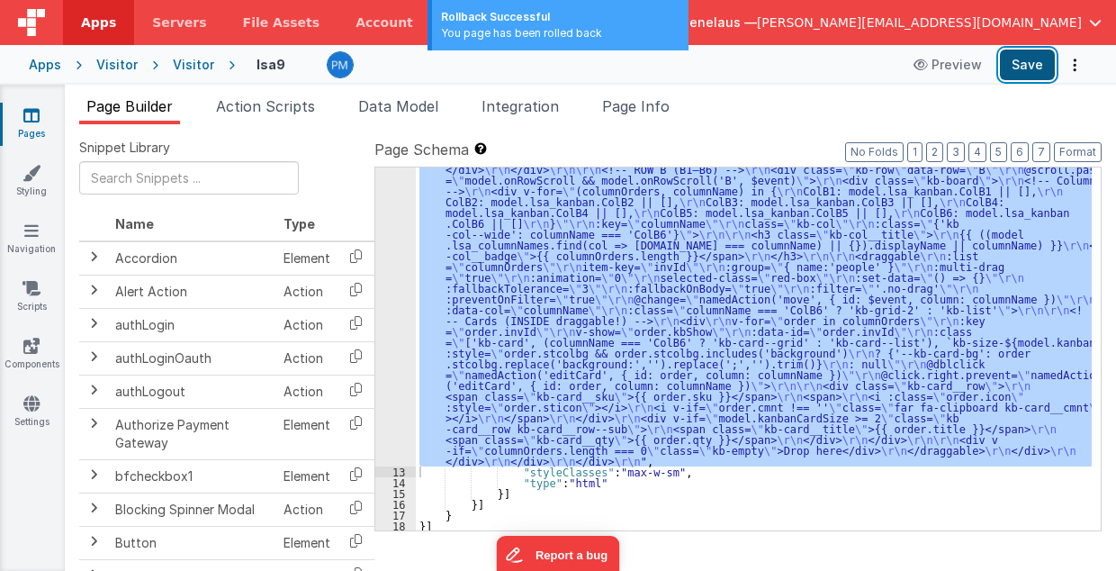
click at [1030, 64] on button "Save" at bounding box center [1027, 65] width 55 height 31
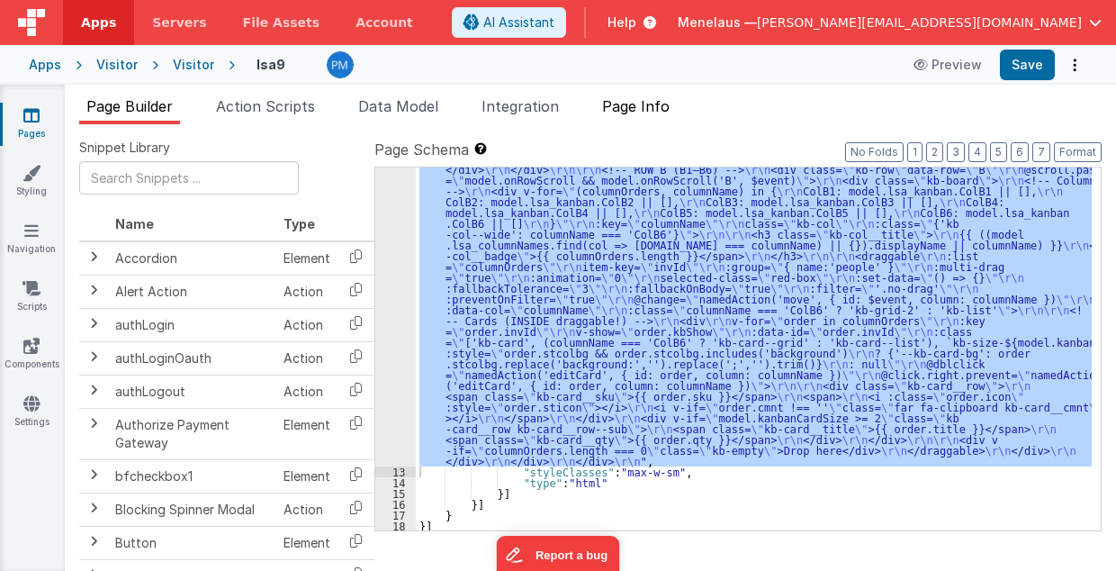
click at [665, 110] on span "Page Info" at bounding box center [636, 106] width 68 height 18
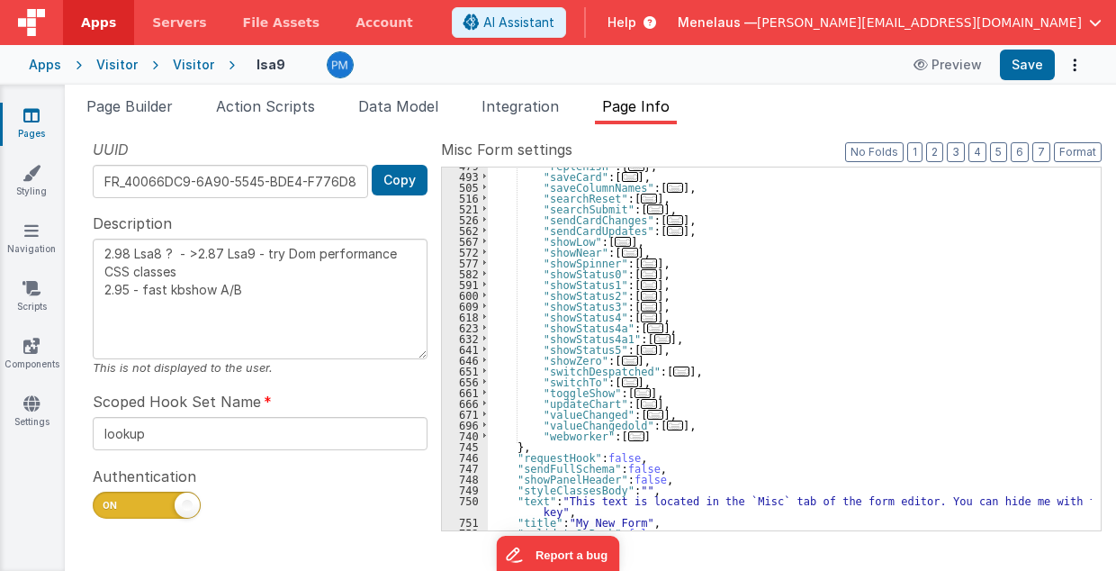
scroll to position [630, 0]
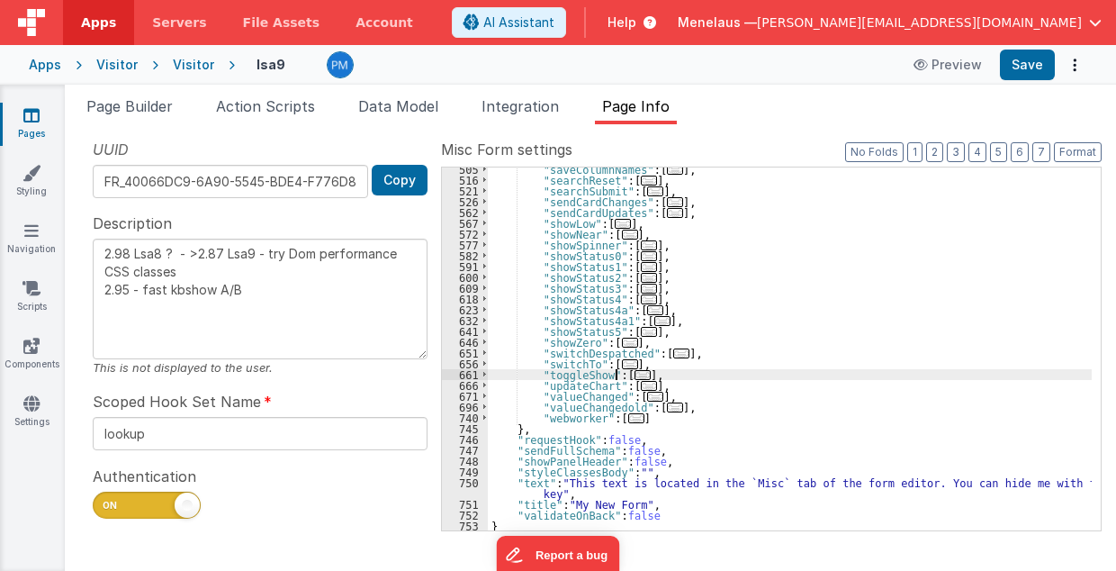
click at [635, 374] on span "..." at bounding box center [643, 375] width 16 height 10
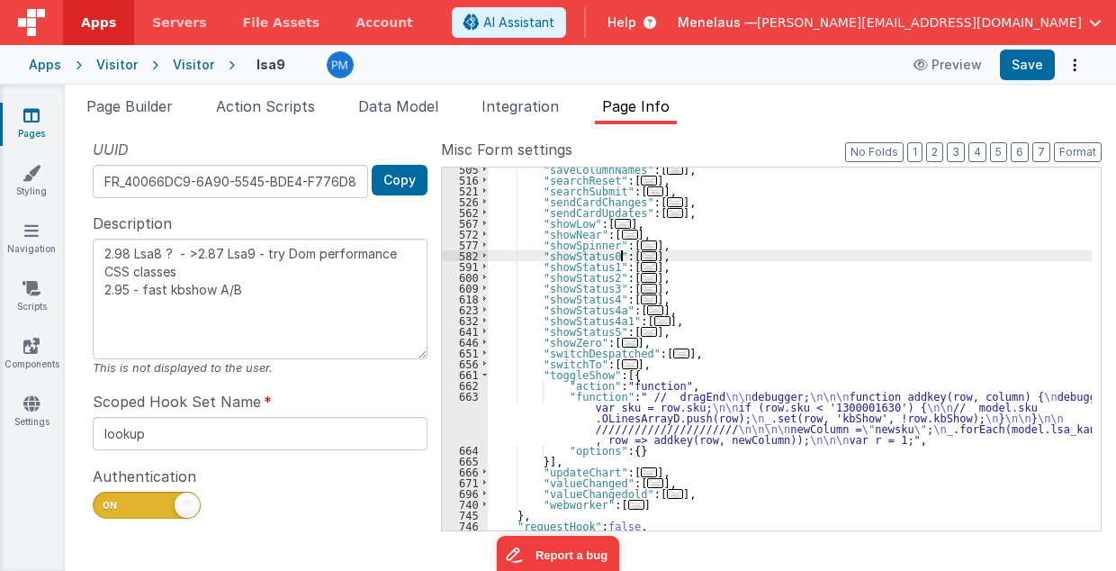
click at [641, 252] on span "..." at bounding box center [649, 256] width 16 height 10
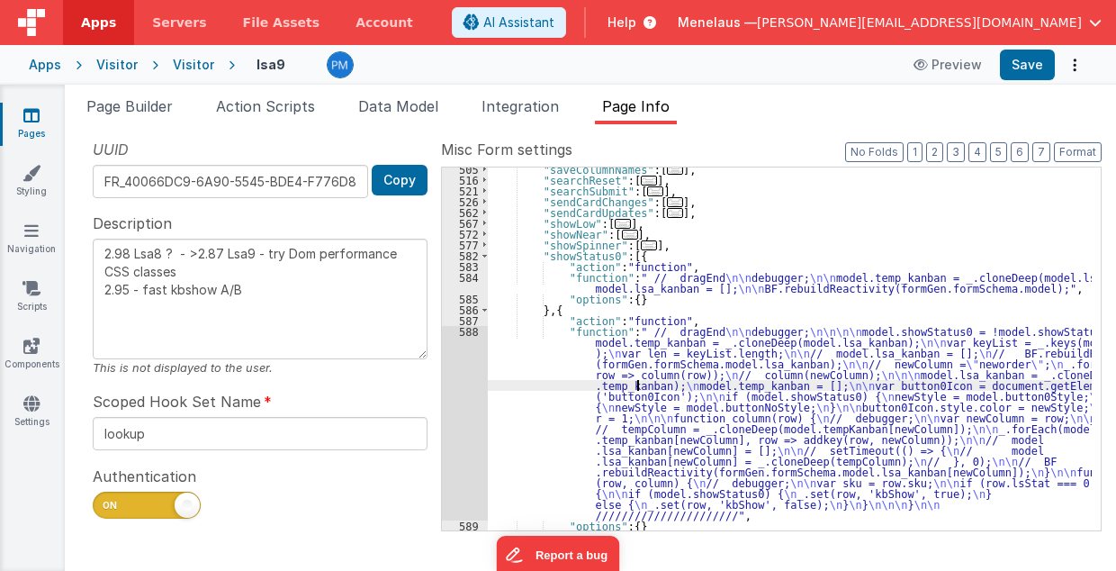
drag, startPoint x: 636, startPoint y: 387, endPoint x: 624, endPoint y: 396, distance: 14.8
click at [636, 387] on div ""saveColumnNames" : [ ... ] , "searchReset" : [ ... ] , "searchSubmit" : [ ... …" at bounding box center [790, 356] width 605 height 385
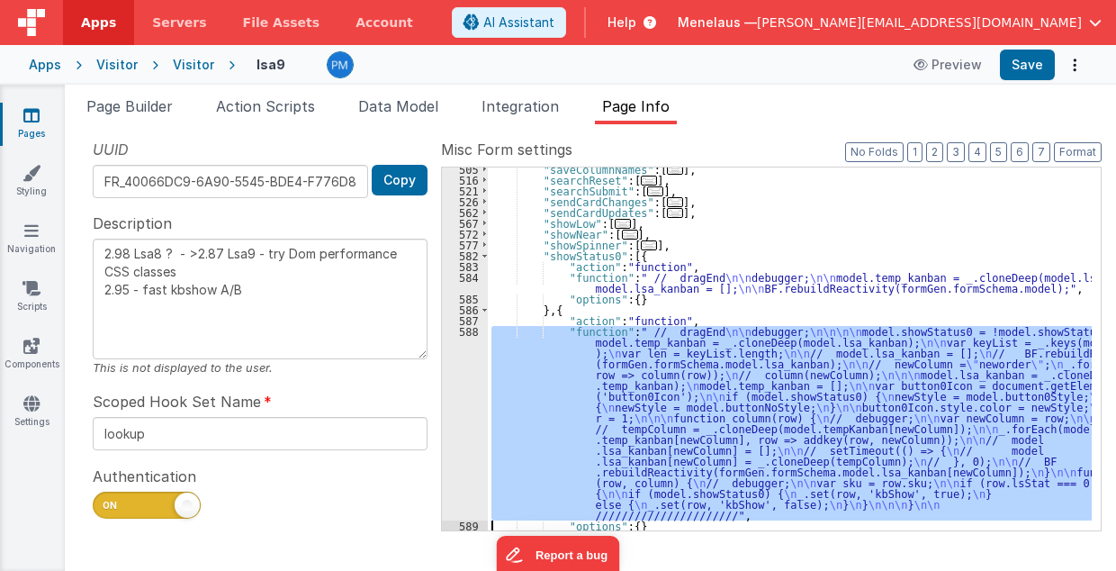
click at [472, 414] on div "588" at bounding box center [465, 423] width 46 height 194
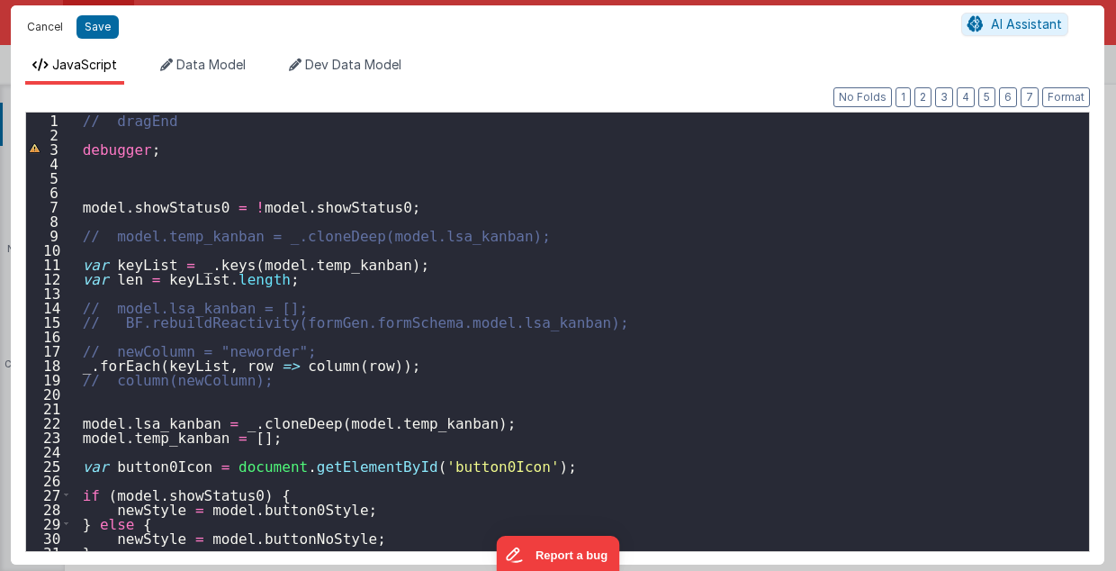
click at [35, 25] on button "Cancel" at bounding box center [45, 26] width 54 height 25
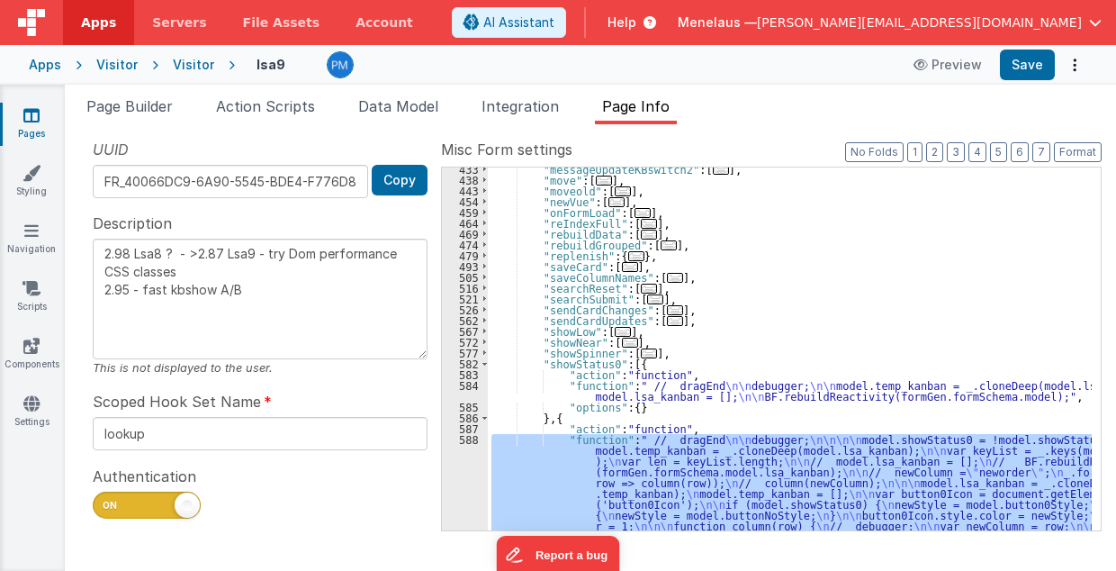
scroll to position [522, 0]
click at [641, 288] on span "..." at bounding box center [649, 289] width 16 height 10
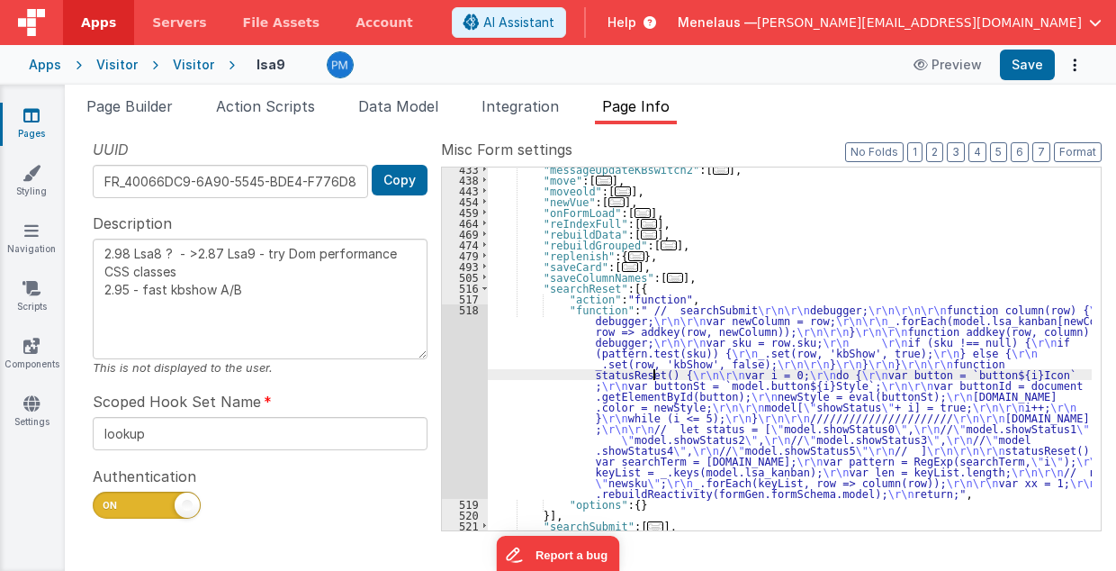
click at [654, 371] on div ""messageUpdateKBswitch2" : [ ... ] , "move" : [ ... ] , "moveold" : [ ... ] , "…" at bounding box center [790, 356] width 605 height 385
click at [467, 386] on div "518" at bounding box center [465, 401] width 46 height 194
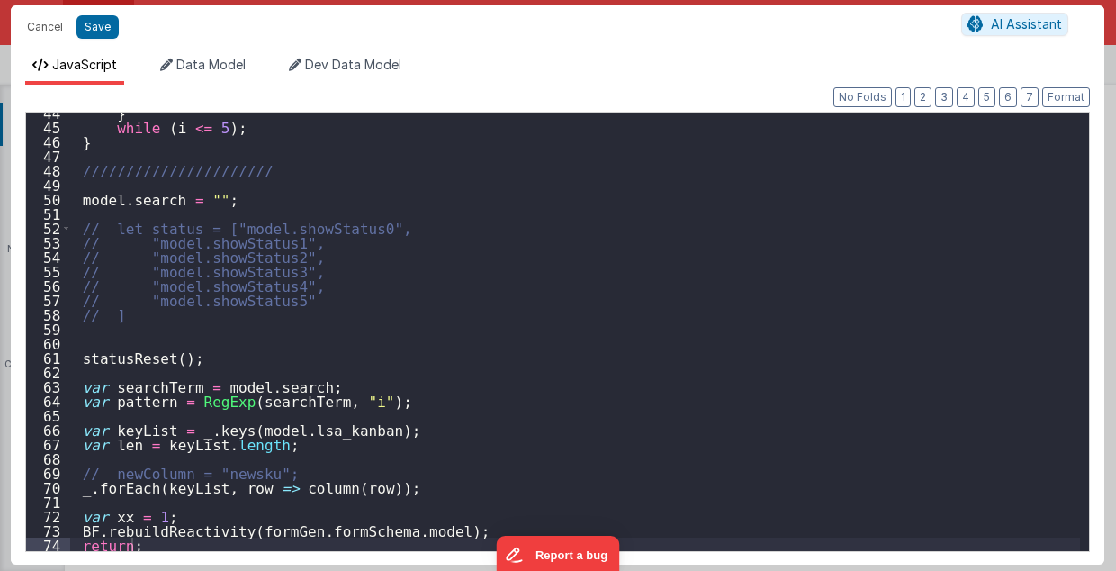
scroll to position [627, 0]
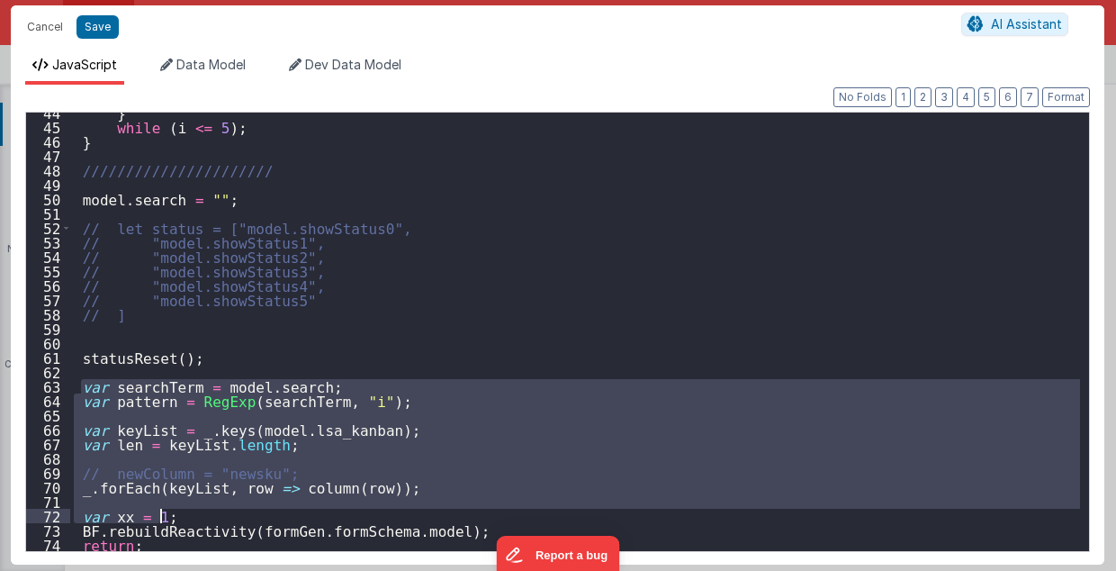
drag, startPoint x: 80, startPoint y: 385, endPoint x: 442, endPoint y: 516, distance: 384.7
click at [442, 516] on div "} while ( i <= 5 ) ; } ////////////////////// model . search = "" ; // let stat…" at bounding box center [575, 339] width 1011 height 468
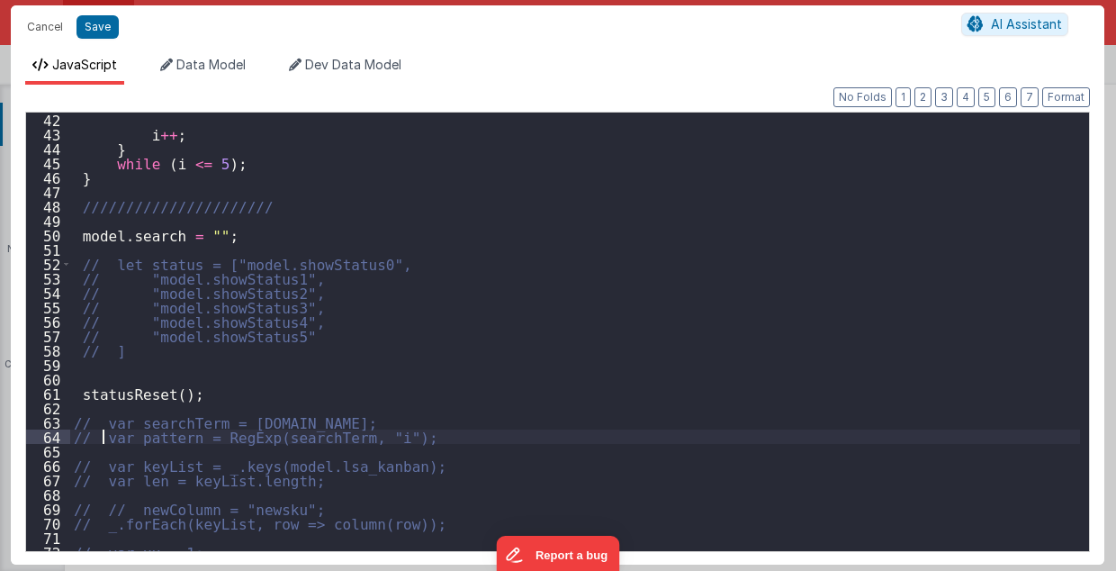
scroll to position [410, 0]
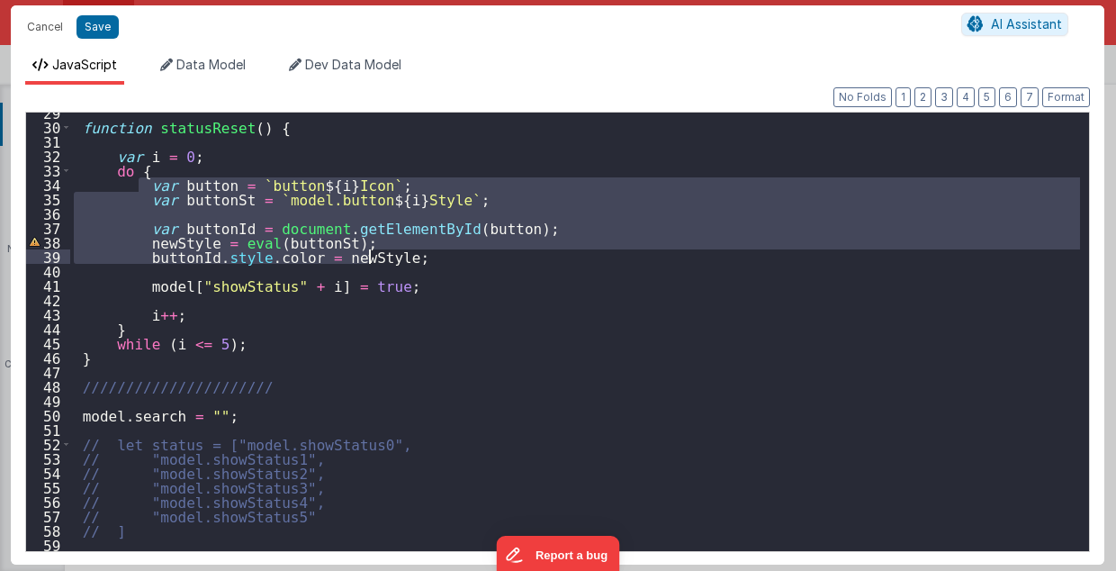
drag, startPoint x: 140, startPoint y: 184, endPoint x: 420, endPoint y: 261, distance: 290.5
click at [420, 261] on div "function statusReset ( ) { var i = 0 ; do { var button = ` button ${ i } Icon `…" at bounding box center [575, 339] width 1011 height 468
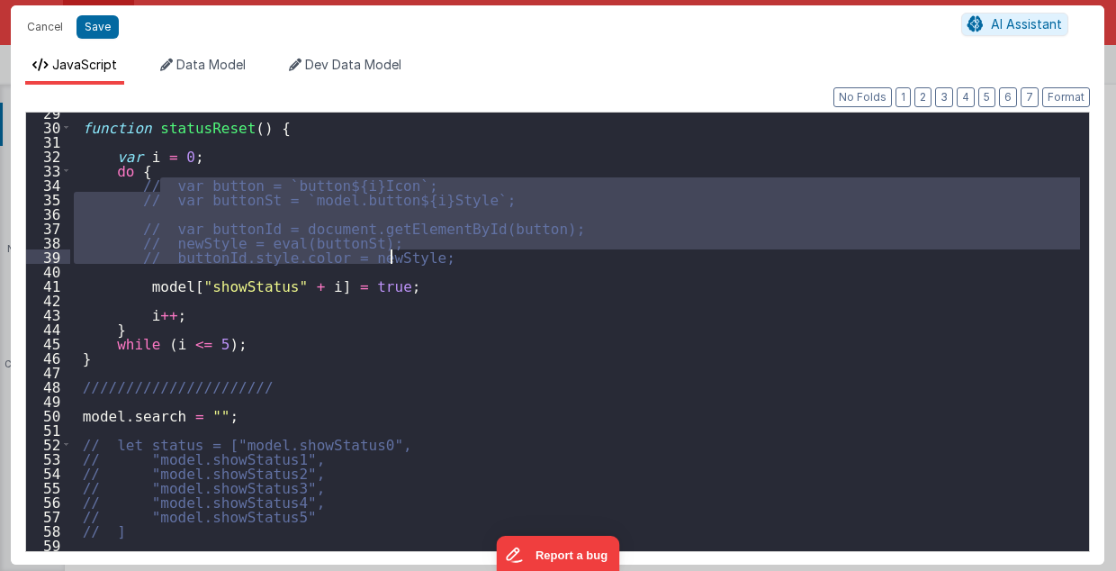
type textarea "2.98 Lsa8 ? - >2.87 Lsa9 - try Dom performance CSS classes 2.95 - fast kbshow A…"
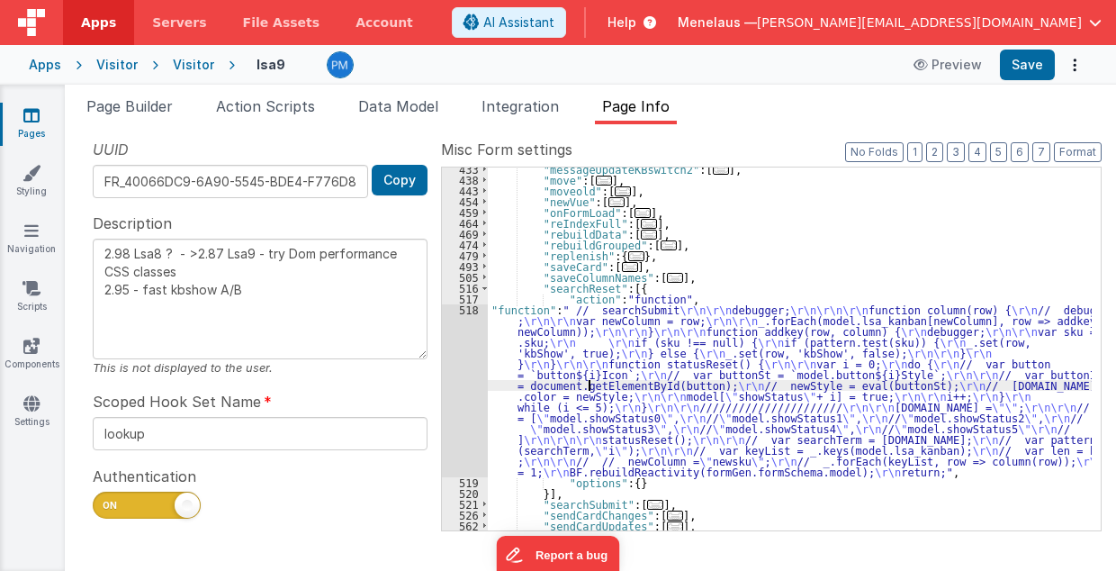
click at [589, 379] on div ""messageUpdateKBswitch2" : [ ... ] , "move" : [ ... ] , "moveold" : [ ... ] , "…" at bounding box center [790, 356] width 605 height 385
click at [461, 391] on div "518" at bounding box center [465, 390] width 46 height 173
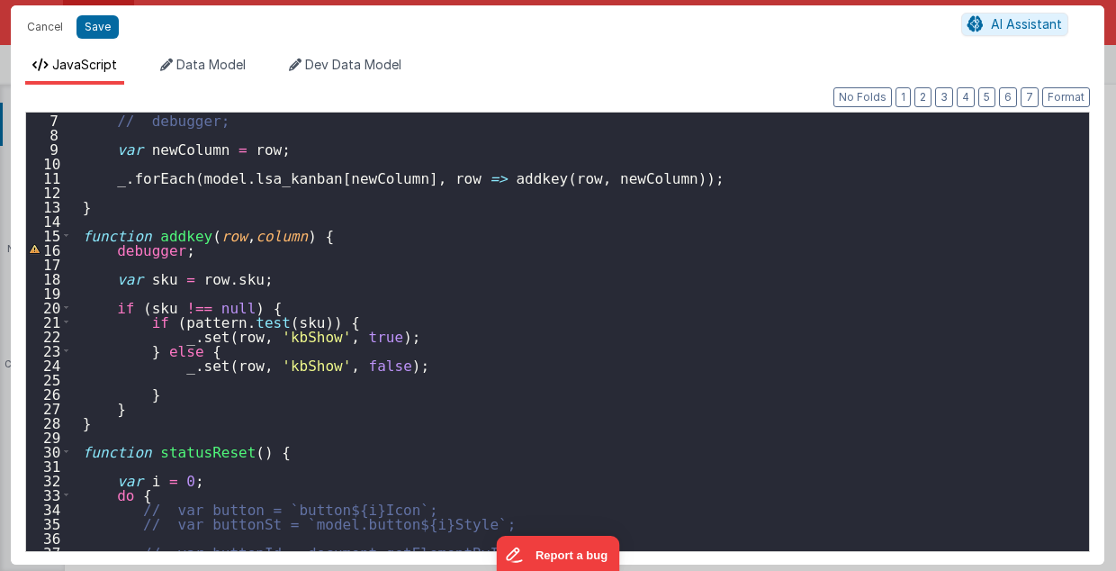
scroll to position [0, 0]
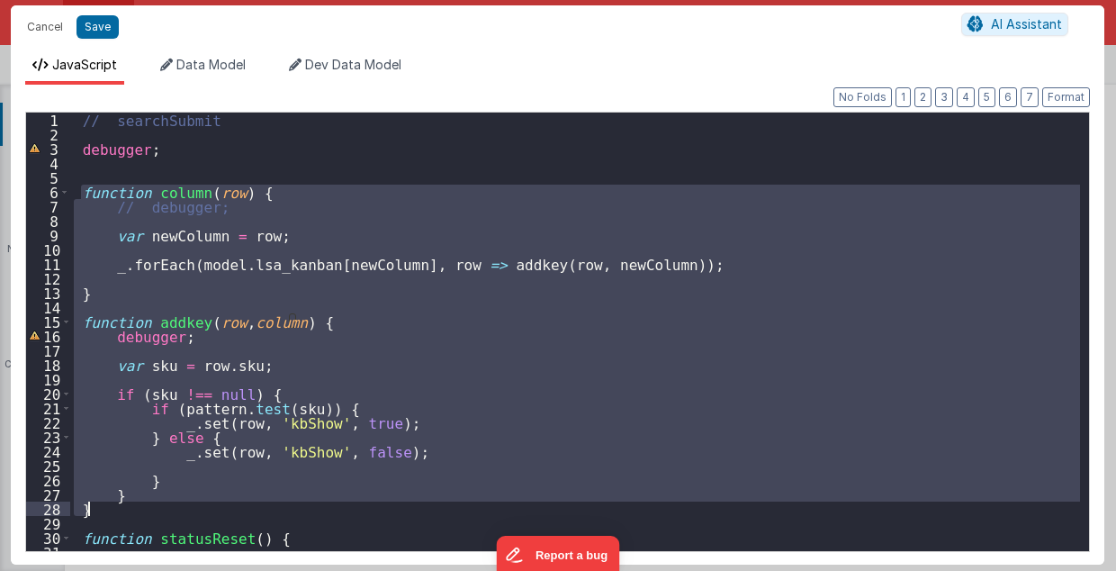
drag, startPoint x: 82, startPoint y: 189, endPoint x: 127, endPoint y: 509, distance: 322.7
click at [127, 509] on div "// searchSubmit debugger ; function column ( row ) { // debugger; var newColumn…" at bounding box center [575, 347] width 1011 height 468
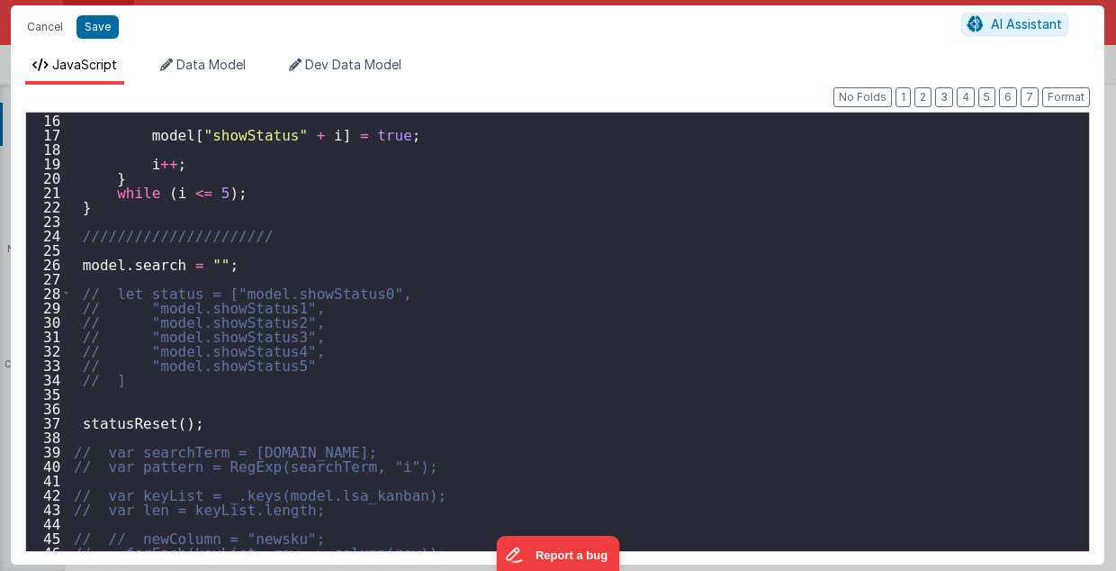
scroll to position [281, 0]
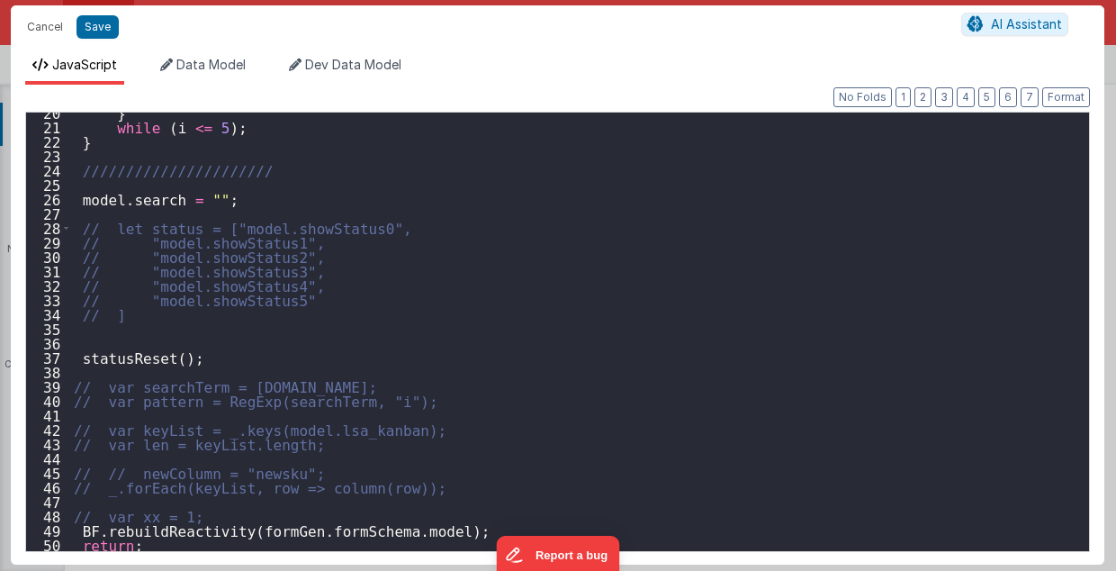
click at [305, 516] on div "} while ( i <= 5 ) ; } ////////////////////// model . search = "" ; // let stat…" at bounding box center [575, 339] width 1011 height 468
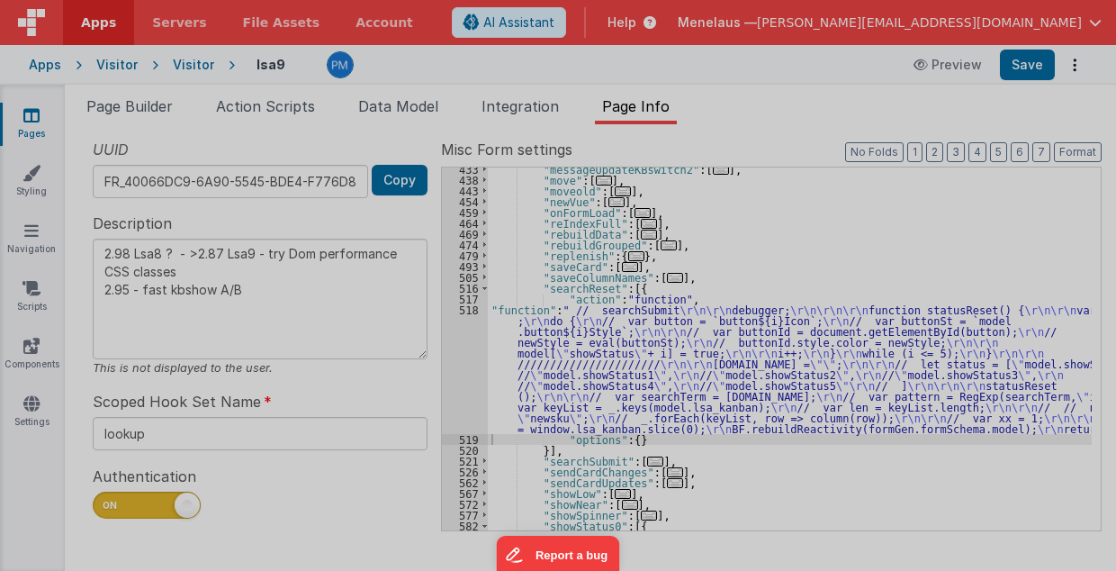
type textarea "2.98 Lsa8 ? - >2.87 Lsa9 - try Dom performance CSS classes 2.95 - fast kbshow A…"
